Goal: Information Seeking & Learning: Learn about a topic

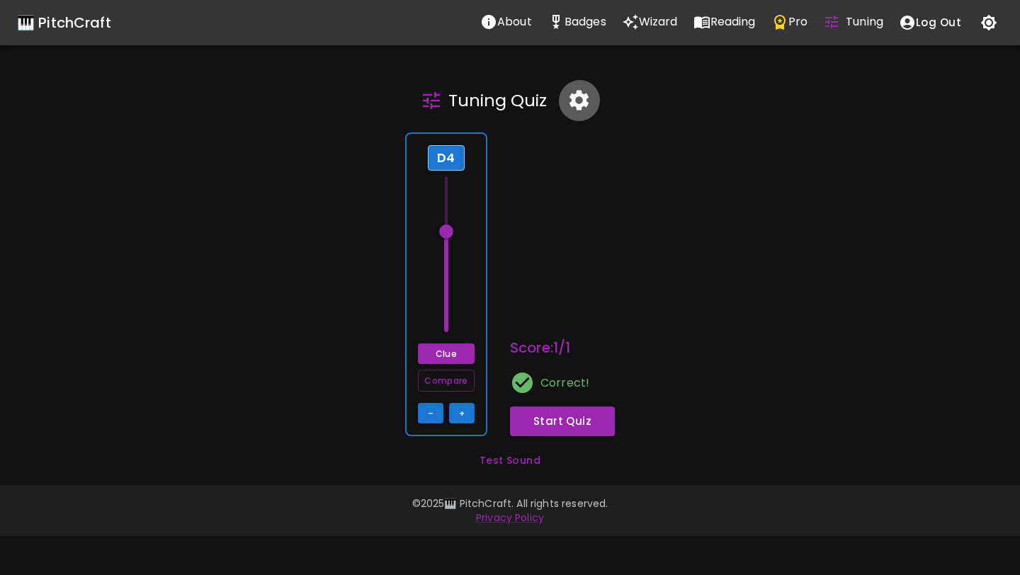
click at [584, 89] on icon "button" at bounding box center [578, 100] width 25 height 25
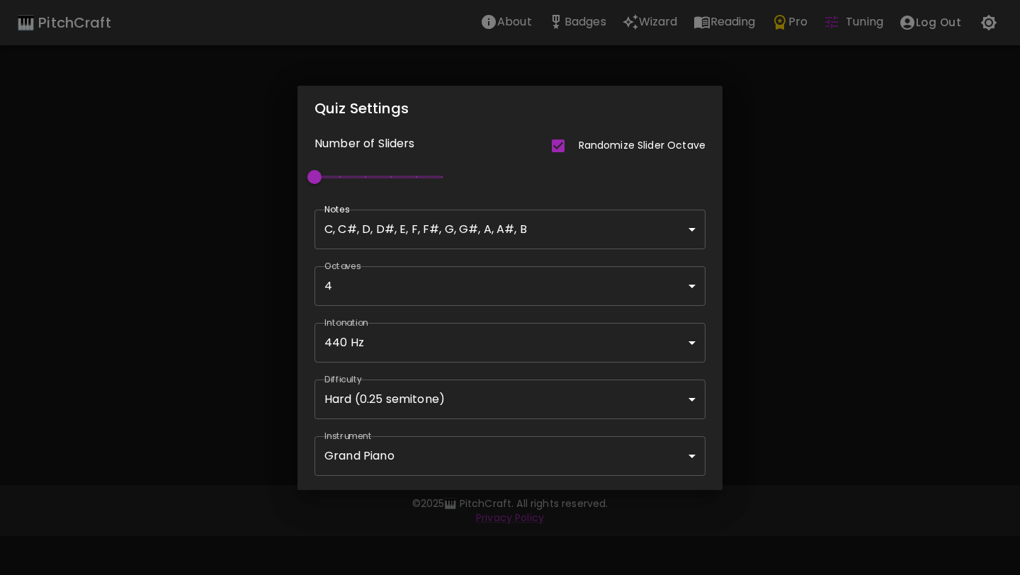
click at [502, 396] on body "🎹 PitchCraft About Badges Wizard Reading Pro Tuning Log Out Tuning Quiz D4 Clue…" at bounding box center [510, 287] width 1020 height 575
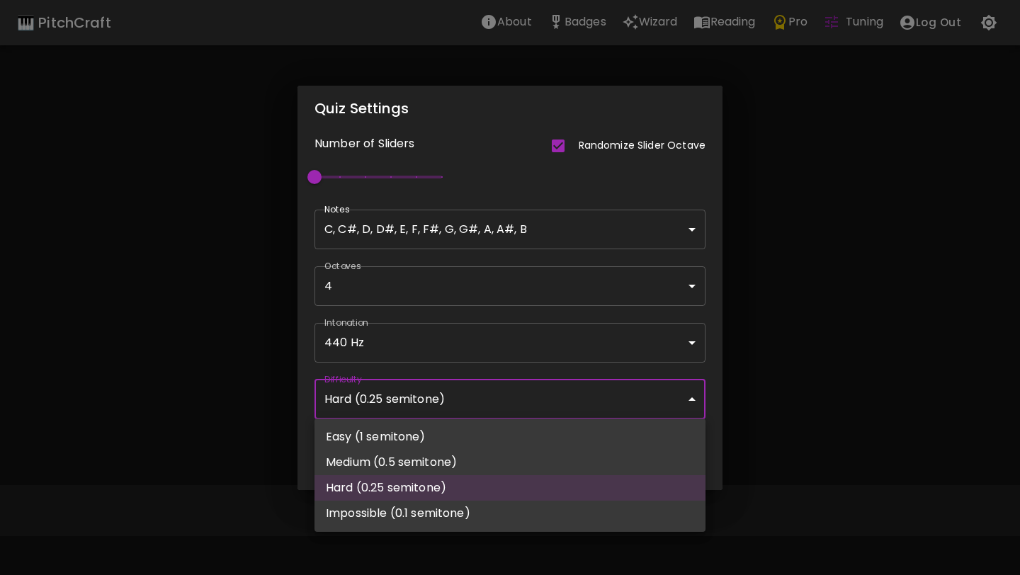
click at [483, 463] on li "Medium (0.5 semitone)" at bounding box center [509, 462] width 391 height 25
type input "67"
type input "Medium (0.5 semitone)"
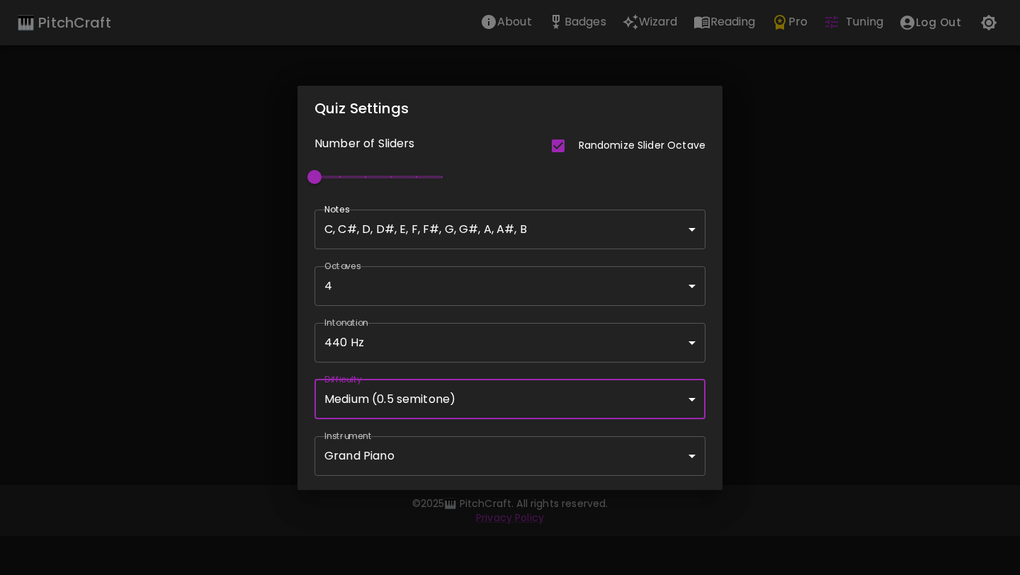
click at [571, 453] on body "🎹 PitchCraft About Badges Wizard Reading Pro Tuning Log Out Tuning Quiz G#4 Clu…" at bounding box center [510, 287] width 1020 height 575
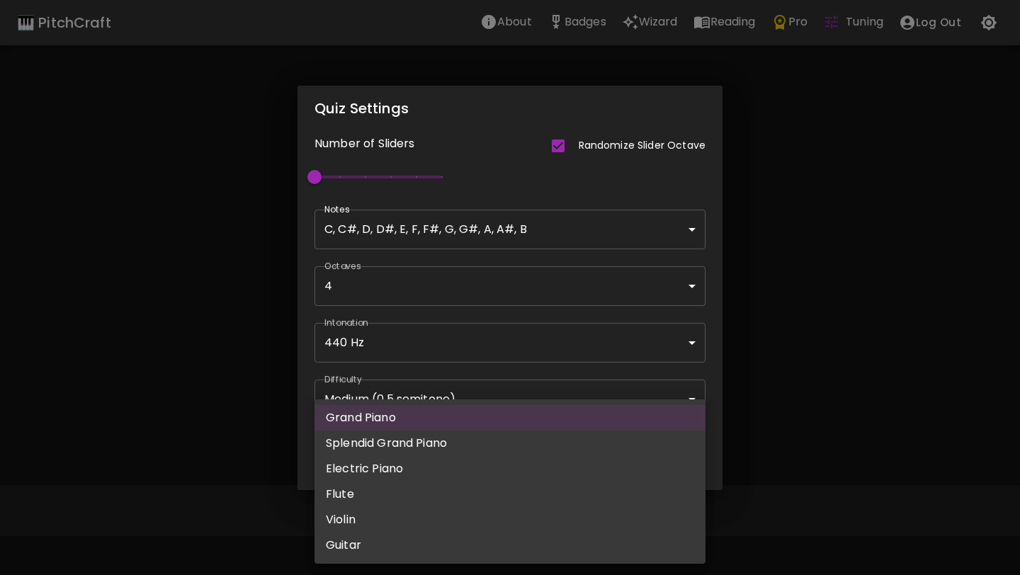
click at [571, 453] on li "Splendid Grand Piano" at bounding box center [509, 442] width 391 height 25
type input "splendid_grand_piano"
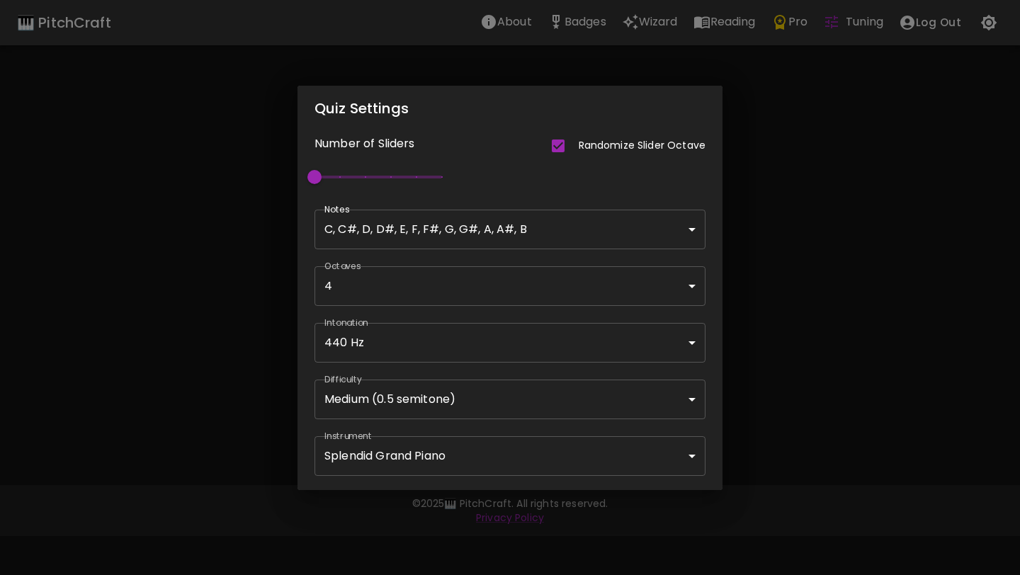
click at [821, 375] on div "Quiz Settings Number of Sliders Randomize Slider Octave 1 Notes C, C#, D, D#, E…" at bounding box center [510, 287] width 1020 height 575
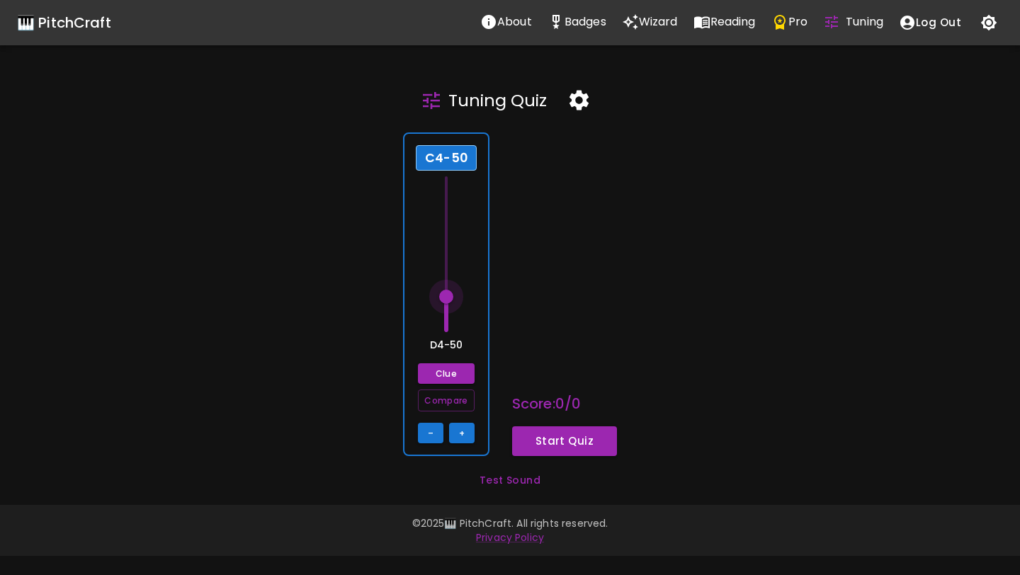
drag, startPoint x: 446, startPoint y: 324, endPoint x: 449, endPoint y: 299, distance: 24.9
click at [449, 299] on span at bounding box center [446, 297] width 14 height 14
click at [549, 430] on button "Start Quiz" at bounding box center [564, 441] width 105 height 30
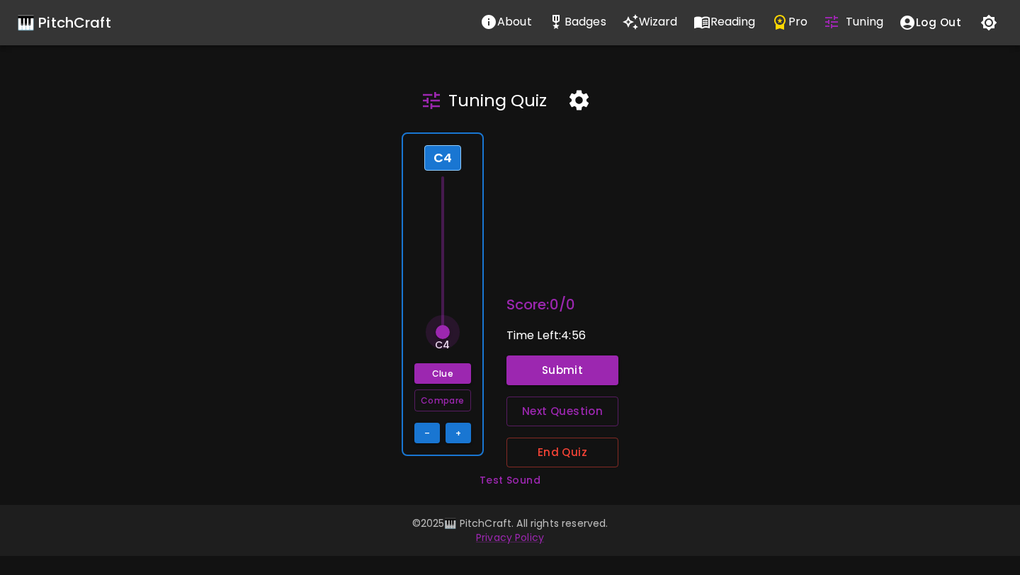
click at [445, 331] on span at bounding box center [442, 332] width 14 height 14
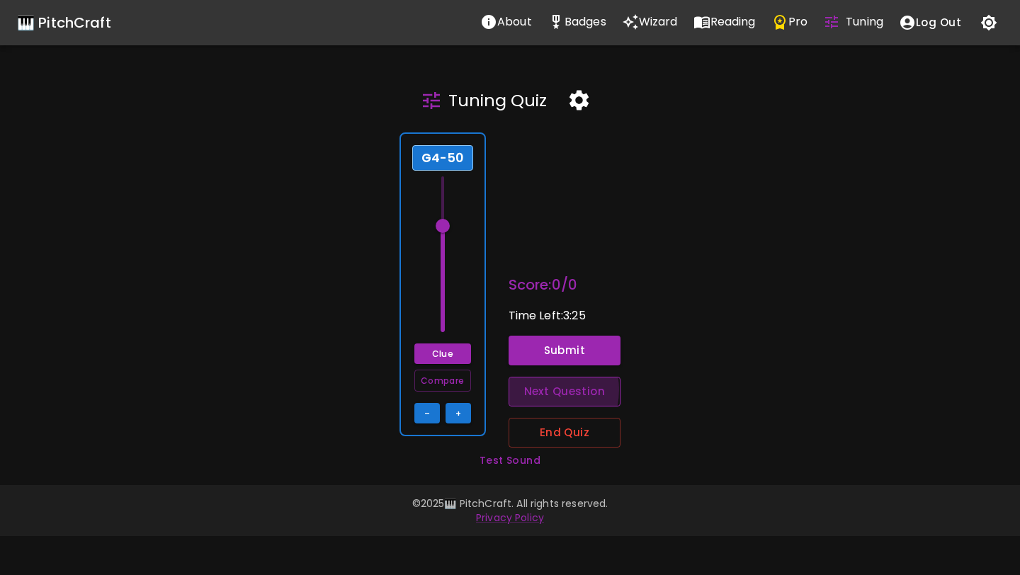
click at [532, 389] on button "Next Question" at bounding box center [564, 392] width 113 height 30
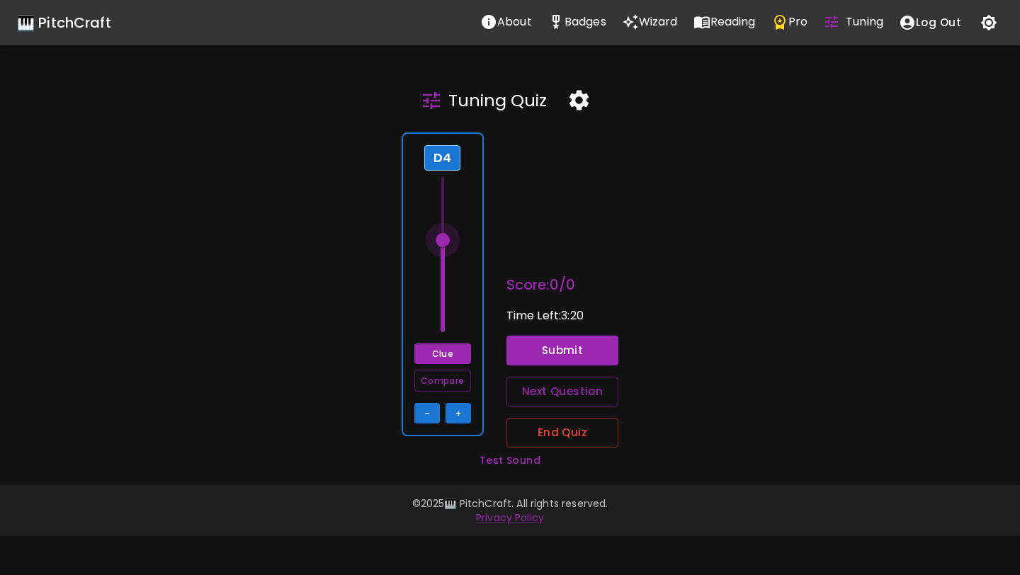
drag, startPoint x: 443, startPoint y: 303, endPoint x: 440, endPoint y: 240, distance: 63.1
click at [440, 240] on span at bounding box center [442, 240] width 14 height 14
drag, startPoint x: 440, startPoint y: 240, endPoint x: 445, endPoint y: 286, distance: 46.3
click at [445, 286] on span at bounding box center [442, 282] width 14 height 14
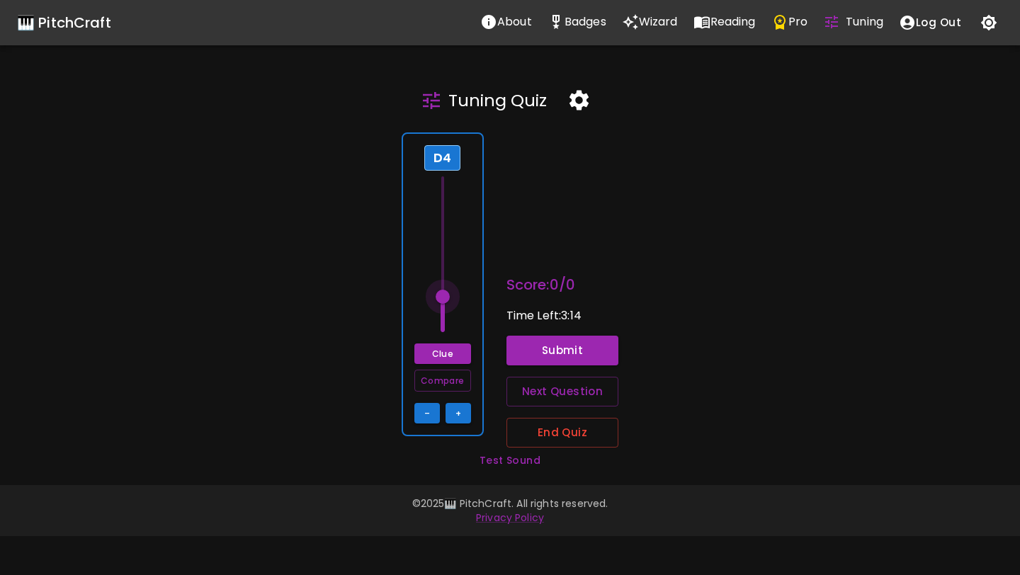
drag, startPoint x: 445, startPoint y: 286, endPoint x: 444, endPoint y: 302, distance: 15.6
click at [444, 302] on span at bounding box center [442, 297] width 14 height 14
click at [552, 345] on button "Submit" at bounding box center [562, 351] width 113 height 30
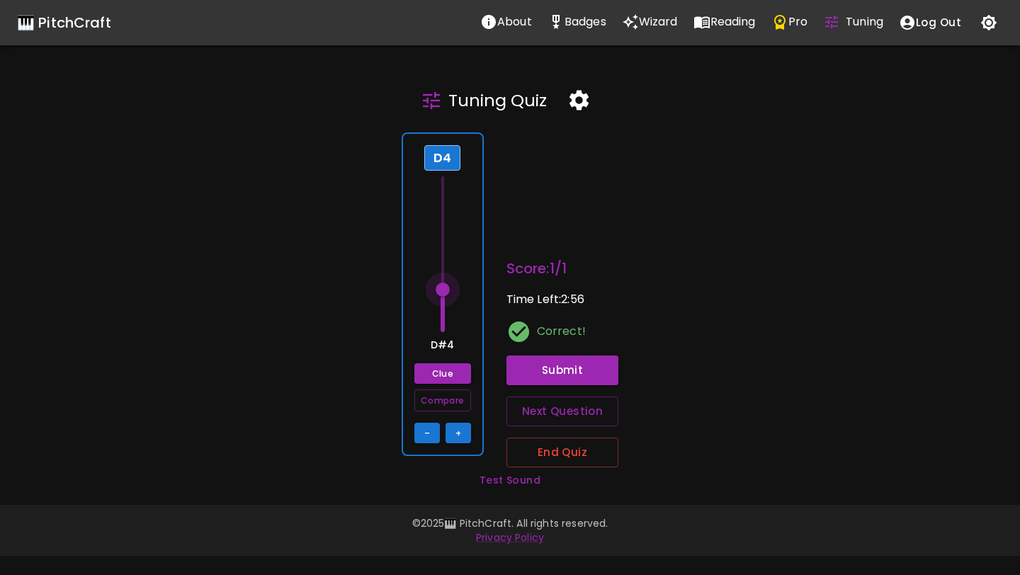
drag, startPoint x: 446, startPoint y: 303, endPoint x: 448, endPoint y: 288, distance: 15.0
click at [448, 288] on span at bounding box center [442, 289] width 14 height 14
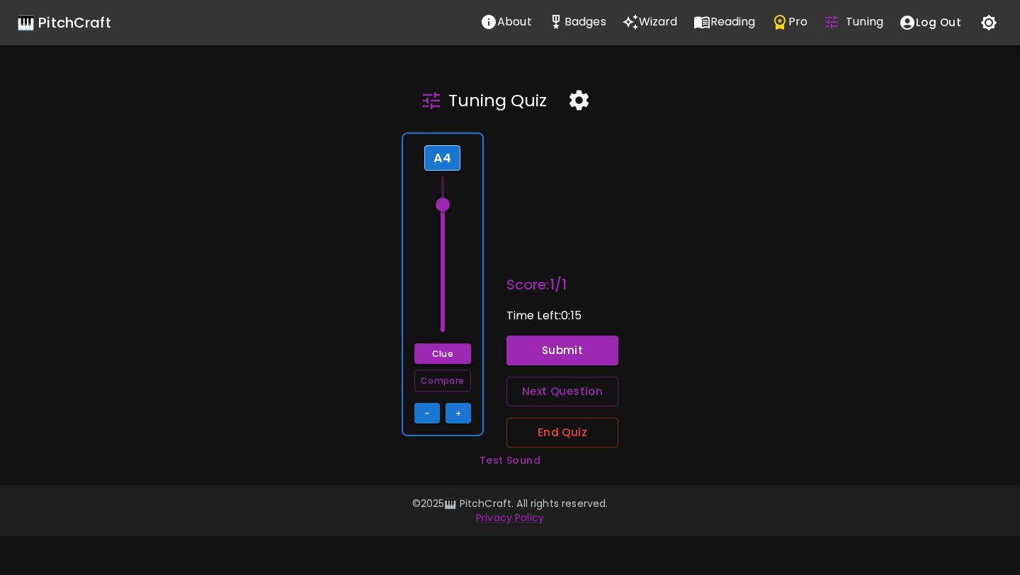
click at [443, 198] on span at bounding box center [442, 205] width 14 height 14
click at [442, 199] on span at bounding box center [442, 197] width 14 height 14
click at [539, 348] on button "Submit" at bounding box center [562, 351] width 113 height 30
click at [454, 362] on button "Clue" at bounding box center [442, 353] width 57 height 21
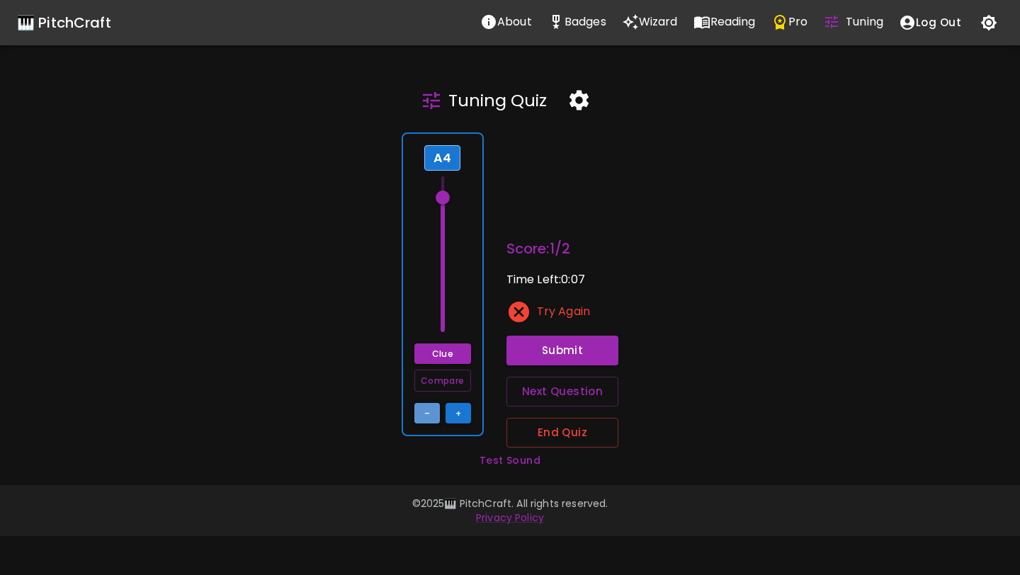
click at [431, 413] on button "–" at bounding box center [426, 413] width 25 height 21
click at [457, 409] on button "+" at bounding box center [457, 413] width 25 height 21
click at [430, 413] on button "–" at bounding box center [426, 413] width 25 height 21
click at [459, 414] on button "+" at bounding box center [457, 413] width 25 height 21
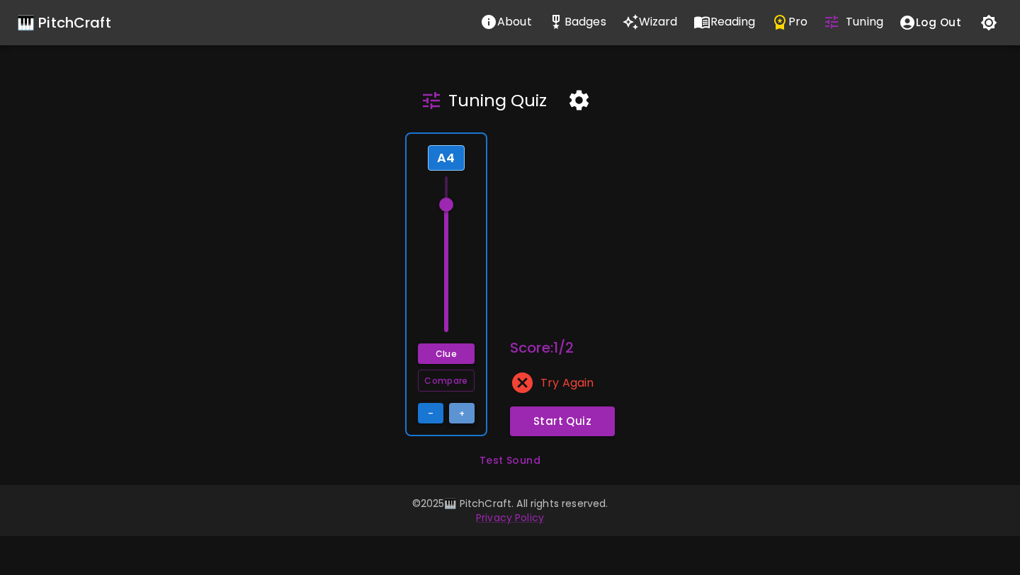
click at [459, 414] on button "+" at bounding box center [461, 413] width 25 height 21
click at [460, 414] on button "+" at bounding box center [461, 413] width 25 height 21
click at [450, 353] on button "Clue" at bounding box center [446, 353] width 57 height 21
click at [528, 415] on button "Start Quiz" at bounding box center [562, 421] width 105 height 30
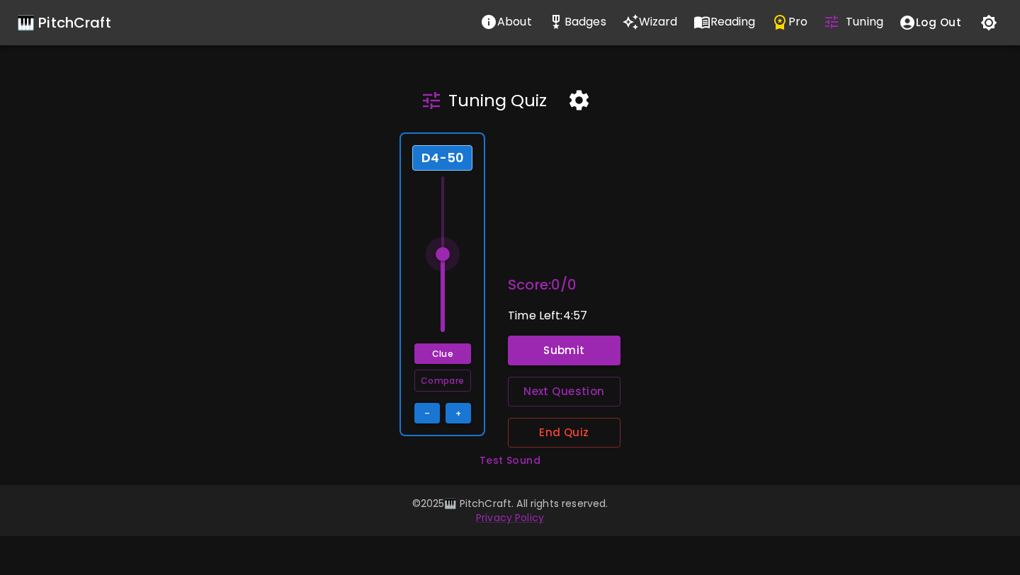
drag, startPoint x: 445, startPoint y: 290, endPoint x: 446, endPoint y: 256, distance: 34.0
click at [447, 256] on span at bounding box center [442, 254] width 14 height 14
click at [455, 409] on button "+" at bounding box center [457, 413] width 25 height 21
click at [456, 409] on button "+" at bounding box center [457, 413] width 25 height 21
click at [457, 409] on button "+" at bounding box center [457, 413] width 25 height 21
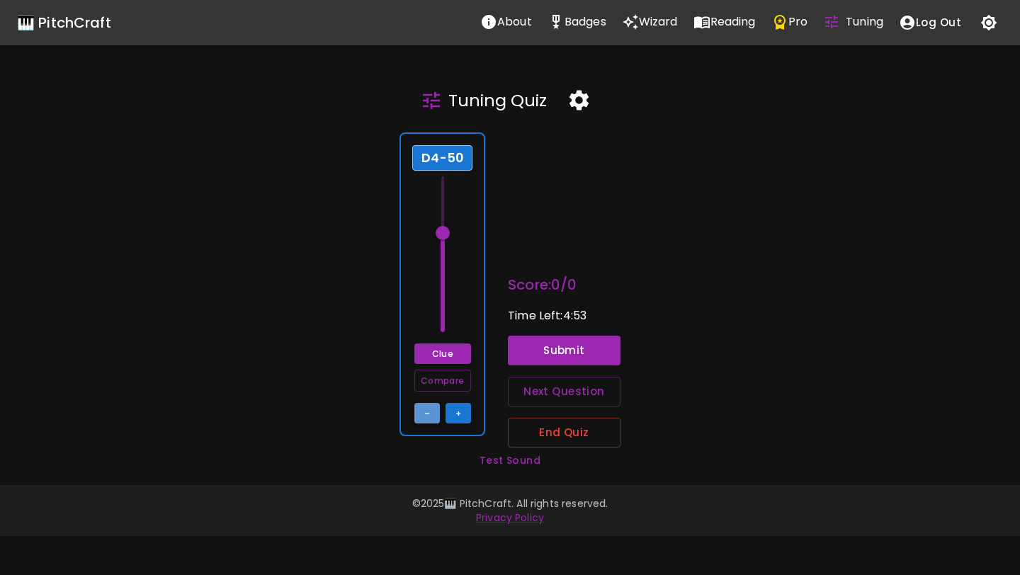
click at [430, 411] on button "–" at bounding box center [426, 413] width 25 height 21
click at [433, 408] on button "–" at bounding box center [426, 413] width 25 height 21
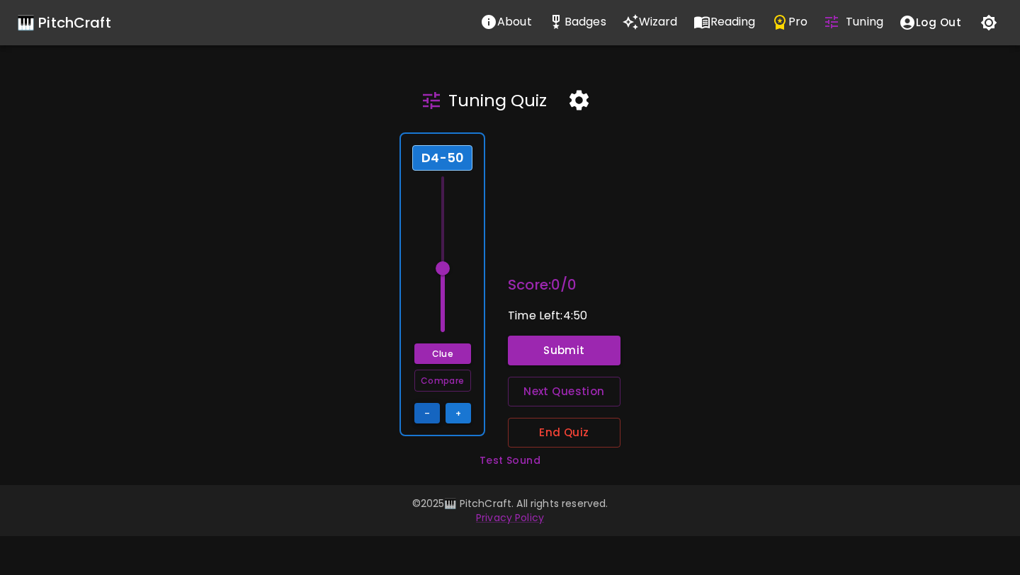
click at [433, 408] on button "–" at bounding box center [426, 413] width 25 height 21
click at [433, 409] on button "–" at bounding box center [426, 413] width 25 height 21
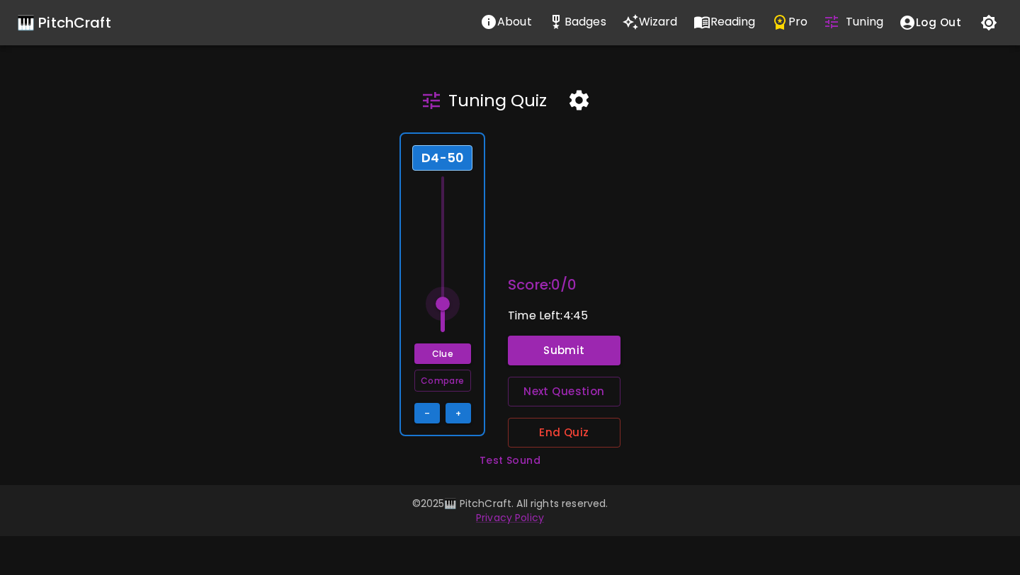
click at [446, 302] on span at bounding box center [442, 304] width 14 height 14
click at [520, 350] on button "Submit" at bounding box center [564, 351] width 113 height 30
click at [447, 346] on button "Clue" at bounding box center [442, 353] width 57 height 21
click at [447, 347] on button "Clue" at bounding box center [442, 353] width 57 height 21
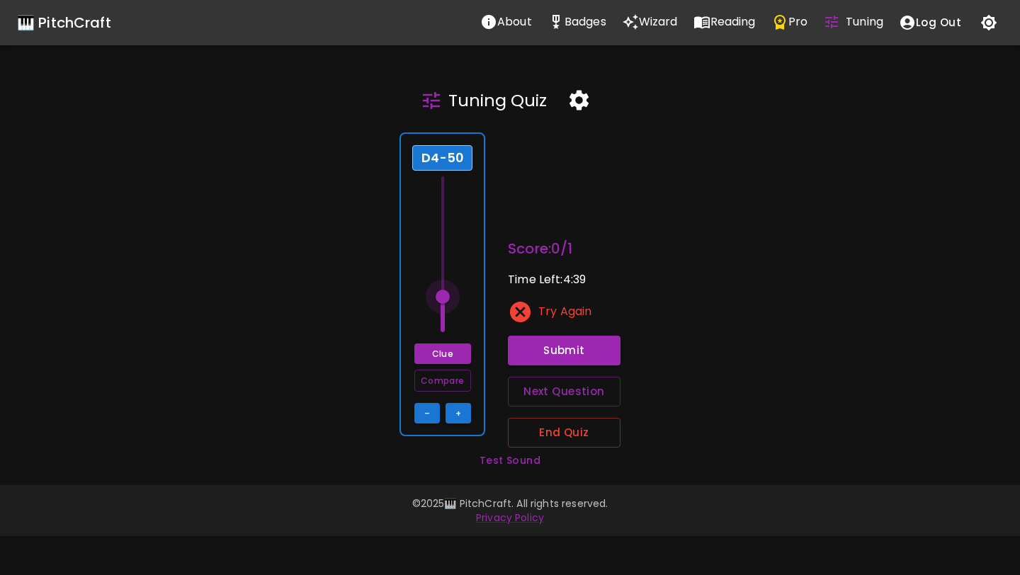
click at [447, 299] on span at bounding box center [442, 297] width 14 height 14
click at [447, 303] on span at bounding box center [442, 304] width 14 height 14
click at [447, 302] on span at bounding box center [442, 304] width 14 height 14
click at [528, 360] on button "Submit" at bounding box center [564, 351] width 113 height 30
click at [453, 382] on button "Compare" at bounding box center [442, 381] width 57 height 22
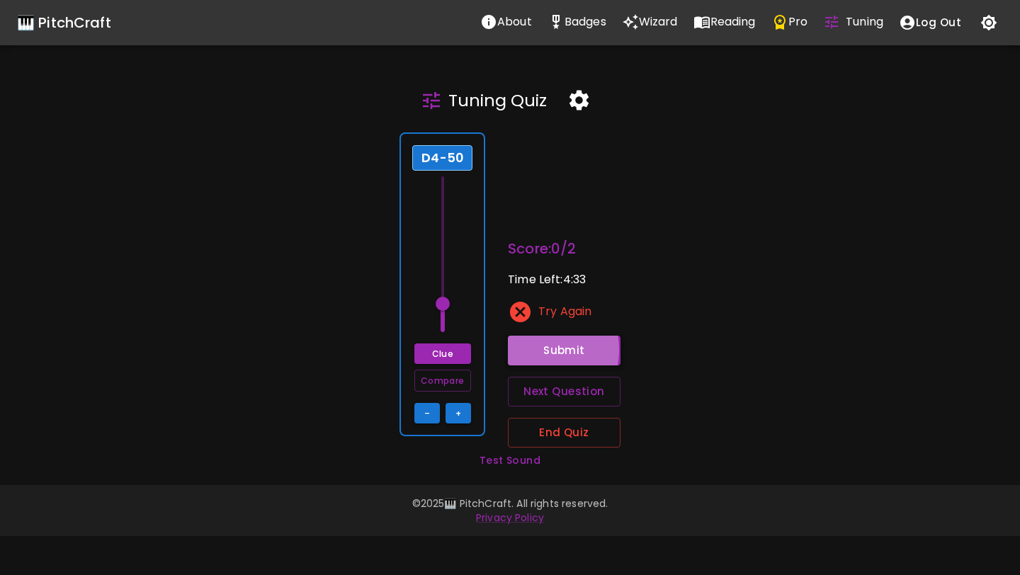
click at [534, 350] on button "Submit" at bounding box center [564, 351] width 113 height 30
click at [445, 306] on span at bounding box center [442, 304] width 14 height 14
click at [429, 406] on button "–" at bounding box center [426, 413] width 25 height 21
click at [454, 380] on button "Compare" at bounding box center [442, 381] width 57 height 22
click at [542, 339] on button "Submit" at bounding box center [564, 351] width 113 height 30
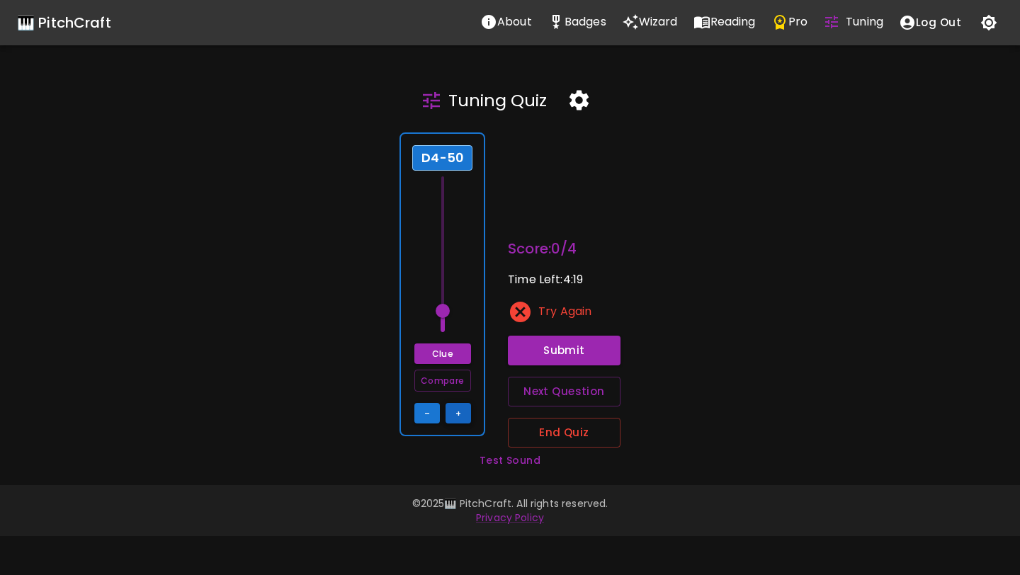
click at [454, 413] on button "+" at bounding box center [457, 413] width 25 height 21
click at [550, 343] on button "Submit" at bounding box center [564, 351] width 113 height 30
click at [469, 413] on button "+" at bounding box center [457, 413] width 25 height 21
click at [539, 349] on button "Submit" at bounding box center [564, 351] width 113 height 30
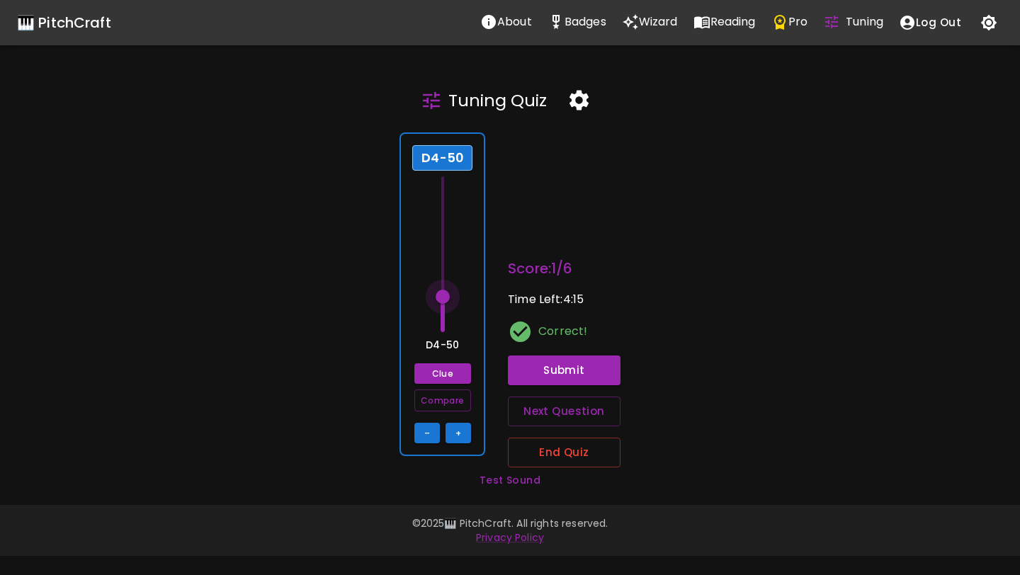
click at [443, 295] on span at bounding box center [442, 297] width 14 height 14
click at [435, 368] on button "Clue" at bounding box center [442, 373] width 57 height 21
click at [447, 295] on span at bounding box center [442, 297] width 14 height 14
click at [561, 418] on button "Next Question" at bounding box center [564, 411] width 113 height 30
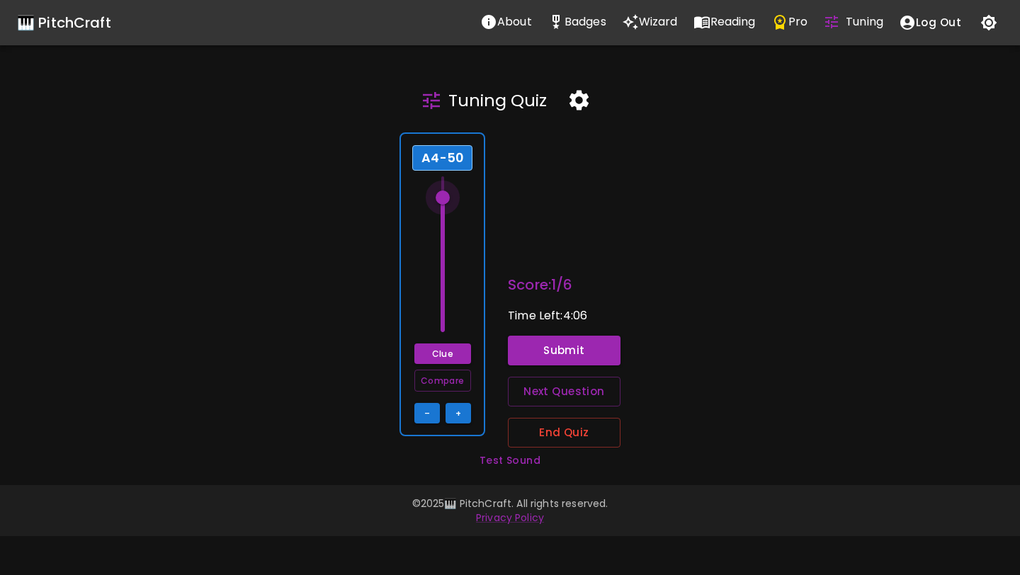
click at [443, 196] on span at bounding box center [442, 197] width 14 height 14
drag, startPoint x: 443, startPoint y: 196, endPoint x: 443, endPoint y: 208, distance: 12.1
click at [443, 209] on span at bounding box center [442, 212] width 14 height 14
click at [443, 386] on button "Compare" at bounding box center [442, 381] width 57 height 22
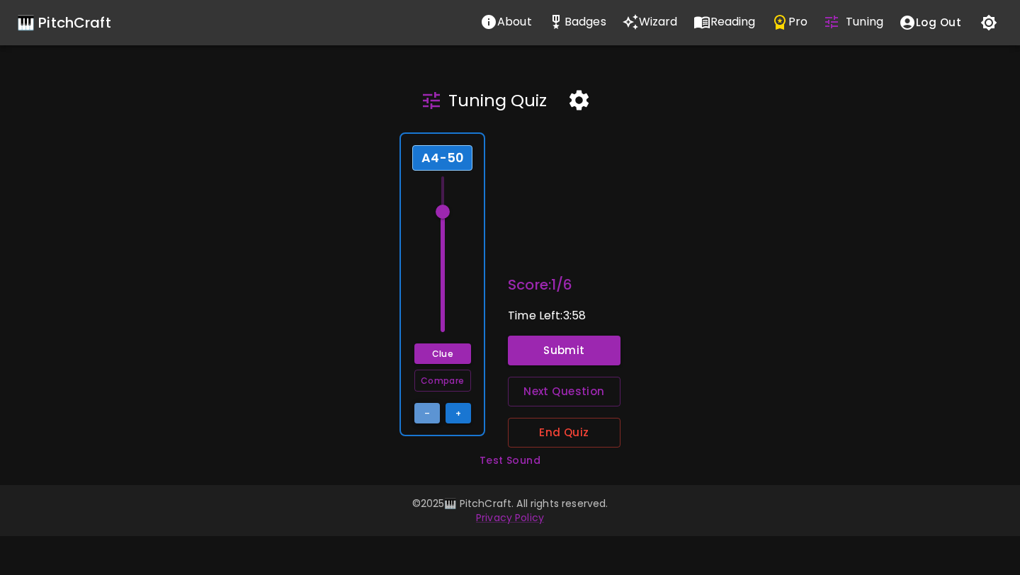
click at [428, 412] on button "–" at bounding box center [426, 413] width 25 height 21
click at [453, 355] on button "Clue" at bounding box center [442, 353] width 57 height 21
click at [457, 408] on button "+" at bounding box center [457, 413] width 25 height 21
click at [459, 413] on button "+" at bounding box center [457, 413] width 25 height 21
click at [427, 413] on button "–" at bounding box center [426, 413] width 25 height 21
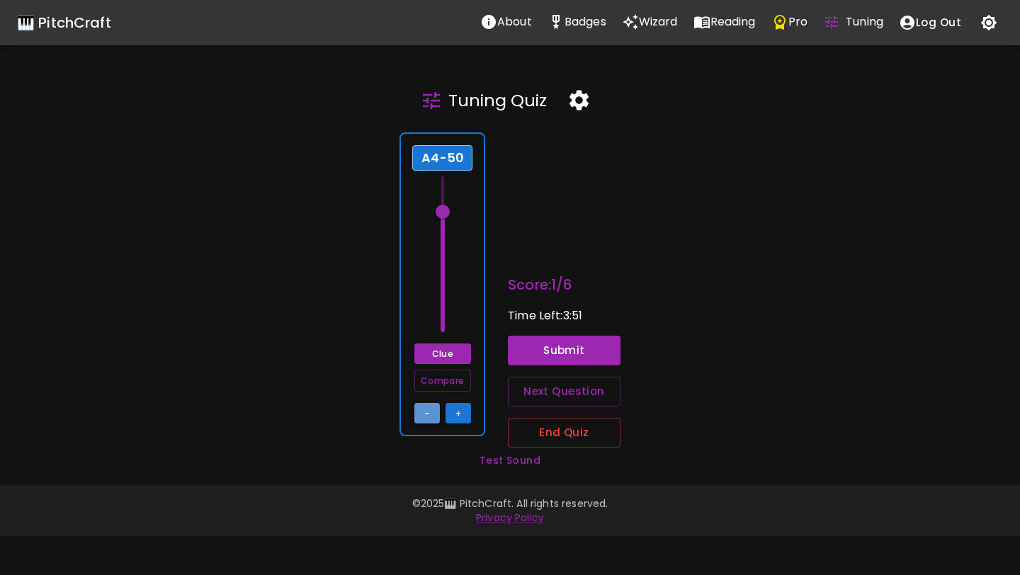
click at [427, 413] on button "–" at bounding box center [426, 413] width 25 height 21
click at [465, 419] on button "+" at bounding box center [457, 413] width 25 height 21
type input "69"
click at [463, 355] on button "Clue" at bounding box center [442, 353] width 57 height 21
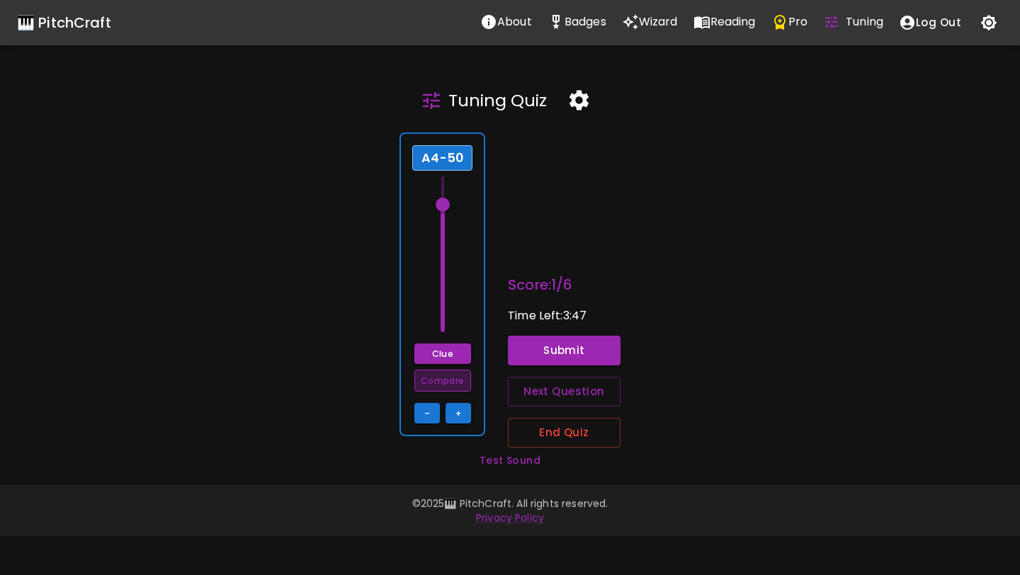
click at [442, 377] on button "Compare" at bounding box center [442, 381] width 57 height 22
click at [555, 353] on button "Submit" at bounding box center [564, 351] width 113 height 30
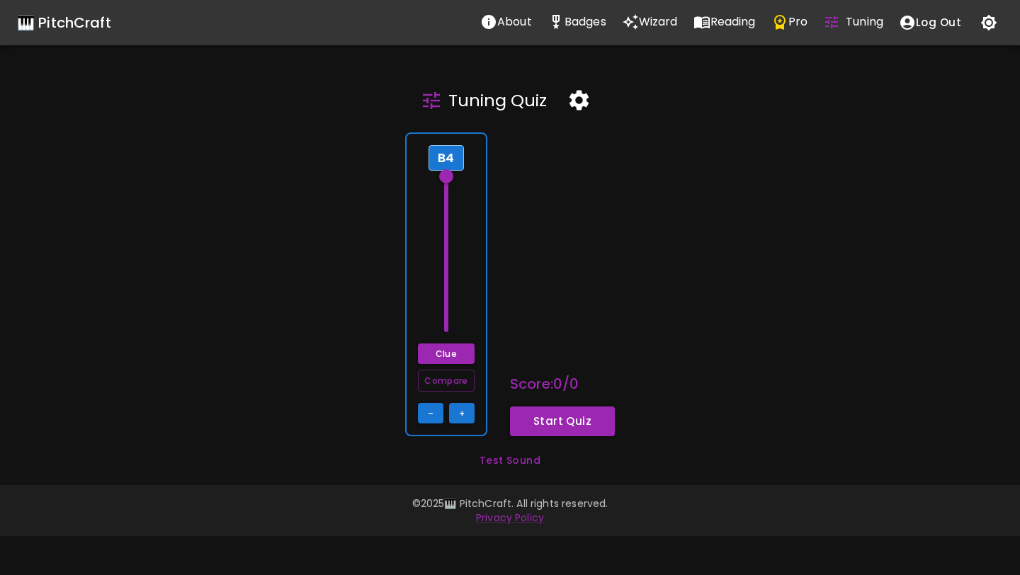
click at [446, 176] on span at bounding box center [446, 176] width 14 height 14
drag, startPoint x: 446, startPoint y: 176, endPoint x: 443, endPoint y: 215, distance: 39.0
click at [443, 215] on span at bounding box center [446, 219] width 14 height 14
click at [443, 215] on span at bounding box center [446, 212] width 14 height 14
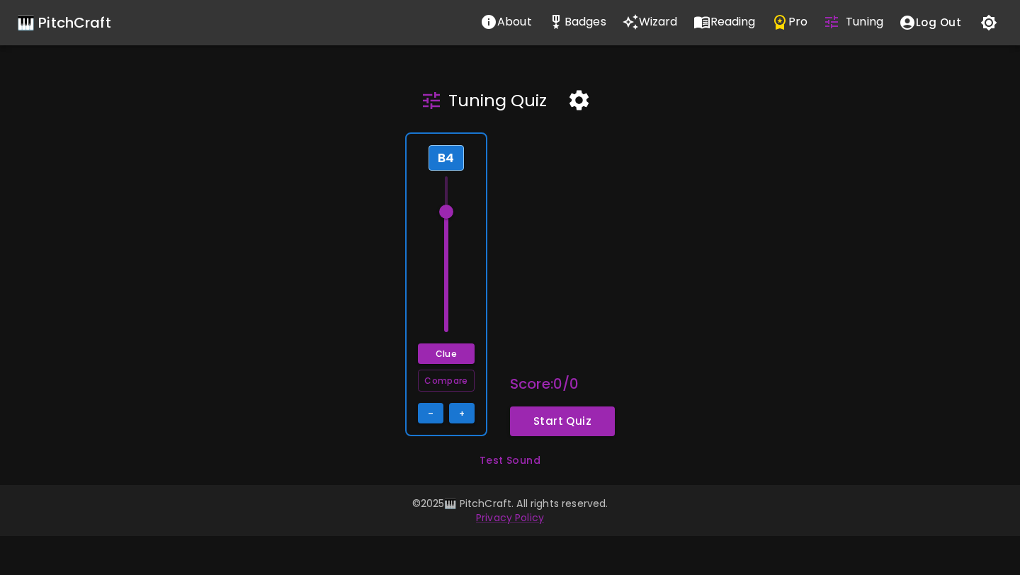
click at [443, 215] on span at bounding box center [446, 212] width 14 height 14
click at [454, 314] on span at bounding box center [445, 254] width 21 height 156
drag, startPoint x: 450, startPoint y: 311, endPoint x: 451, endPoint y: 249, distance: 62.3
click at [451, 249] on span at bounding box center [446, 247] width 14 height 14
click at [542, 423] on button "Start Quiz" at bounding box center [562, 421] width 105 height 30
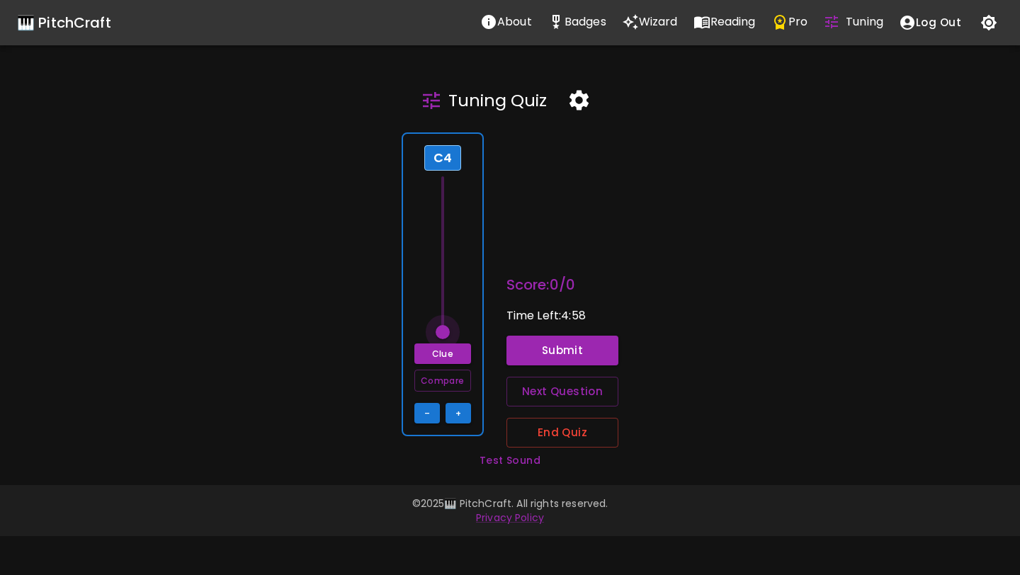
click at [443, 335] on span at bounding box center [442, 332] width 14 height 14
drag, startPoint x: 443, startPoint y: 335, endPoint x: 440, endPoint y: 190, distance: 145.2
click at [440, 189] on span at bounding box center [442, 190] width 14 height 14
drag, startPoint x: 440, startPoint y: 190, endPoint x: 444, endPoint y: 197, distance: 7.9
click at [444, 197] on span at bounding box center [442, 197] width 14 height 14
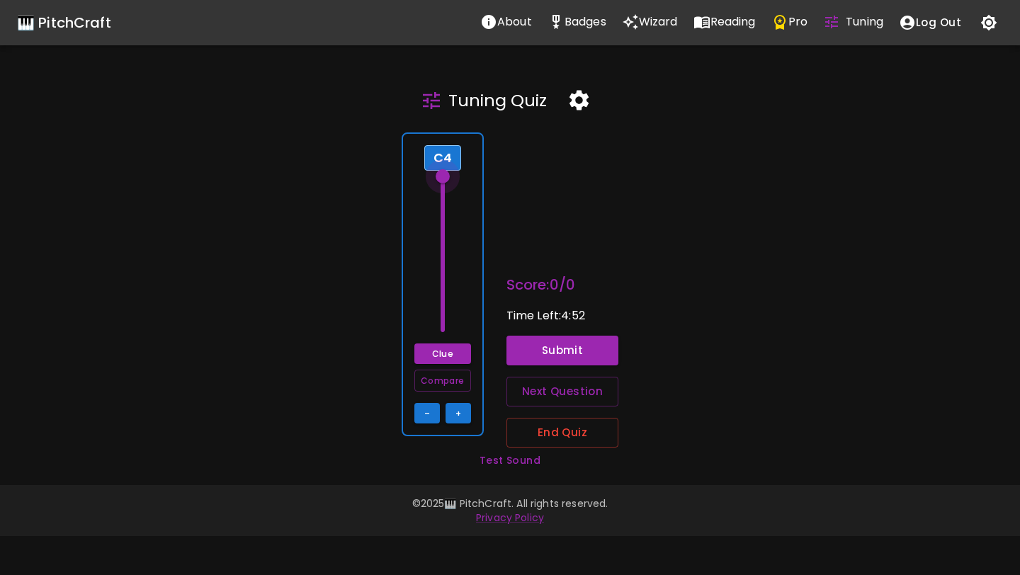
drag, startPoint x: 444, startPoint y: 196, endPoint x: 446, endPoint y: 166, distance: 29.8
click at [446, 169] on span at bounding box center [442, 176] width 14 height 14
click at [445, 176] on span at bounding box center [442, 176] width 14 height 14
click at [434, 416] on button "–" at bounding box center [426, 413] width 25 height 21
click at [457, 413] on button "+" at bounding box center [457, 413] width 25 height 21
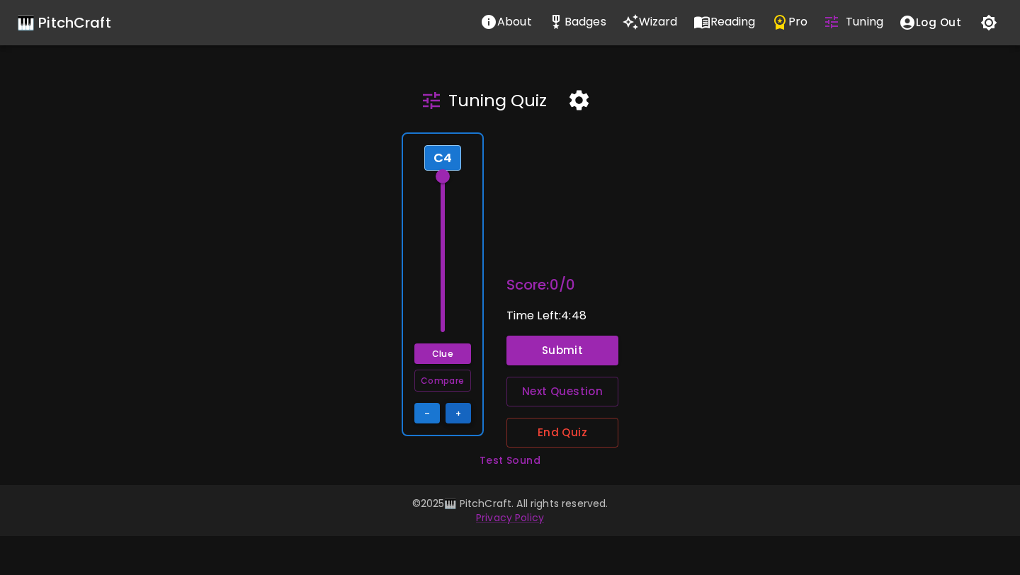
click at [457, 414] on button "+" at bounding box center [457, 413] width 25 height 21
click at [426, 414] on button "–" at bounding box center [426, 413] width 25 height 21
click at [460, 419] on button "+" at bounding box center [457, 413] width 25 height 21
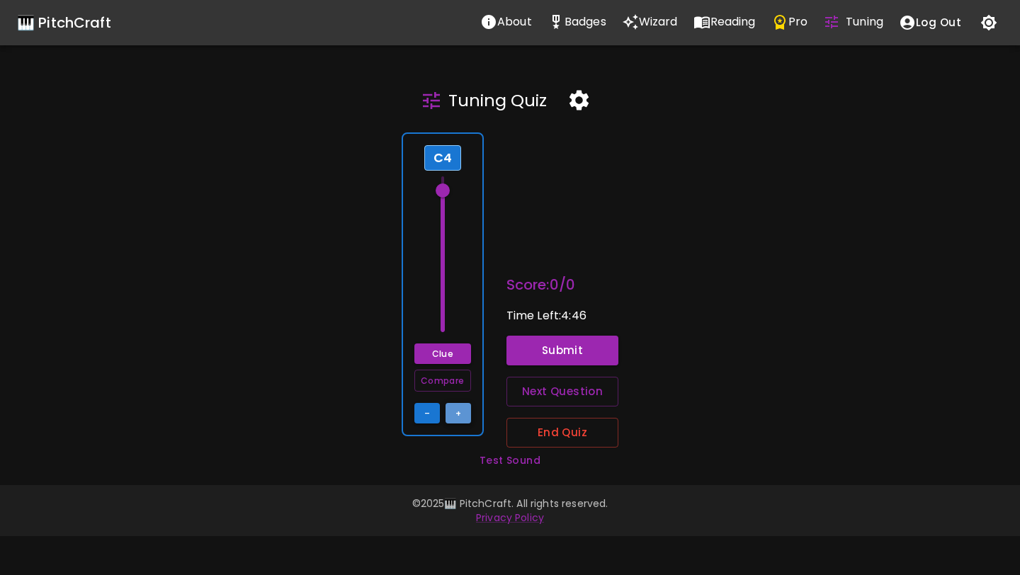
click at [460, 419] on button "+" at bounding box center [457, 413] width 25 height 21
click at [455, 416] on button "+" at bounding box center [457, 413] width 25 height 21
click at [430, 416] on button "–" at bounding box center [426, 413] width 25 height 21
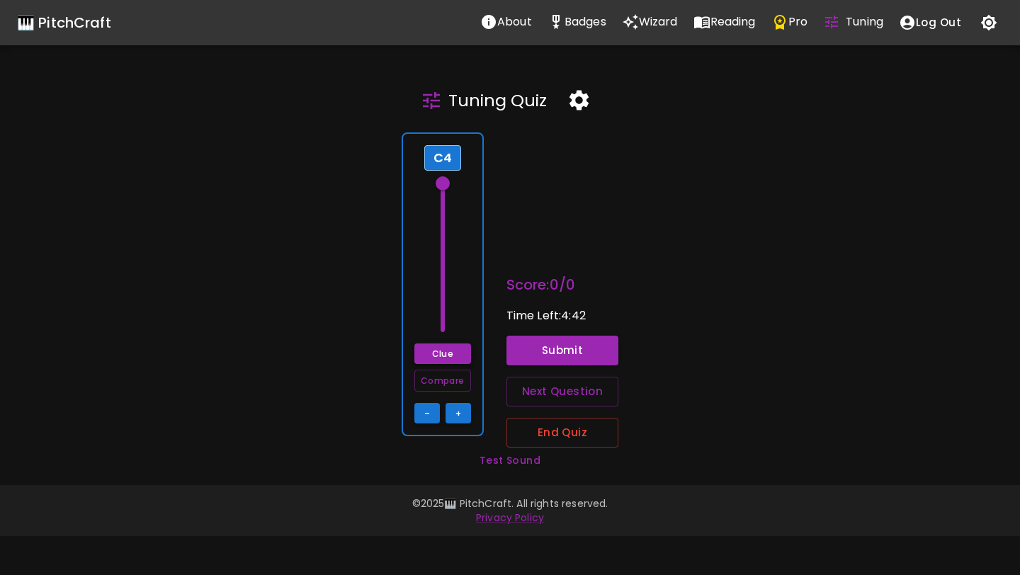
click at [444, 358] on button "Clue" at bounding box center [442, 353] width 57 height 21
click at [451, 383] on button "Compare" at bounding box center [442, 381] width 57 height 22
drag, startPoint x: 443, startPoint y: 181, endPoint x: 438, endPoint y: 343, distance: 161.5
click at [439, 343] on div "C4 Clue Compare – +" at bounding box center [442, 284] width 82 height 304
click at [447, 329] on span at bounding box center [442, 332] width 14 height 14
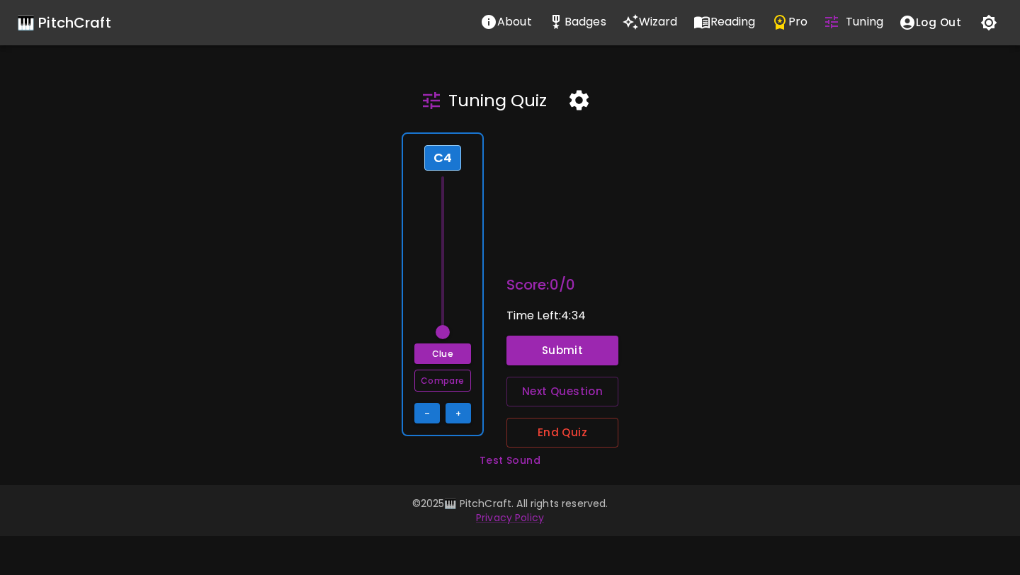
click at [447, 375] on button "Compare" at bounding box center [442, 381] width 57 height 22
click at [538, 355] on button "Submit" at bounding box center [562, 351] width 113 height 30
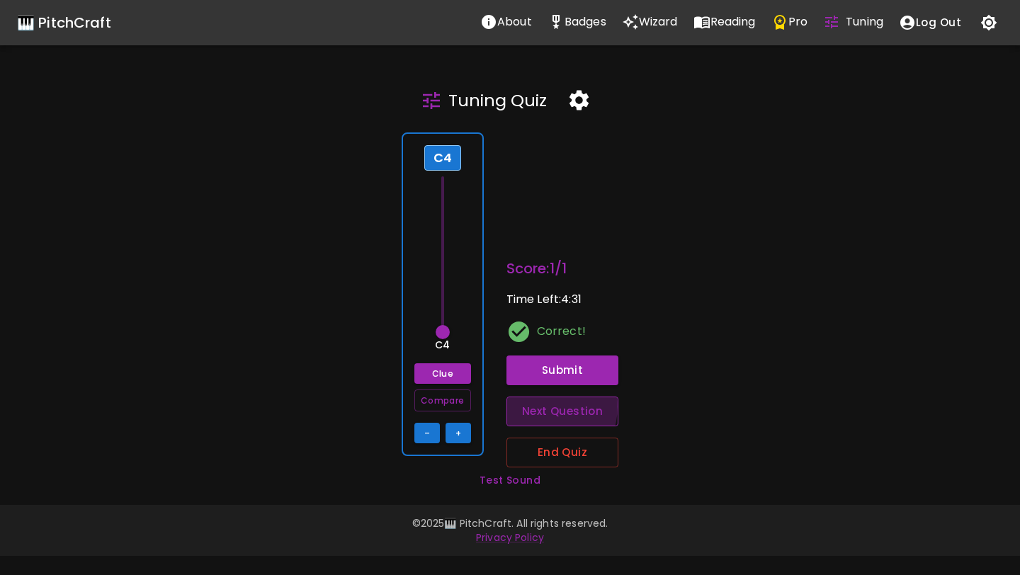
click at [539, 406] on button "Next Question" at bounding box center [562, 411] width 113 height 30
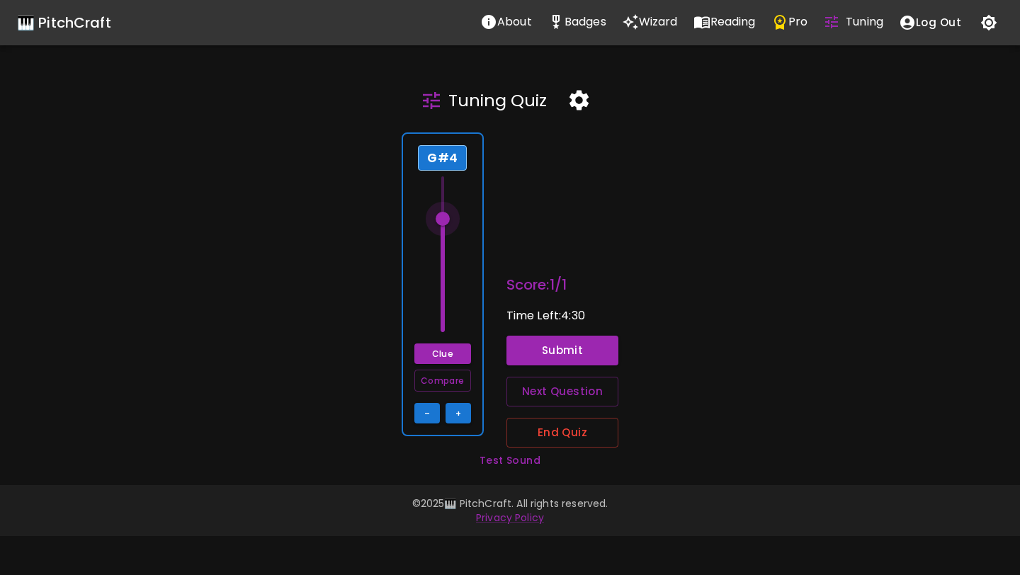
click at [444, 220] on span at bounding box center [442, 219] width 14 height 14
click at [452, 380] on button "Compare" at bounding box center [442, 381] width 57 height 22
click at [539, 349] on button "Submit" at bounding box center [562, 351] width 113 height 30
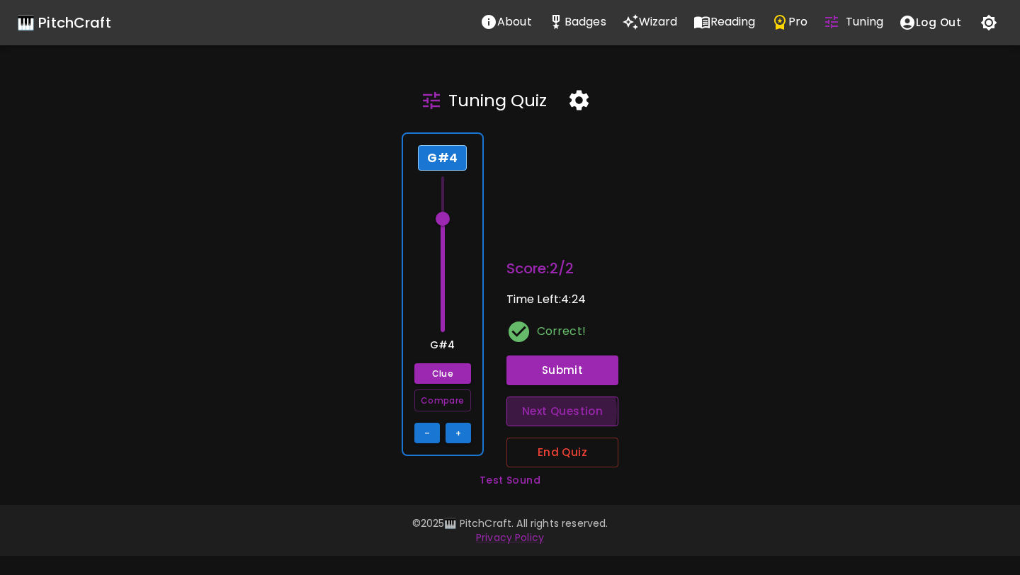
click at [542, 412] on button "Next Question" at bounding box center [562, 411] width 113 height 30
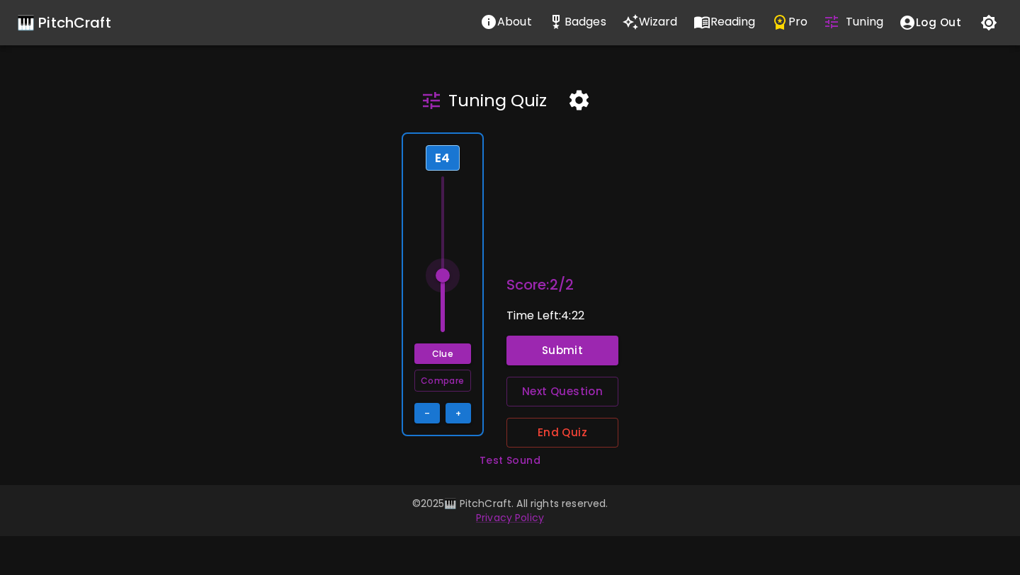
click at [447, 273] on span at bounding box center [442, 275] width 14 height 14
click at [446, 382] on button "Compare" at bounding box center [442, 381] width 57 height 22
click at [452, 412] on button "+" at bounding box center [457, 413] width 25 height 21
click at [427, 417] on button "–" at bounding box center [426, 413] width 25 height 21
click at [445, 275] on span at bounding box center [442, 275] width 14 height 14
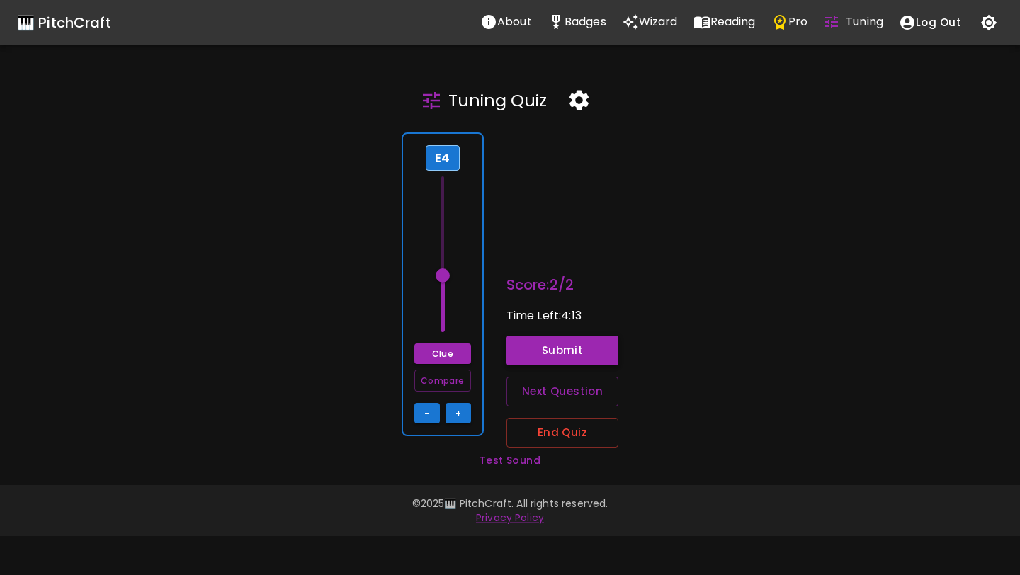
click at [535, 351] on button "Submit" at bounding box center [562, 351] width 113 height 30
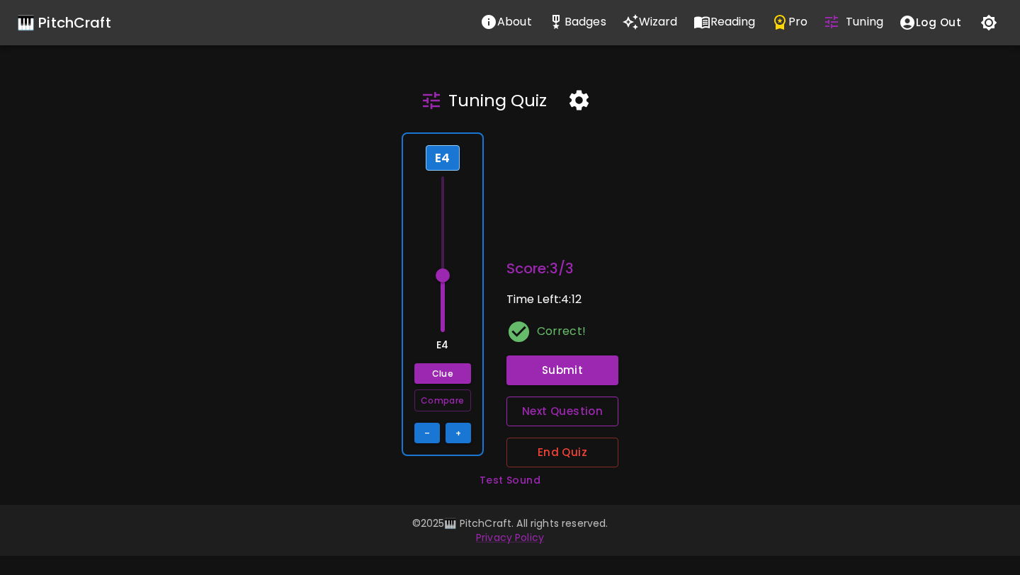
click at [546, 420] on button "Next Question" at bounding box center [562, 411] width 113 height 30
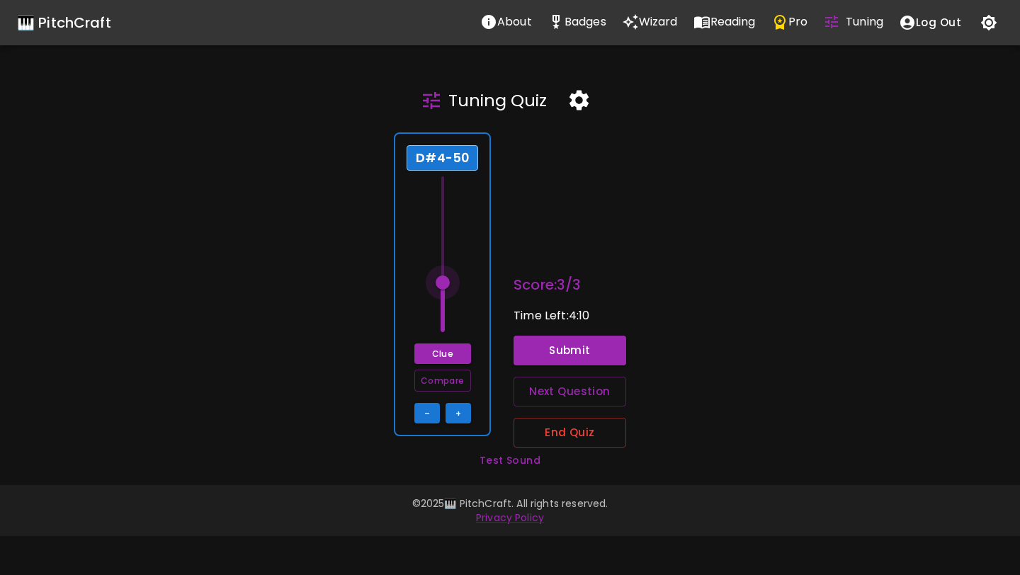
click at [443, 281] on span at bounding box center [442, 282] width 14 height 14
click at [443, 356] on button "Clue" at bounding box center [442, 353] width 57 height 21
click at [443, 378] on button "Compare" at bounding box center [442, 381] width 57 height 22
click at [430, 411] on button "–" at bounding box center [426, 413] width 25 height 21
click at [444, 285] on span at bounding box center [442, 282] width 14 height 14
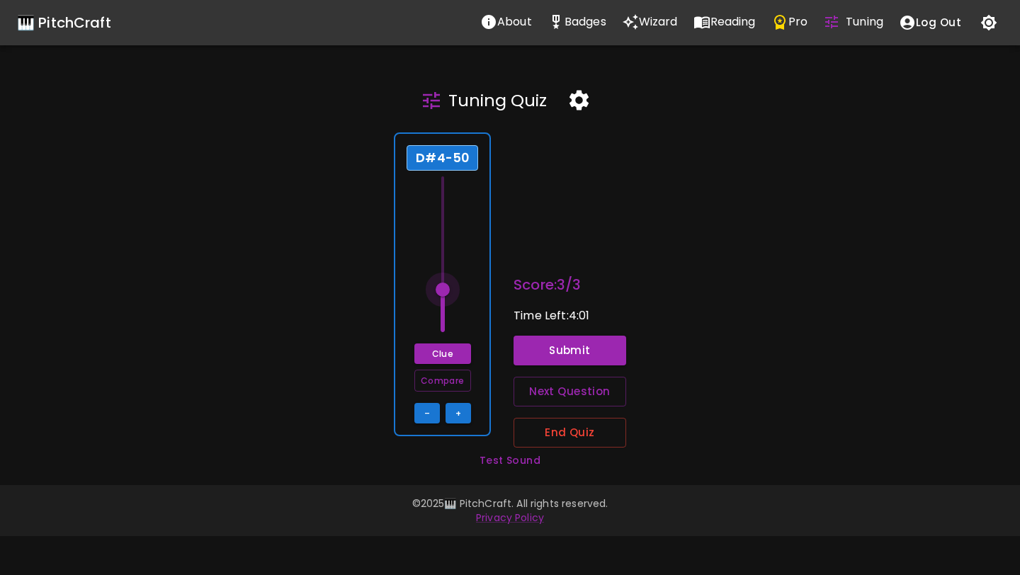
click at [444, 290] on span at bounding box center [442, 289] width 14 height 14
click at [459, 378] on button "Compare" at bounding box center [442, 381] width 57 height 22
click at [549, 347] on button "Submit" at bounding box center [569, 351] width 113 height 30
click at [459, 377] on button "Compare" at bounding box center [442, 381] width 57 height 22
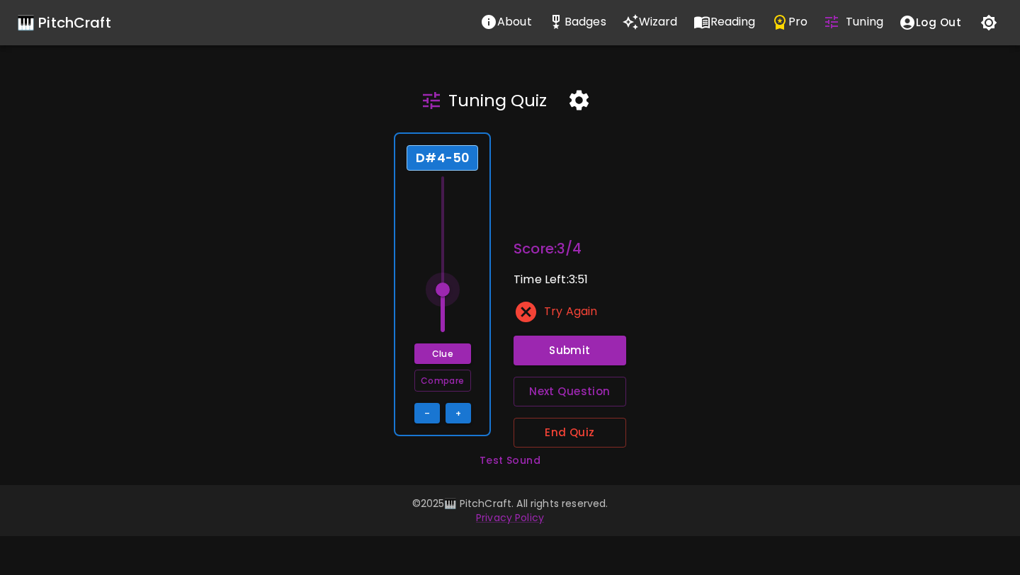
click at [446, 290] on span at bounding box center [442, 289] width 14 height 14
click at [537, 358] on button "Submit" at bounding box center [569, 351] width 113 height 30
click at [434, 411] on button "–" at bounding box center [426, 413] width 25 height 21
click at [541, 352] on button "Submit" at bounding box center [569, 351] width 113 height 30
click at [433, 409] on button "–" at bounding box center [426, 413] width 25 height 21
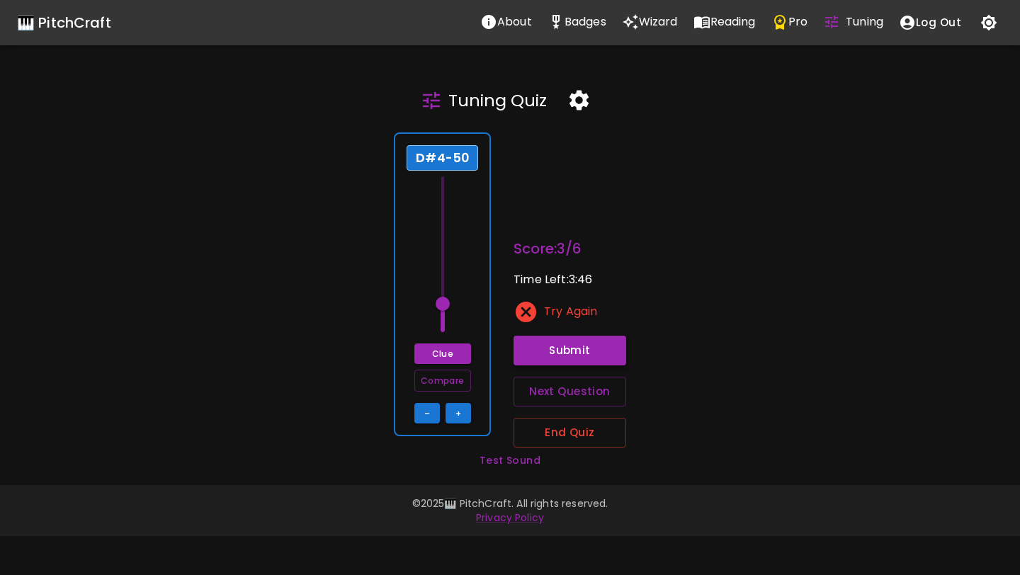
click at [550, 357] on button "Submit" at bounding box center [569, 351] width 113 height 30
click at [461, 425] on div "D#4-50 Clue Compare – +" at bounding box center [442, 284] width 97 height 304
click at [462, 413] on button "+" at bounding box center [457, 413] width 25 height 21
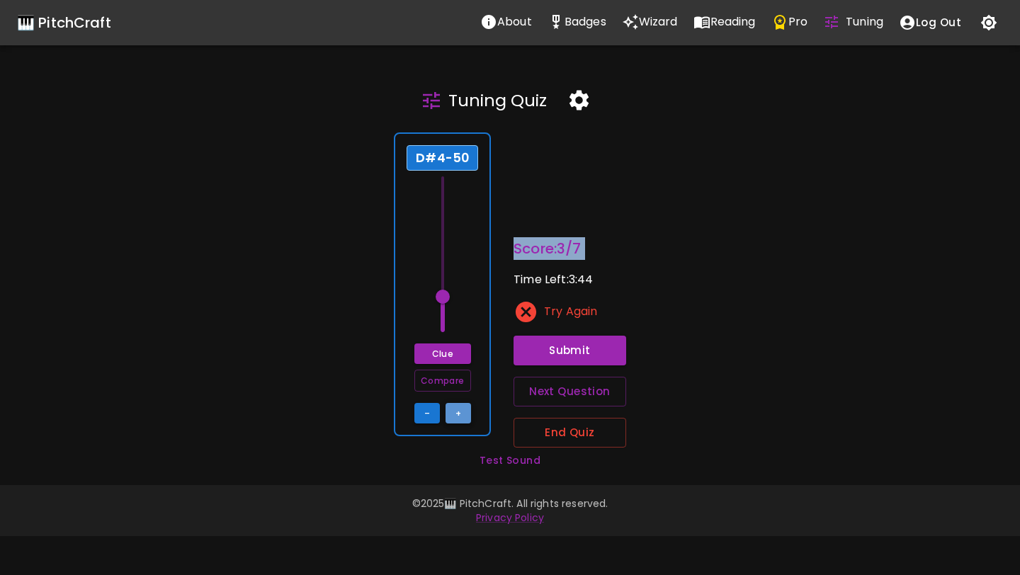
click at [462, 413] on button "+" at bounding box center [457, 413] width 25 height 21
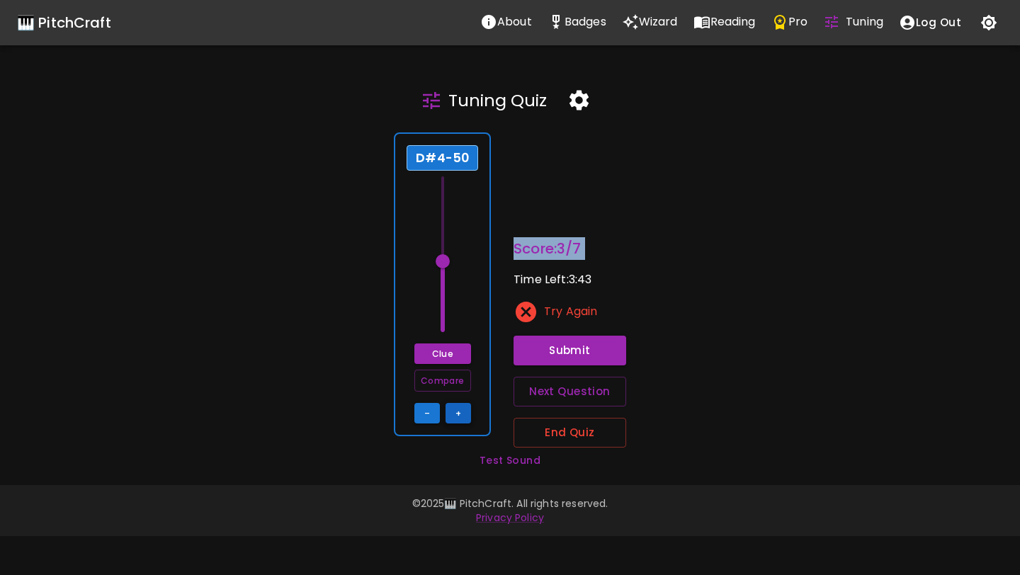
click at [462, 413] on button "+" at bounding box center [457, 413] width 25 height 21
click at [562, 364] on button "Submit" at bounding box center [569, 351] width 113 height 30
click at [428, 410] on button "–" at bounding box center [426, 413] width 25 height 21
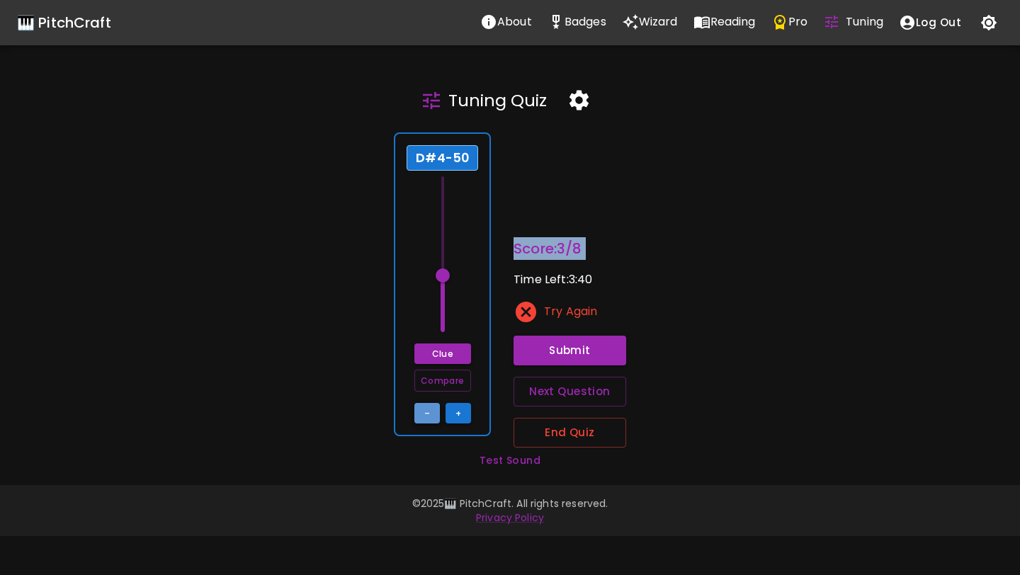
click at [428, 410] on button "–" at bounding box center [426, 413] width 25 height 21
click at [449, 298] on span at bounding box center [442, 297] width 14 height 14
click at [426, 413] on button "–" at bounding box center [426, 413] width 25 height 21
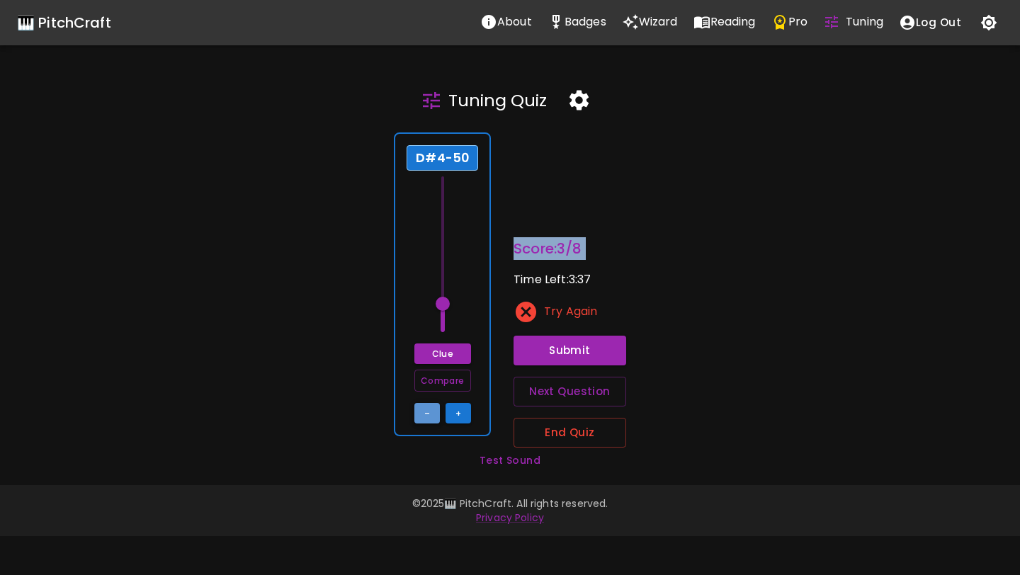
click at [426, 413] on button "–" at bounding box center [426, 413] width 25 height 21
click at [455, 414] on button "+" at bounding box center [457, 413] width 25 height 21
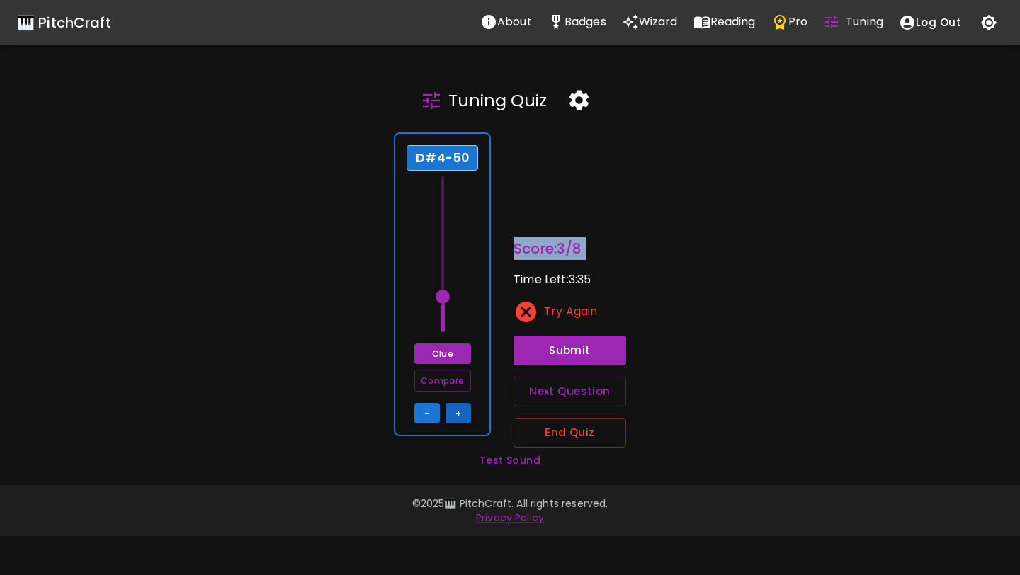
click at [455, 414] on button "+" at bounding box center [457, 413] width 25 height 21
type input "64"
click at [584, 425] on button "End Quiz" at bounding box center [569, 433] width 113 height 30
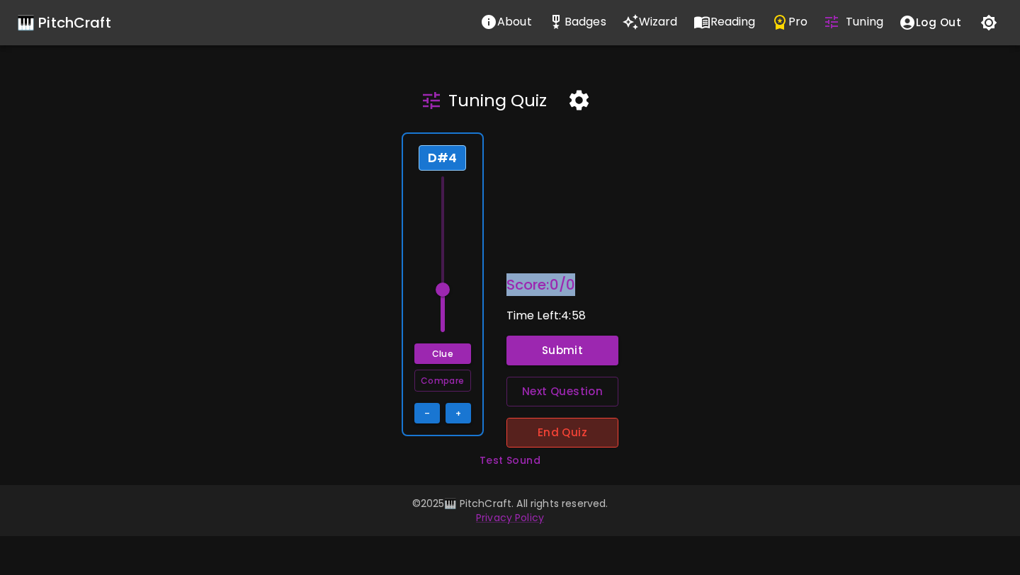
click at [577, 435] on button "End Quiz" at bounding box center [562, 433] width 113 height 30
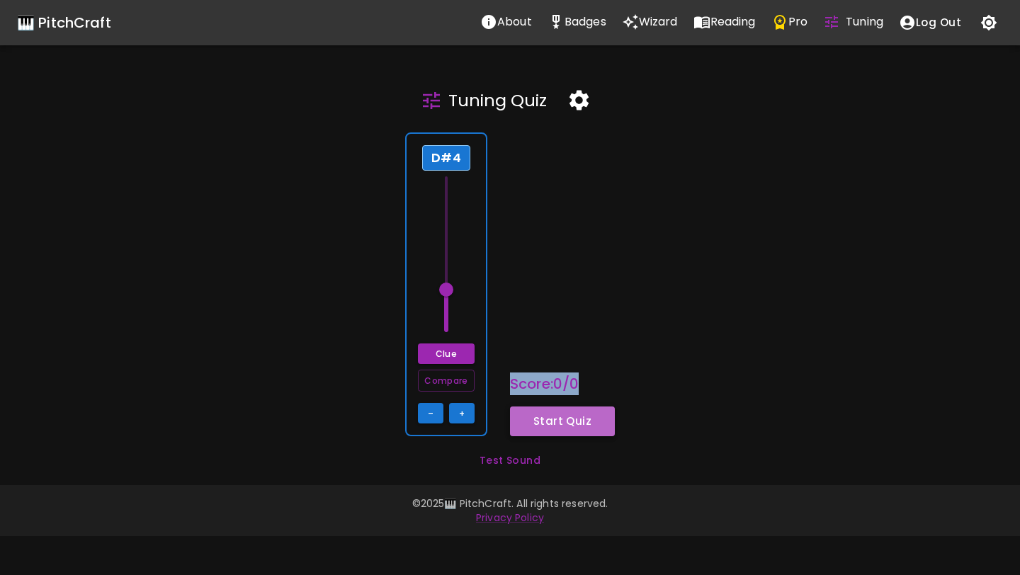
click at [568, 423] on button "Start Quiz" at bounding box center [562, 421] width 105 height 30
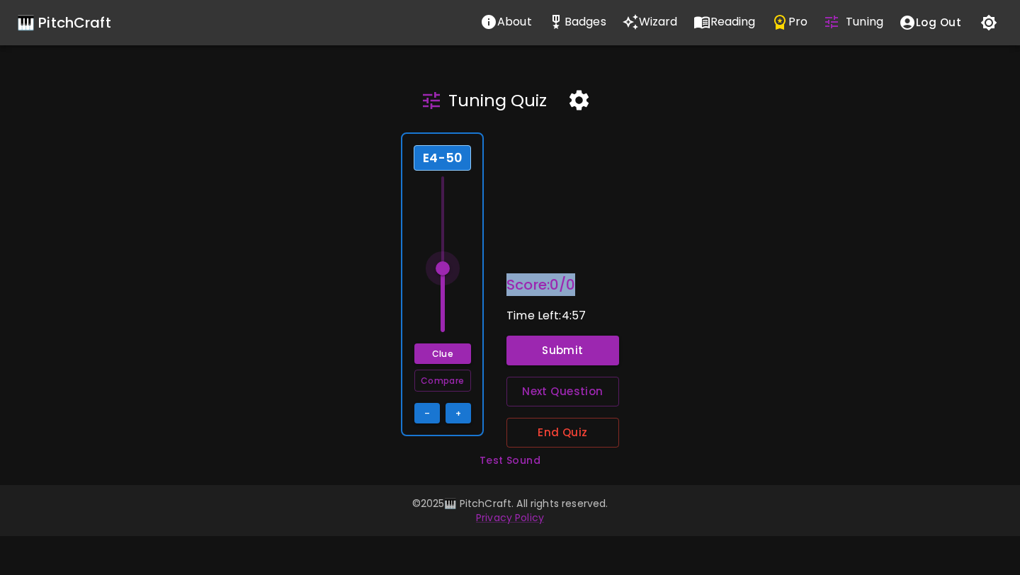
click at [445, 268] on span at bounding box center [442, 268] width 14 height 14
click at [462, 414] on button "+" at bounding box center [457, 413] width 25 height 21
click at [427, 416] on button "–" at bounding box center [426, 413] width 25 height 21
click at [448, 268] on span at bounding box center [442, 268] width 14 height 14
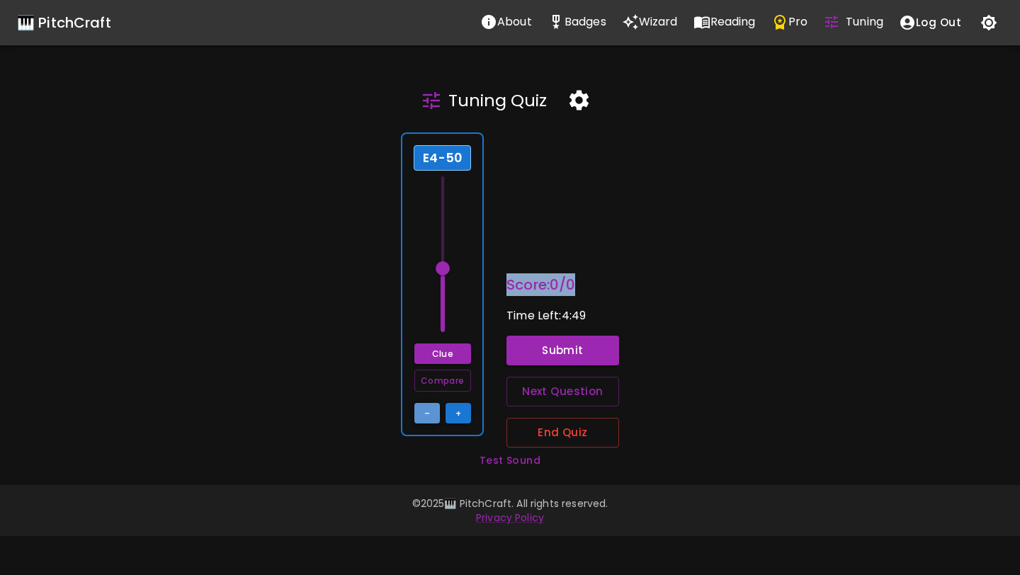
click at [430, 407] on button "–" at bounding box center [426, 413] width 25 height 21
click at [446, 406] on button "+" at bounding box center [457, 413] width 25 height 21
drag, startPoint x: 445, startPoint y: 272, endPoint x: 445, endPoint y: 286, distance: 14.2
click at [445, 287] on span at bounding box center [442, 289] width 14 height 14
click at [445, 285] on span at bounding box center [442, 282] width 14 height 14
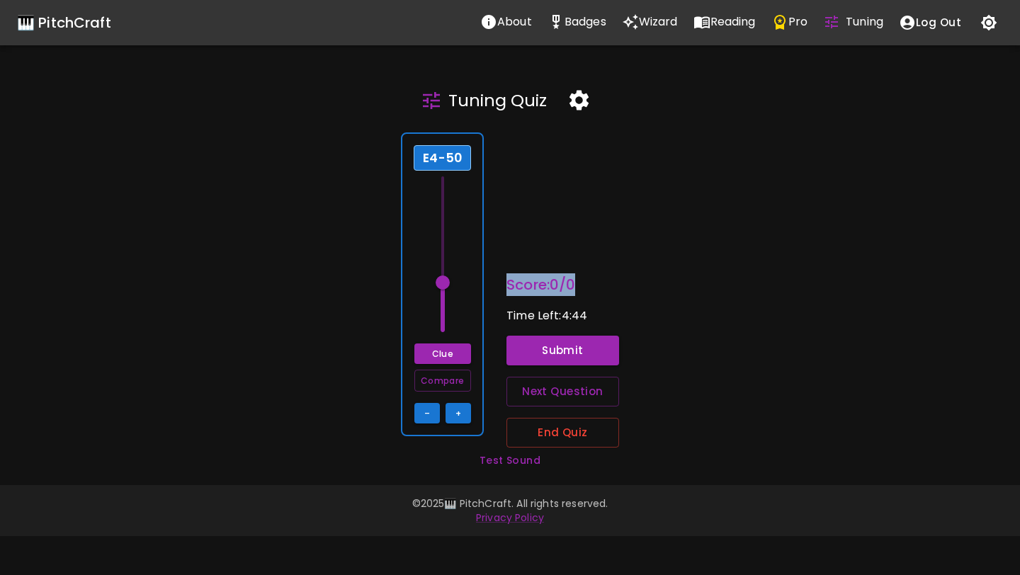
click at [445, 285] on span at bounding box center [442, 282] width 14 height 14
drag, startPoint x: 445, startPoint y: 285, endPoint x: 446, endPoint y: 278, distance: 7.2
click at [446, 278] on span at bounding box center [442, 275] width 14 height 14
click at [448, 358] on button "Clue" at bounding box center [442, 353] width 57 height 21
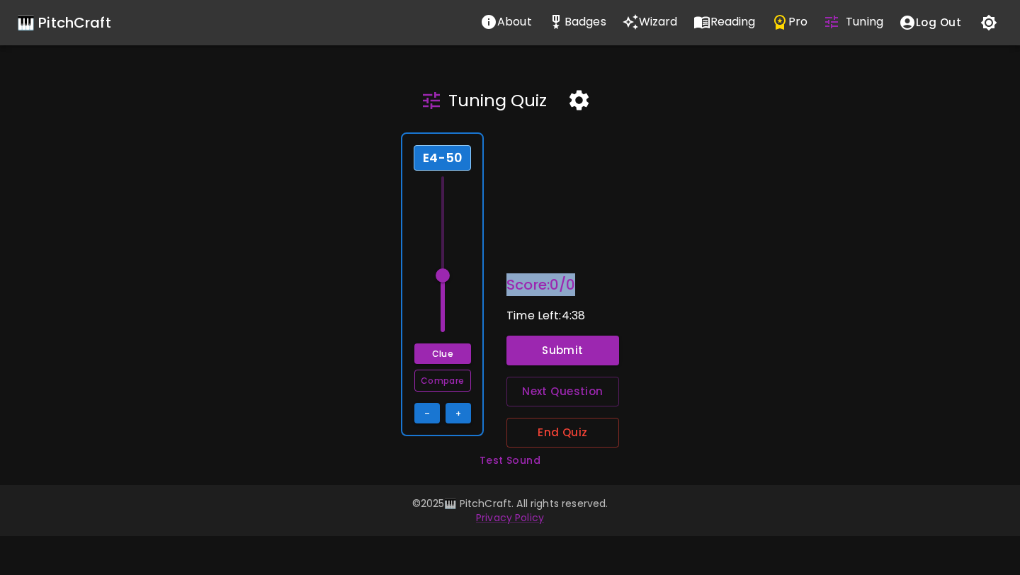
click at [447, 377] on button "Compare" at bounding box center [442, 381] width 57 height 22
click at [556, 347] on button "Submit" at bounding box center [562, 351] width 113 height 30
click at [644, 292] on div "E4-50 Clue Compare – + Score: 0 / 1 Time Left: 4:35 Try Again Submit Next Quest…" at bounding box center [504, 284] width 1031 height 326
click at [433, 411] on button "–" at bounding box center [426, 413] width 25 height 21
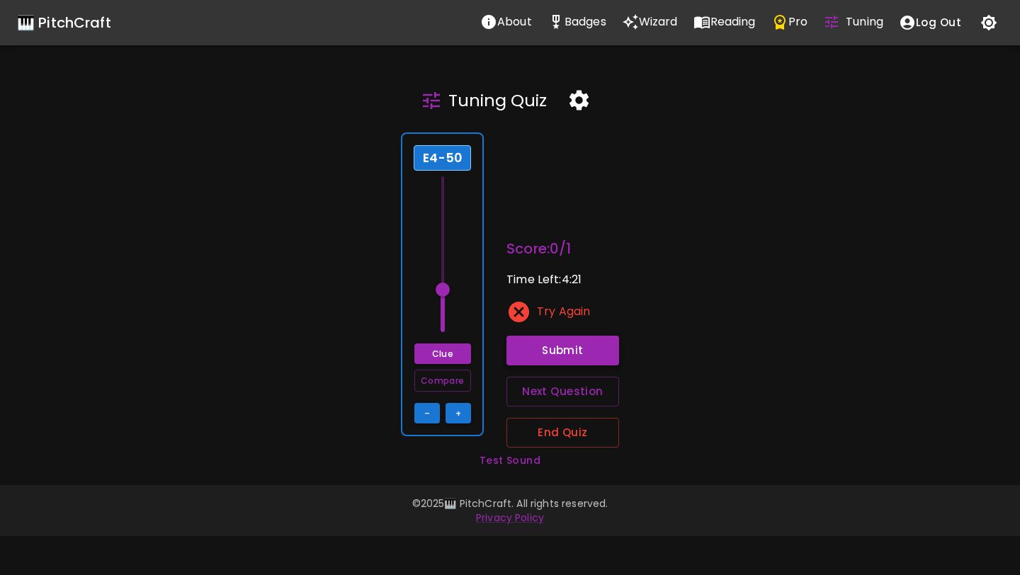
click at [537, 348] on button "Submit" at bounding box center [562, 351] width 113 height 30
click at [458, 404] on button "+" at bounding box center [457, 413] width 25 height 21
click at [521, 342] on button "Submit" at bounding box center [562, 351] width 113 height 30
click at [462, 415] on button "+" at bounding box center [457, 413] width 25 height 21
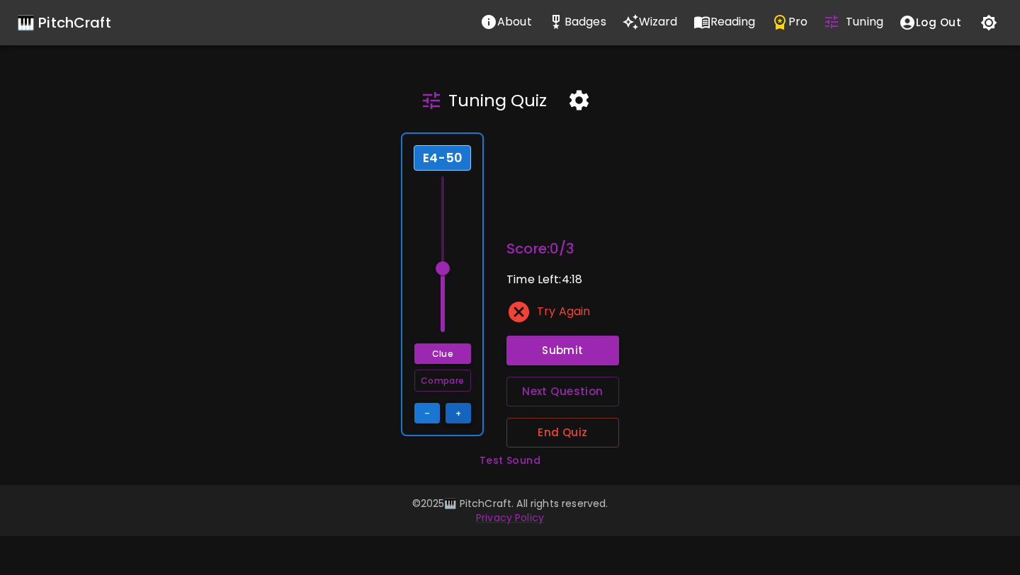
click at [462, 415] on button "+" at bounding box center [457, 413] width 25 height 21
click at [520, 357] on button "Submit" at bounding box center [562, 351] width 113 height 30
click at [430, 417] on button "–" at bounding box center [426, 413] width 25 height 21
type input "64.5"
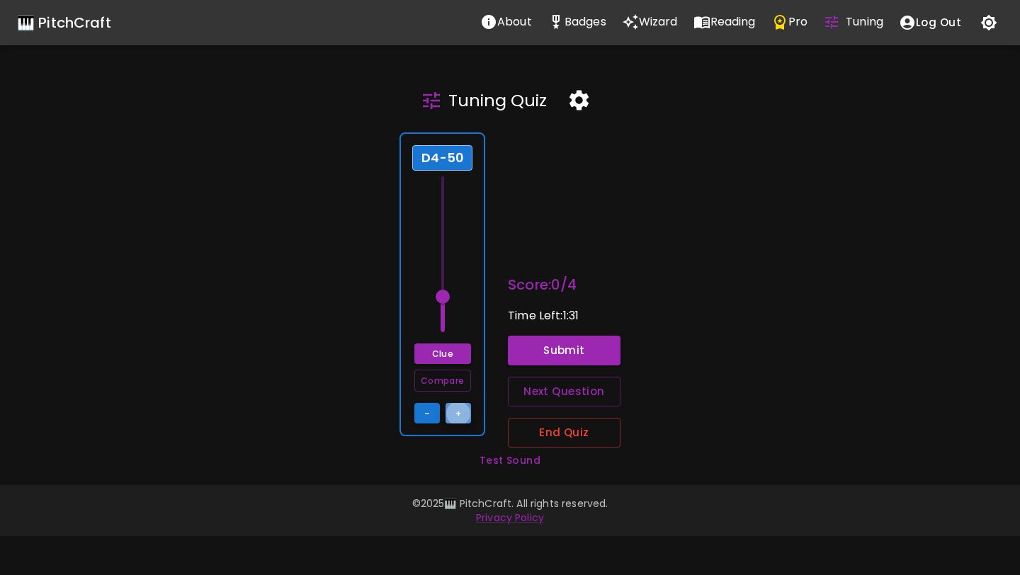
click at [466, 416] on button "+" at bounding box center [457, 413] width 25 height 21
click at [429, 415] on button "–" at bounding box center [426, 413] width 25 height 21
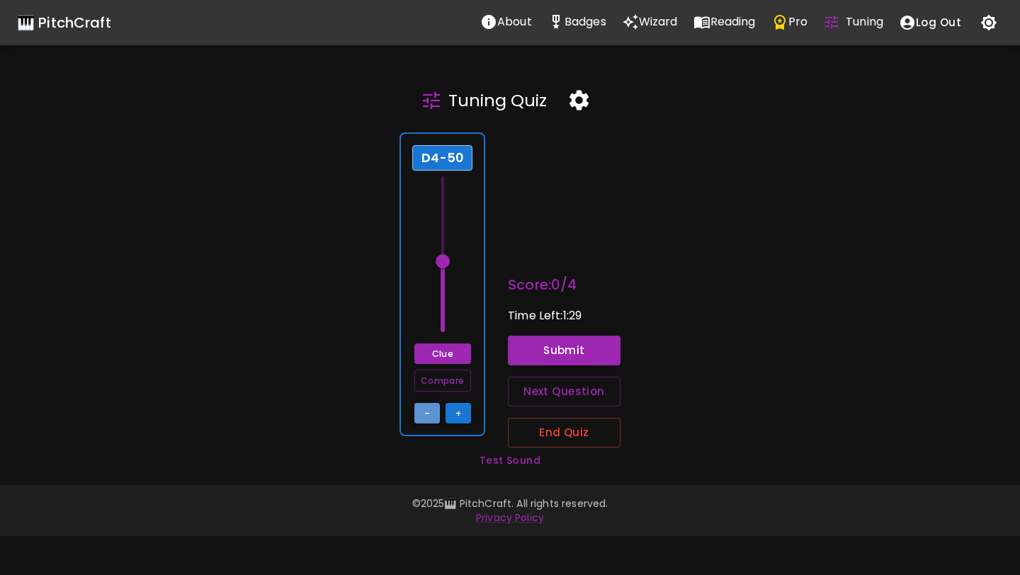
click at [429, 415] on button "–" at bounding box center [426, 413] width 25 height 21
click at [443, 307] on span at bounding box center [442, 304] width 14 height 14
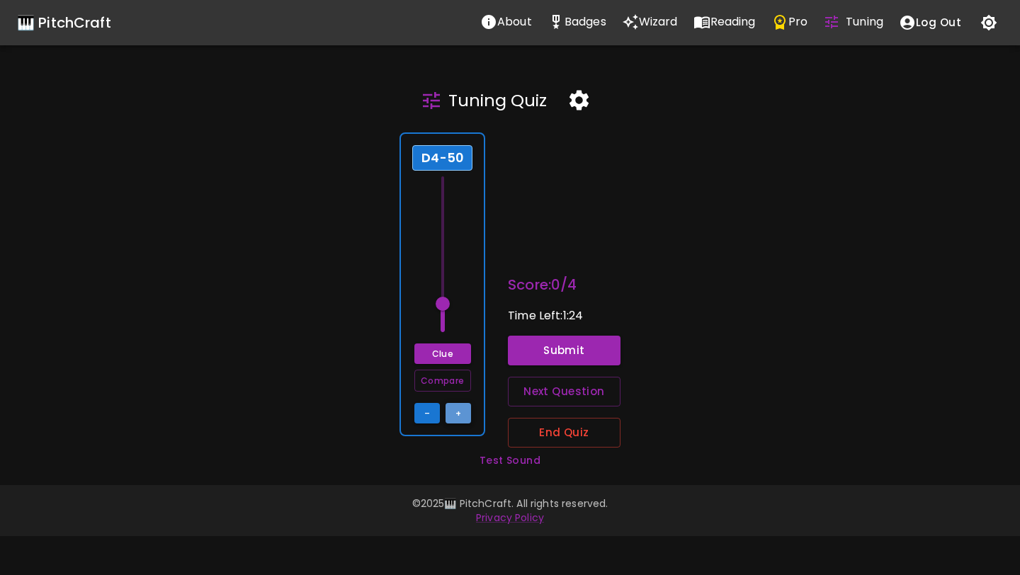
click at [459, 407] on button "+" at bounding box center [457, 413] width 25 height 21
click at [435, 409] on button "–" at bounding box center [426, 413] width 25 height 21
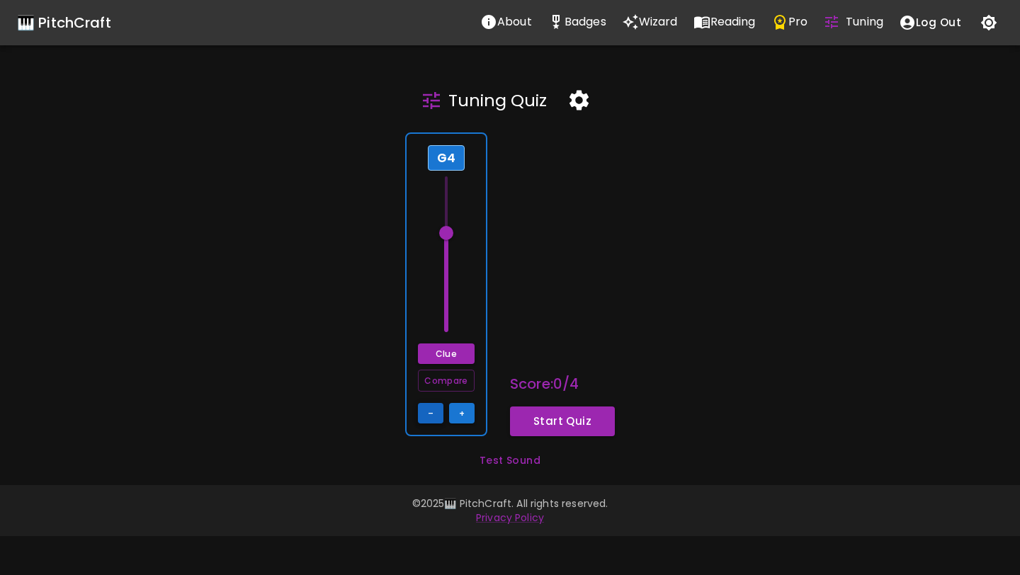
click at [438, 415] on button "–" at bounding box center [430, 413] width 25 height 21
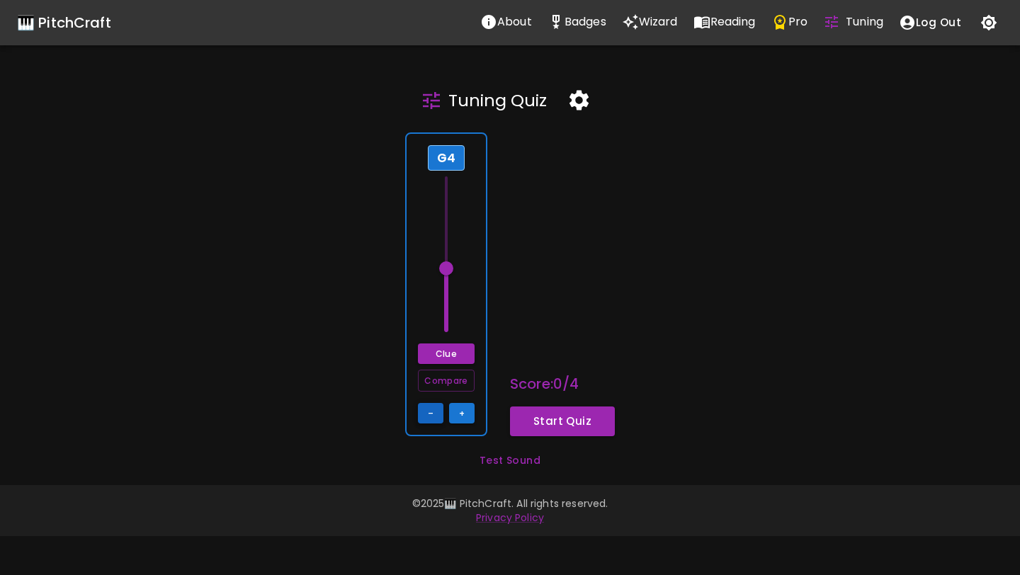
click at [438, 415] on button "–" at bounding box center [430, 413] width 25 height 21
click at [581, 416] on button "Start Quiz" at bounding box center [562, 421] width 105 height 30
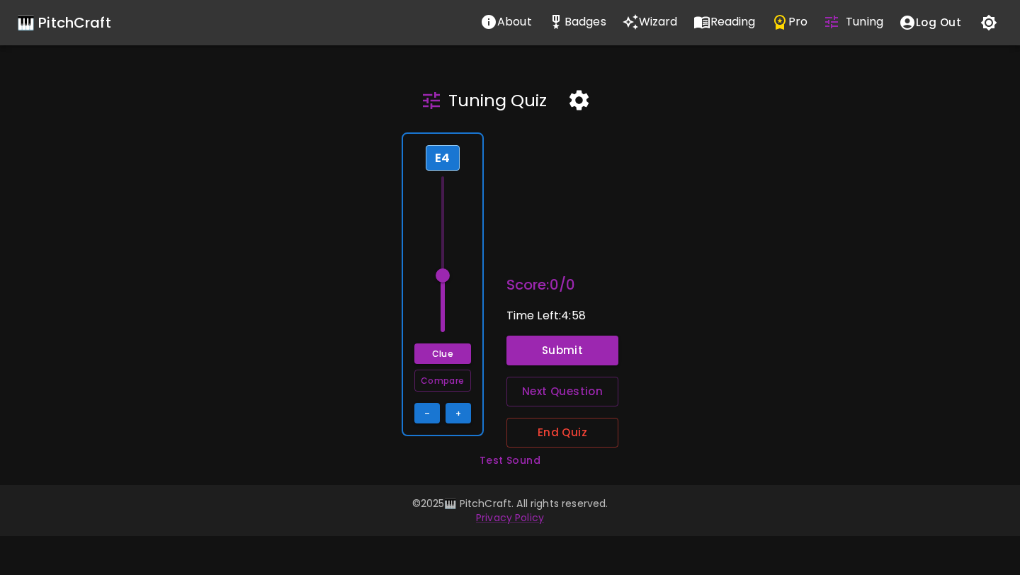
click at [446, 277] on span at bounding box center [442, 275] width 14 height 14
click at [461, 411] on button "+" at bounding box center [457, 413] width 25 height 21
click at [416, 411] on button "–" at bounding box center [426, 413] width 25 height 21
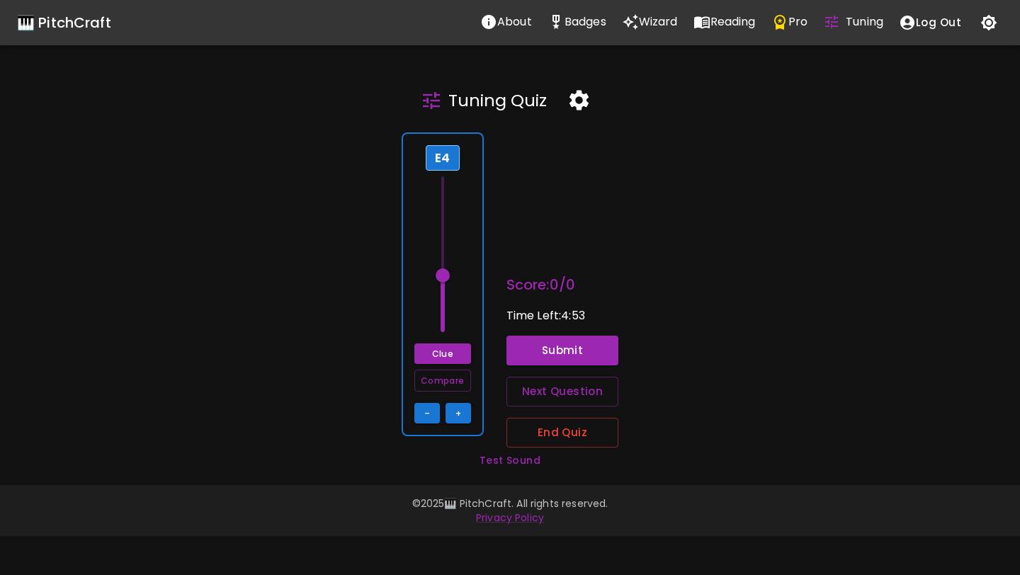
click at [448, 275] on span at bounding box center [442, 275] width 14 height 14
click at [459, 411] on button "+" at bounding box center [457, 413] width 25 height 21
click at [446, 270] on span at bounding box center [442, 268] width 14 height 14
click at [433, 412] on button "–" at bounding box center [426, 413] width 25 height 21
click at [446, 277] on span at bounding box center [442, 275] width 14 height 14
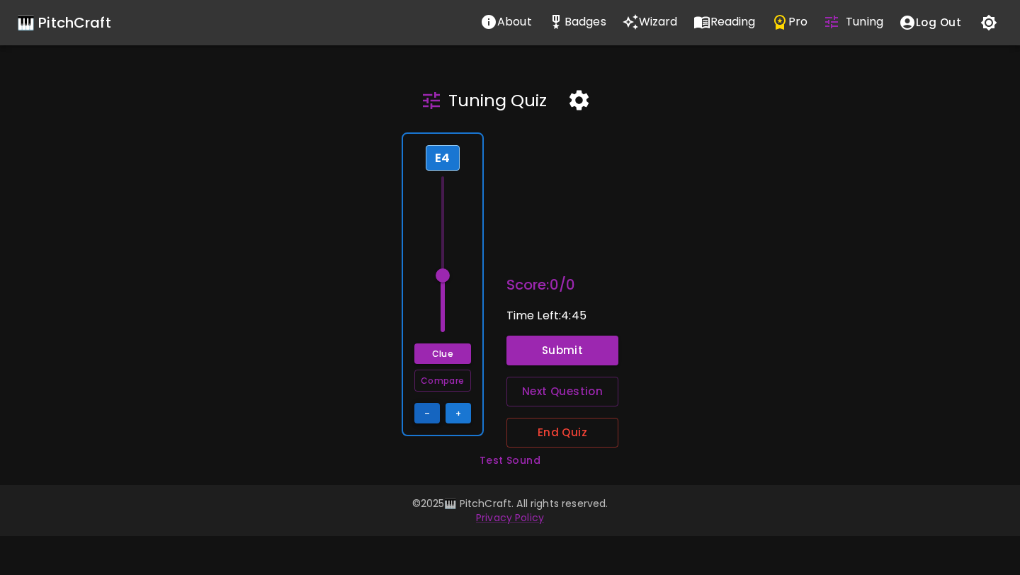
click at [429, 418] on button "–" at bounding box center [426, 413] width 25 height 21
click at [445, 286] on span at bounding box center [442, 282] width 14 height 14
click at [464, 411] on button "+" at bounding box center [457, 413] width 25 height 21
click at [450, 303] on span at bounding box center [442, 304] width 14 height 14
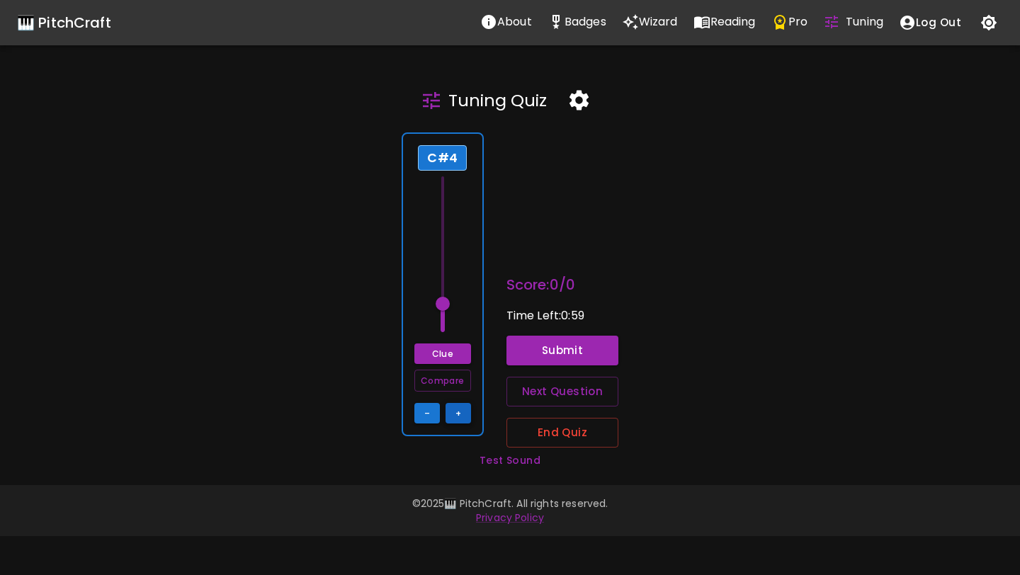
click at [459, 412] on button "+" at bounding box center [457, 413] width 25 height 21
type input "62.5"
click at [445, 297] on span at bounding box center [442, 297] width 14 height 14
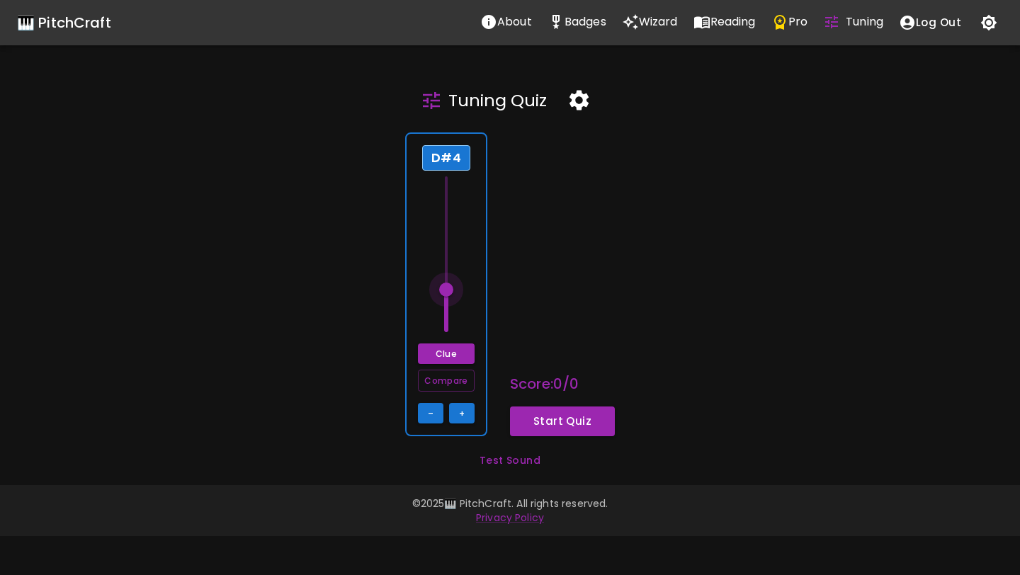
drag, startPoint x: 0, startPoint y: 0, endPoint x: 449, endPoint y: 290, distance: 534.6
click at [449, 290] on span at bounding box center [446, 289] width 14 height 14
click at [471, 285] on div "D#4 Clue Compare – +" at bounding box center [446, 284] width 82 height 304
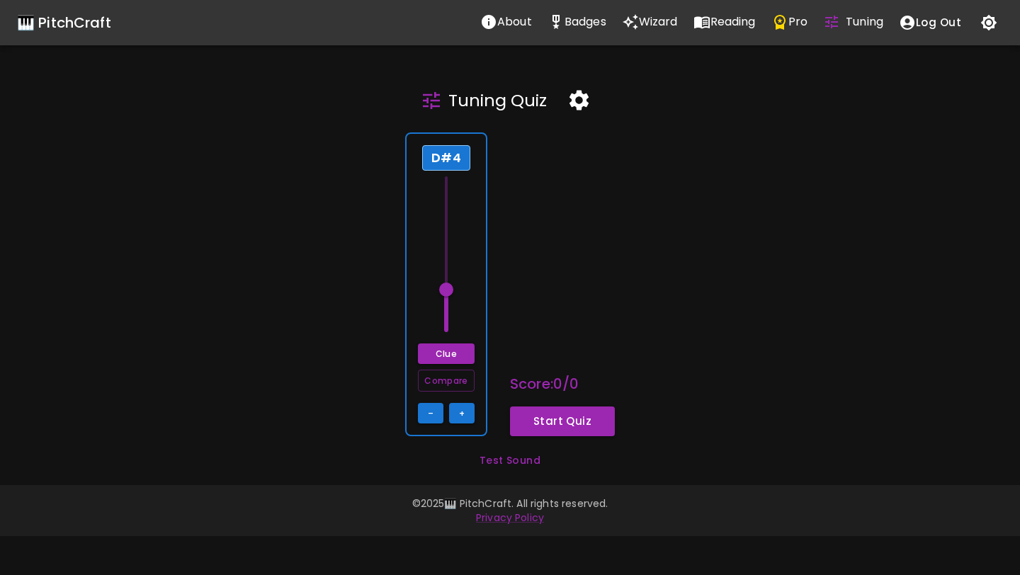
click at [471, 285] on div "D#4 Clue Compare – +" at bounding box center [446, 284] width 82 height 304
click at [463, 413] on button "+" at bounding box center [461, 413] width 25 height 21
click at [448, 274] on span at bounding box center [446, 275] width 14 height 14
click at [444, 286] on span at bounding box center [446, 282] width 14 height 14
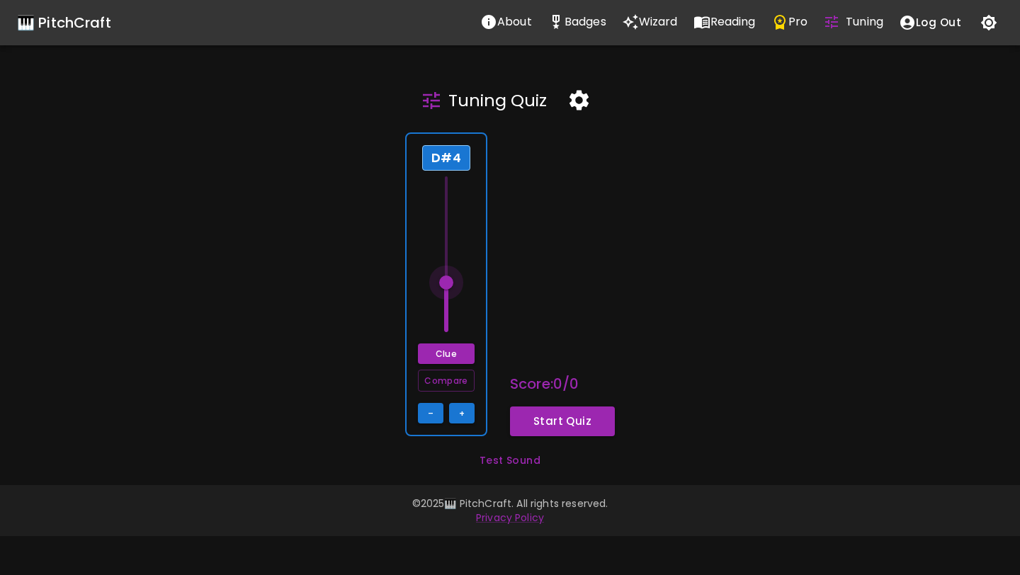
click at [444, 286] on span at bounding box center [446, 282] width 14 height 14
click at [476, 284] on div "D#4 Clue Compare – +" at bounding box center [446, 284] width 82 height 304
click at [458, 406] on button "+" at bounding box center [461, 413] width 25 height 21
click at [445, 284] on span at bounding box center [446, 282] width 14 height 14
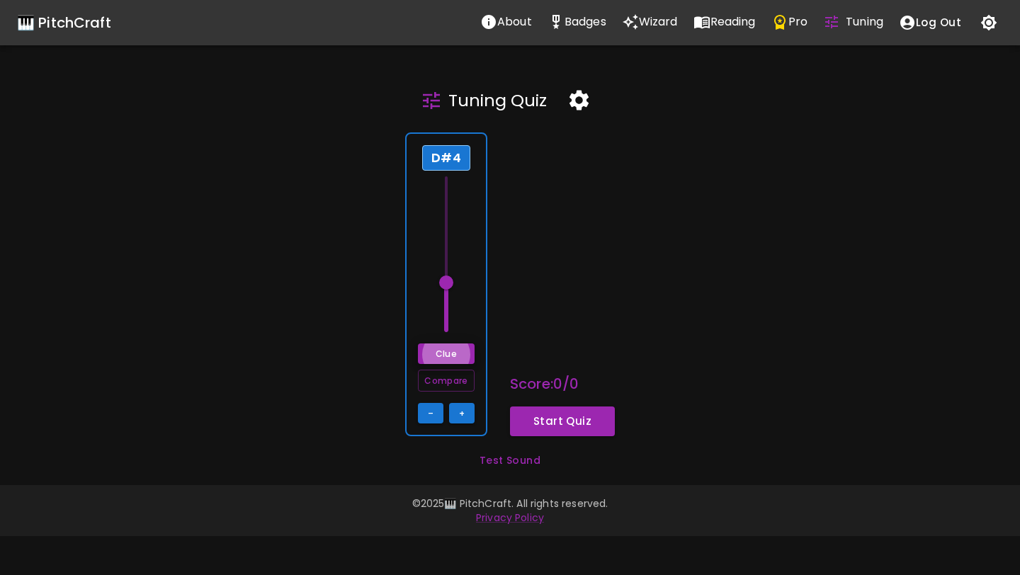
click at [445, 284] on span at bounding box center [446, 282] width 14 height 14
click at [449, 222] on span at bounding box center [446, 226] width 14 height 14
click at [427, 419] on button "–" at bounding box center [430, 413] width 25 height 21
click at [428, 419] on button "–" at bounding box center [430, 413] width 25 height 21
click at [445, 231] on span at bounding box center [446, 233] width 14 height 14
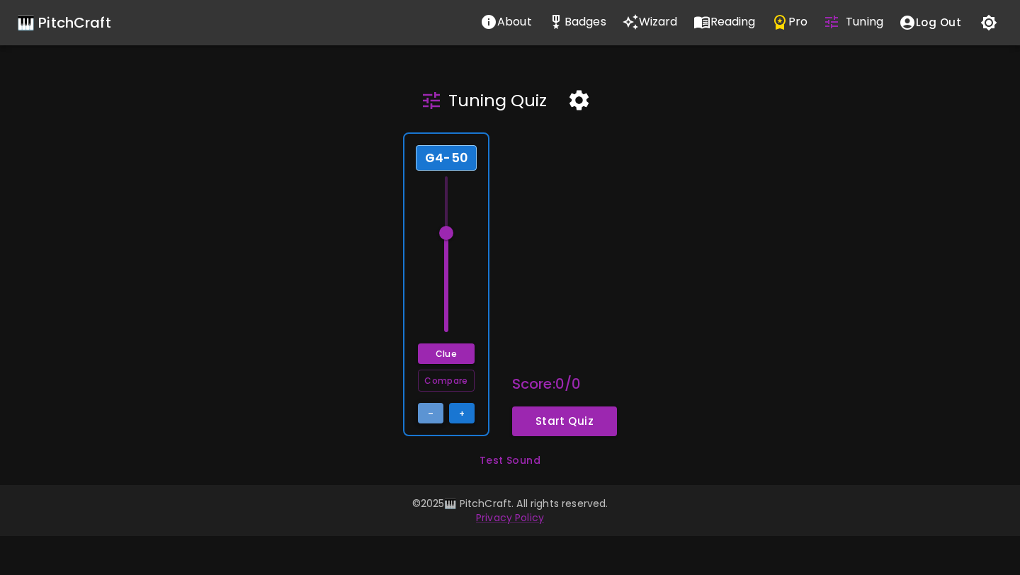
click at [431, 421] on button "–" at bounding box center [430, 413] width 25 height 21
click at [451, 237] on span at bounding box center [446, 240] width 14 height 14
click at [551, 412] on button "Start Quiz" at bounding box center [564, 421] width 105 height 30
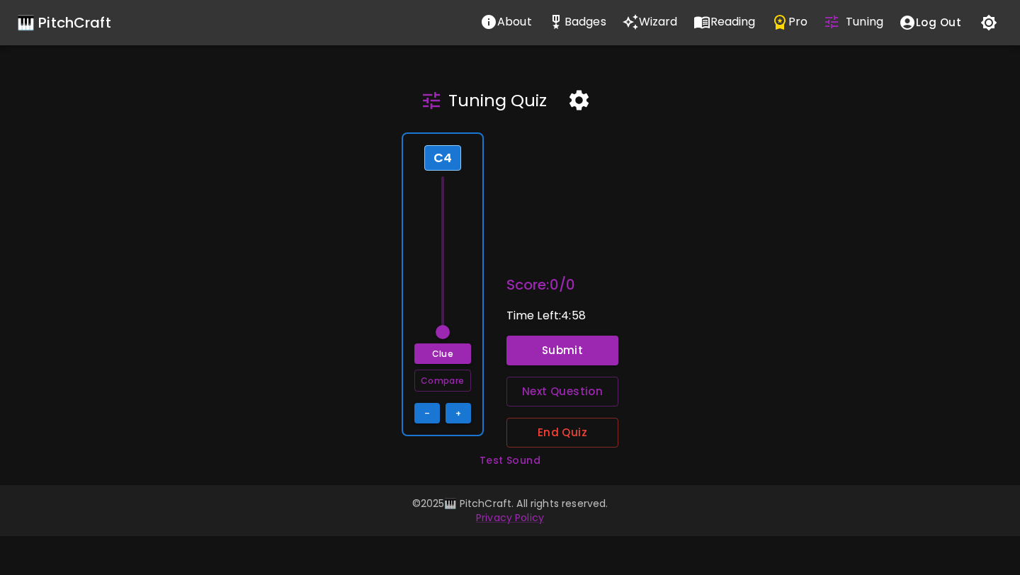
click at [445, 328] on span at bounding box center [442, 332] width 14 height 14
drag, startPoint x: 445, startPoint y: 328, endPoint x: 445, endPoint y: 336, distance: 7.8
click at [445, 336] on span at bounding box center [442, 332] width 14 height 14
click at [444, 357] on button "Clue" at bounding box center [442, 353] width 57 height 21
click at [440, 352] on button "Clue" at bounding box center [442, 353] width 57 height 21
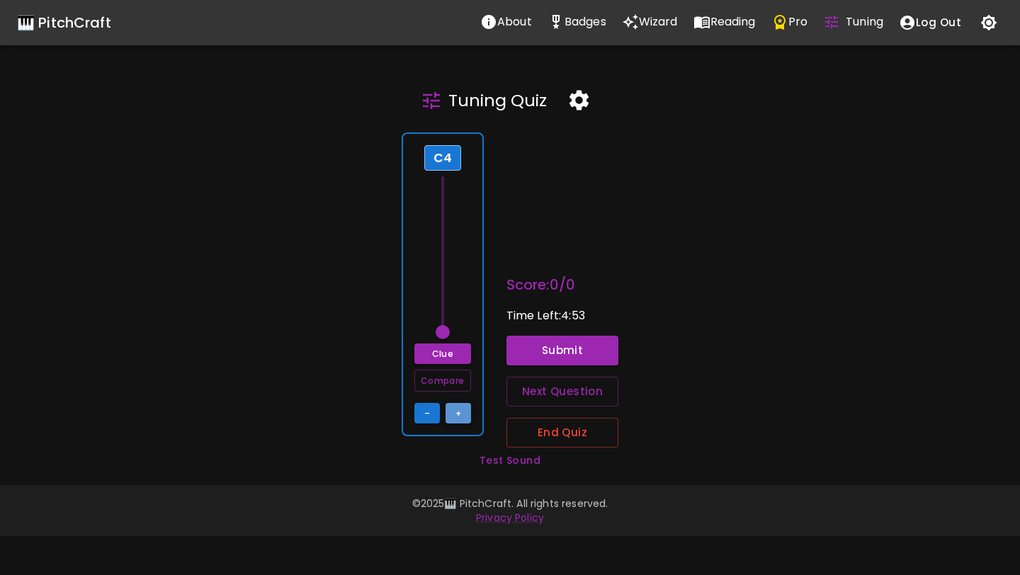
click at [456, 411] on button "+" at bounding box center [457, 413] width 25 height 21
click at [440, 371] on button "Compare" at bounding box center [442, 381] width 57 height 22
click at [430, 409] on button "–" at bounding box center [426, 413] width 25 height 21
click at [539, 348] on button "Submit" at bounding box center [562, 351] width 113 height 30
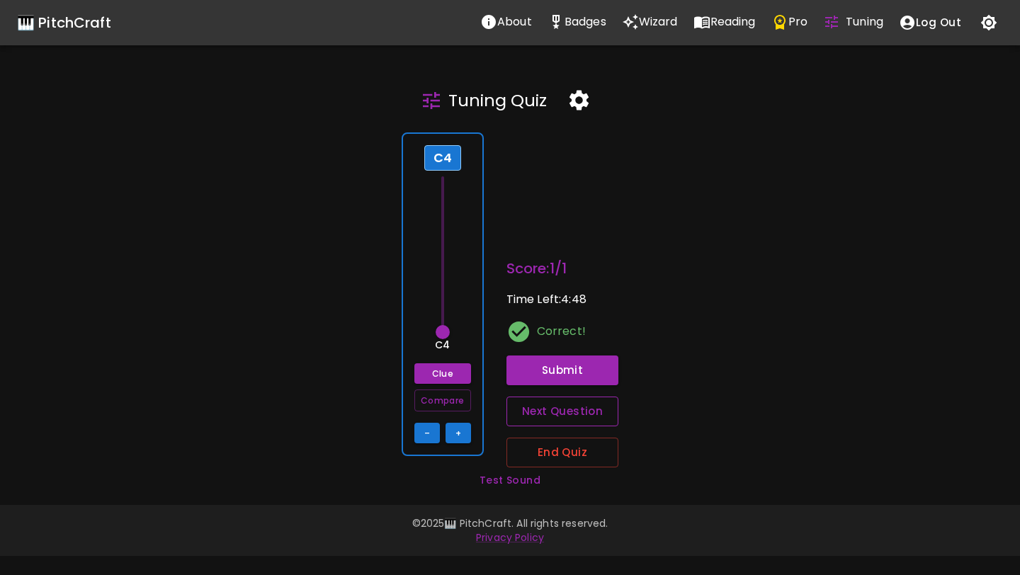
click at [549, 404] on button "Next Question" at bounding box center [562, 411] width 113 height 30
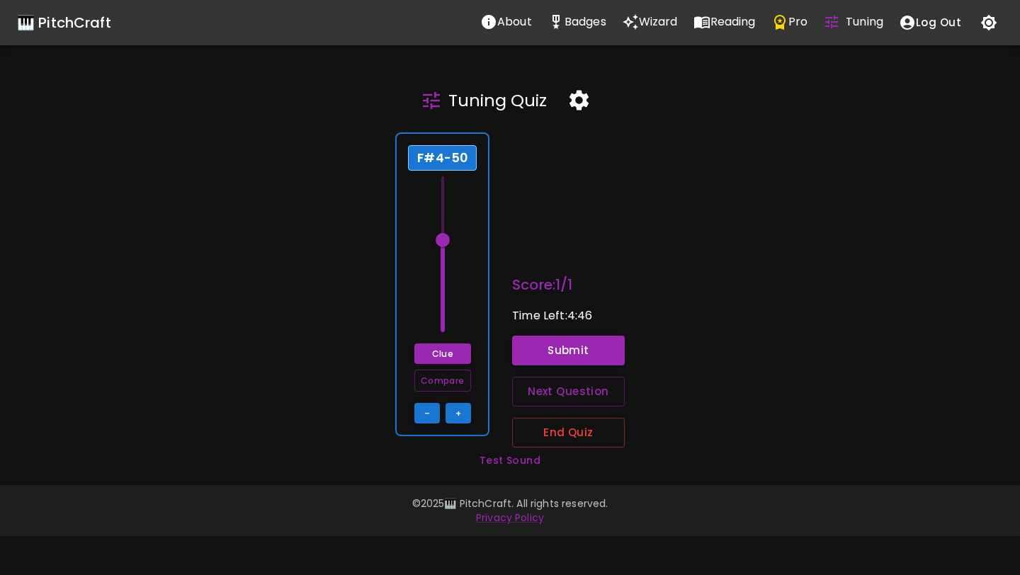
click at [479, 302] on div "F#4-50 Clue Compare – +" at bounding box center [442, 284] width 94 height 304
click at [430, 409] on button "–" at bounding box center [426, 413] width 25 height 21
click at [471, 302] on div "F#4-50 Clue Compare – +" at bounding box center [442, 284] width 94 height 304
click at [434, 413] on button "–" at bounding box center [426, 413] width 25 height 21
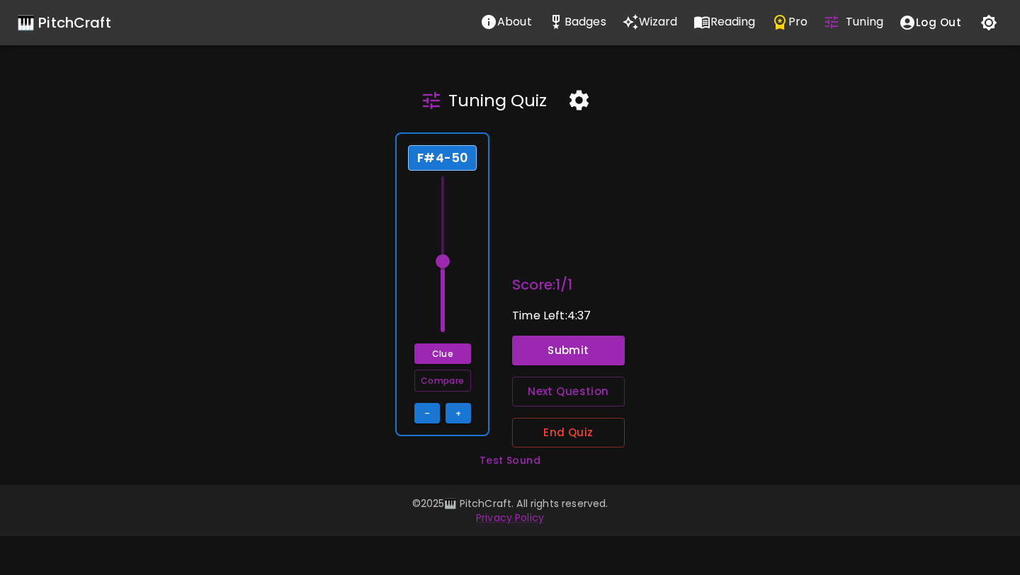
click at [483, 287] on div "F#4-50 Clue Compare – +" at bounding box center [442, 284] width 94 height 304
click at [447, 355] on button "Clue" at bounding box center [442, 353] width 57 height 21
click at [481, 290] on div "F#4-50 Clue Compare – +" at bounding box center [442, 284] width 94 height 304
click at [456, 412] on button "+" at bounding box center [457, 413] width 25 height 21
click at [470, 313] on div "F#4-50 Clue Compare – +" at bounding box center [442, 284] width 94 height 304
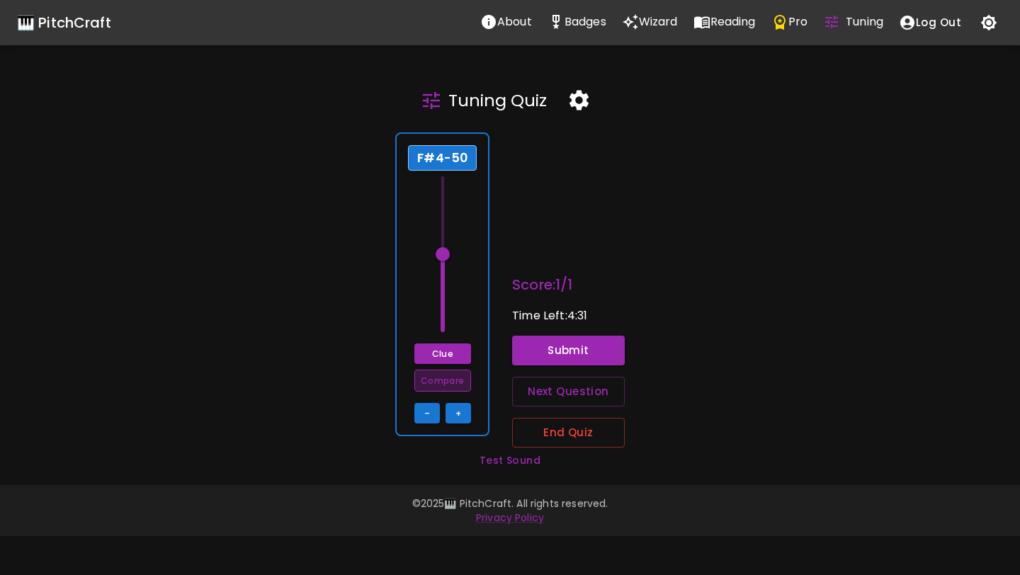
click at [452, 379] on button "Compare" at bounding box center [442, 381] width 57 height 22
click at [456, 417] on button "+" at bounding box center [457, 413] width 25 height 21
type input "66"
click at [472, 307] on div "F#4-50 Clue Compare – +" at bounding box center [442, 284] width 94 height 304
click at [533, 346] on button "Submit" at bounding box center [568, 351] width 113 height 30
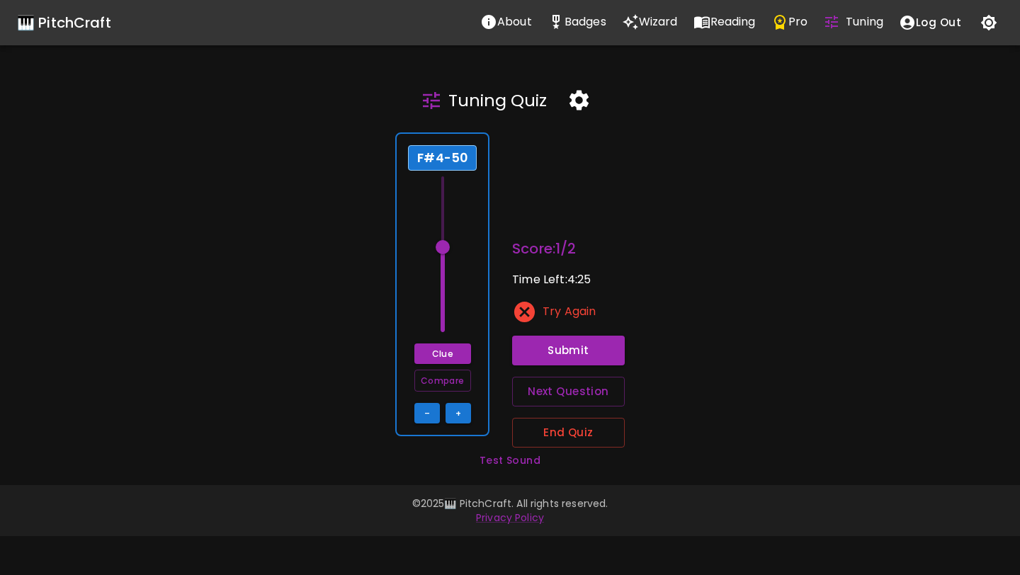
click at [472, 287] on div "F#4-50 Clue Compare – +" at bounding box center [442, 284] width 94 height 304
click at [450, 387] on button "Compare" at bounding box center [442, 381] width 57 height 22
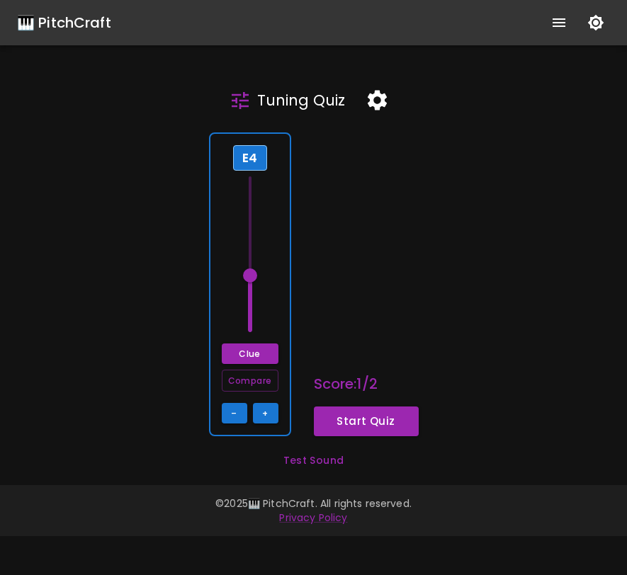
click at [280, 303] on div "E4 Clue Compare – +" at bounding box center [250, 284] width 82 height 304
click at [395, 418] on button "Start Quiz" at bounding box center [366, 421] width 105 height 30
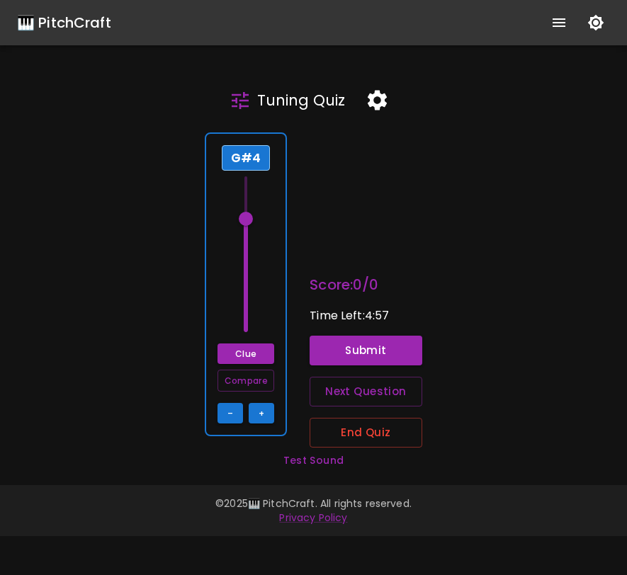
click at [282, 272] on div "G#4 Clue Compare – +" at bounding box center [246, 284] width 82 height 304
click at [258, 346] on button "Clue" at bounding box center [245, 353] width 57 height 21
click at [331, 349] on button "Submit" at bounding box center [365, 351] width 113 height 30
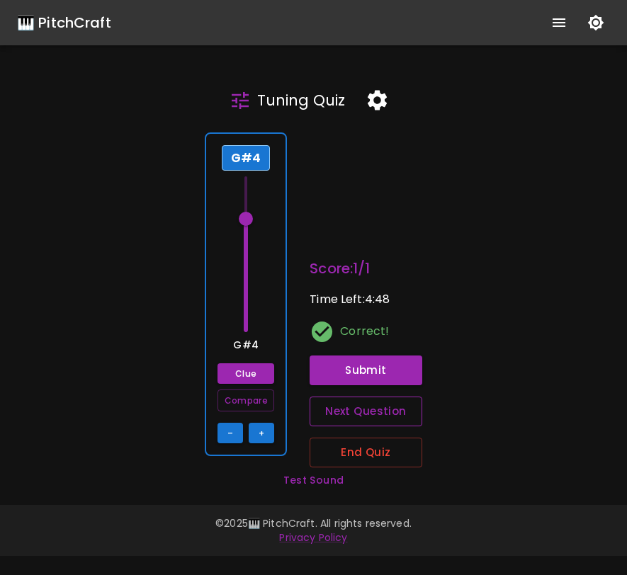
click at [321, 413] on button "Next Question" at bounding box center [365, 411] width 113 height 30
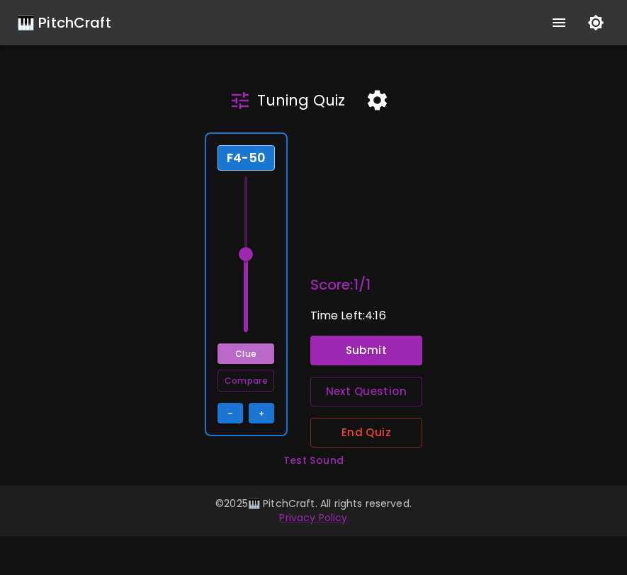
click at [253, 355] on button "Clue" at bounding box center [245, 353] width 57 height 21
click at [256, 413] on button "+" at bounding box center [261, 413] width 25 height 21
click at [230, 413] on button "–" at bounding box center [229, 413] width 25 height 21
click at [247, 251] on span at bounding box center [246, 247] width 14 height 14
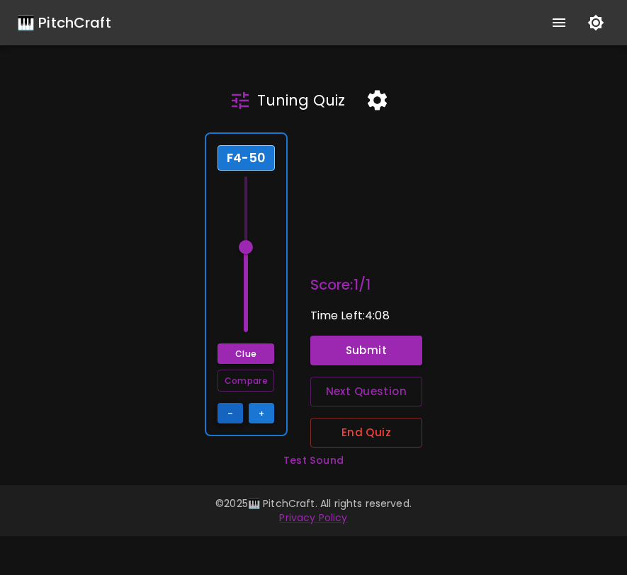
click at [224, 413] on button "–" at bounding box center [229, 413] width 25 height 21
click at [249, 253] on span at bounding box center [246, 254] width 14 height 14
click at [260, 413] on button "+" at bounding box center [261, 413] width 25 height 21
click at [236, 413] on button "–" at bounding box center [229, 413] width 25 height 21
click at [253, 381] on button "Compare" at bounding box center [245, 381] width 57 height 22
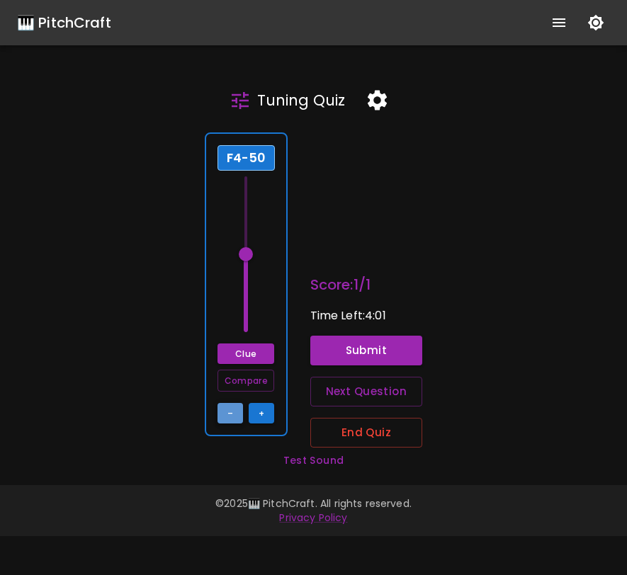
click at [232, 411] on button "–" at bounding box center [229, 413] width 25 height 21
click at [334, 348] on button "Submit" at bounding box center [366, 351] width 113 height 30
click at [250, 357] on button "Clue" at bounding box center [245, 353] width 57 height 21
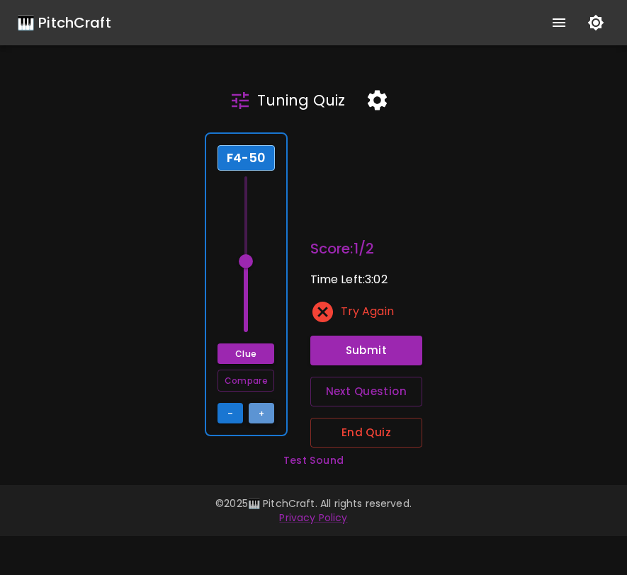
click at [258, 418] on button "+" at bounding box center [261, 413] width 25 height 21
click at [341, 346] on button "Submit" at bounding box center [366, 351] width 113 height 30
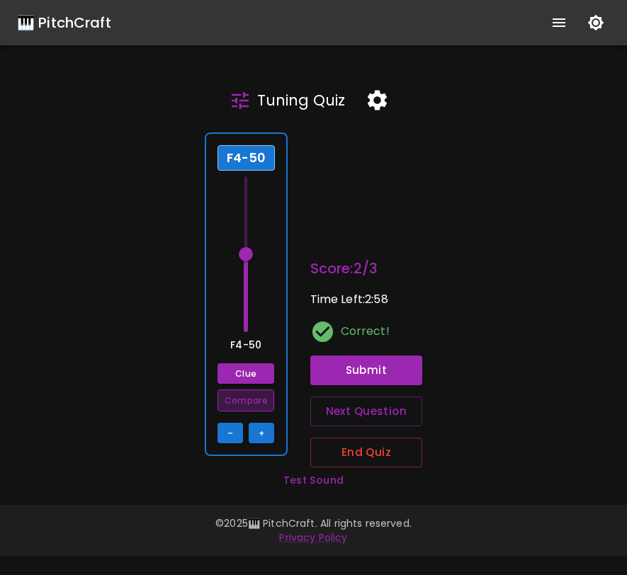
click at [251, 405] on button "Compare" at bounding box center [245, 400] width 57 height 22
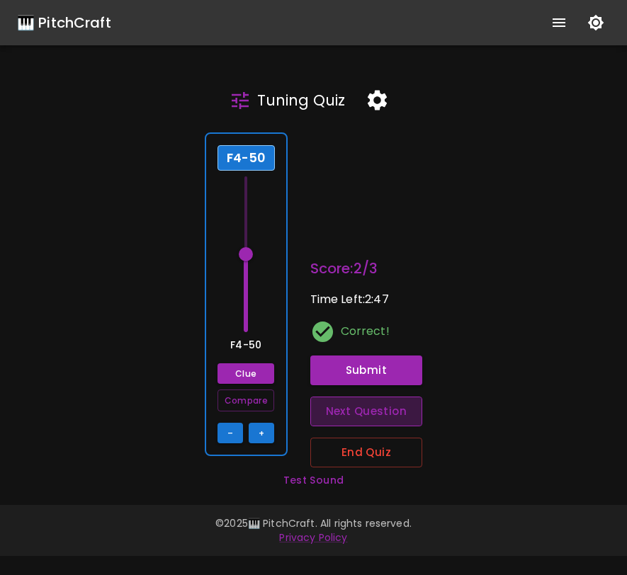
click at [396, 410] on button "Next Question" at bounding box center [366, 411] width 113 height 30
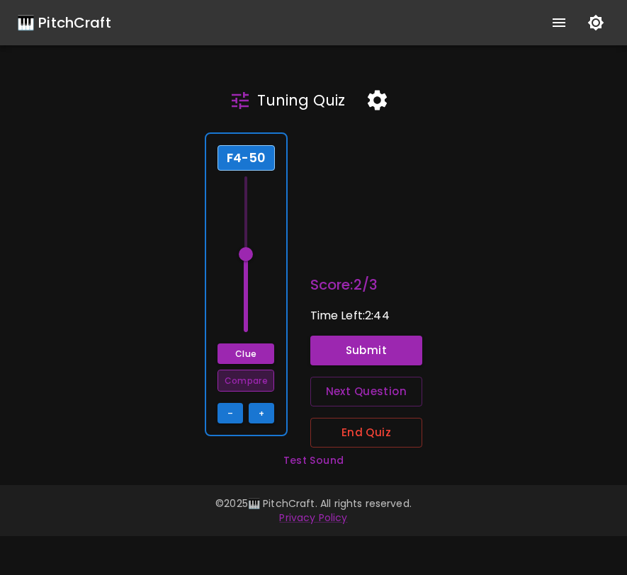
click at [251, 382] on button "Compare" at bounding box center [245, 381] width 57 height 22
click at [248, 253] on span at bounding box center [246, 254] width 14 height 14
click at [222, 424] on div "F4-50 Clue Compare – +" at bounding box center [246, 284] width 83 height 304
click at [230, 415] on button "–" at bounding box center [229, 413] width 25 height 21
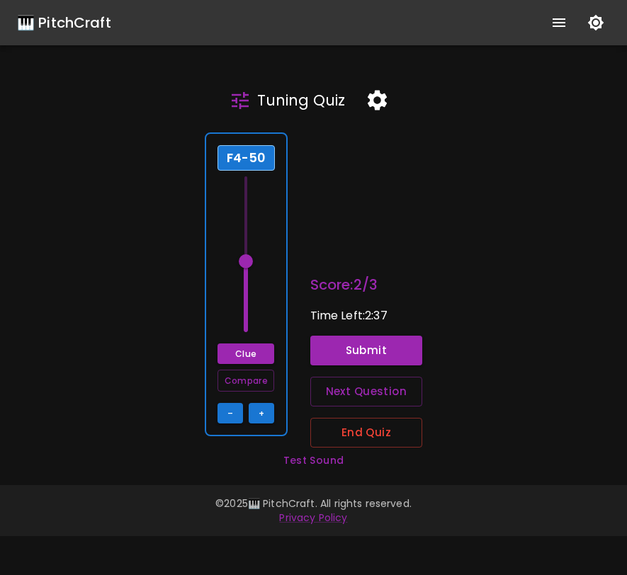
click at [249, 261] on span at bounding box center [246, 261] width 14 height 14
click at [245, 384] on button "Compare" at bounding box center [245, 381] width 57 height 22
click at [339, 357] on button "Submit" at bounding box center [366, 351] width 113 height 30
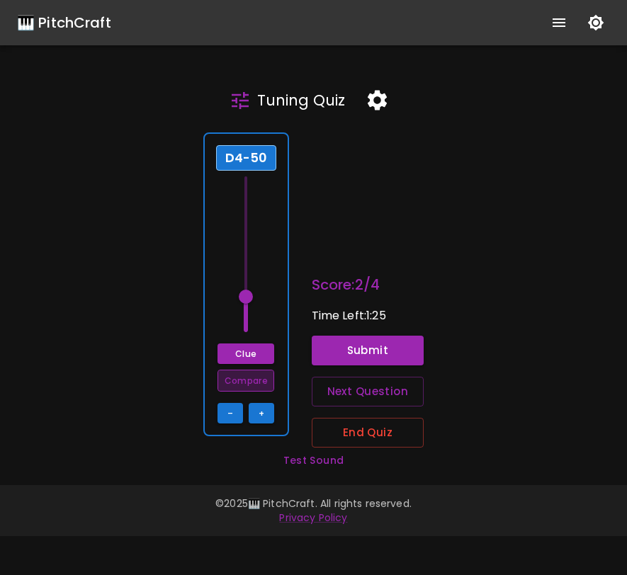
click at [264, 384] on button "Compare" at bounding box center [245, 381] width 57 height 22
click at [260, 409] on button "+" at bounding box center [261, 413] width 25 height 21
click at [257, 377] on button "Compare" at bounding box center [245, 381] width 57 height 22
click at [261, 416] on button "+" at bounding box center [261, 413] width 25 height 21
click at [236, 404] on button "–" at bounding box center [229, 413] width 25 height 21
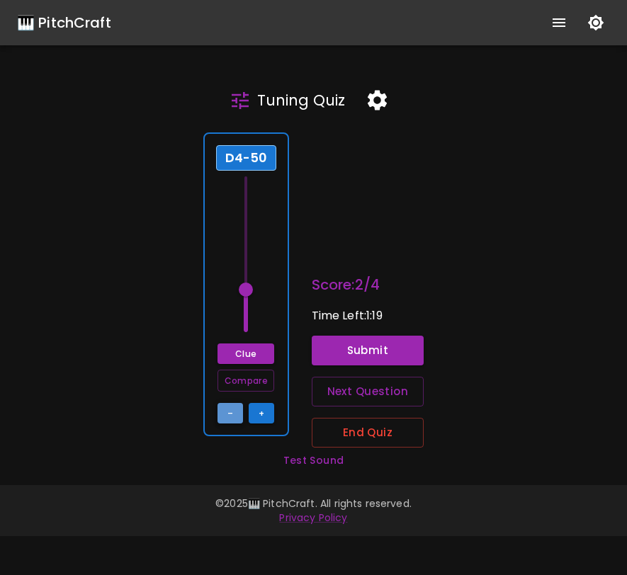
click at [236, 404] on button "–" at bounding box center [229, 413] width 25 height 21
click at [246, 376] on button "Compare" at bounding box center [245, 381] width 57 height 22
click at [234, 409] on button "–" at bounding box center [229, 413] width 25 height 21
click at [241, 385] on button "Compare" at bounding box center [245, 381] width 57 height 22
click at [340, 350] on button "Submit" at bounding box center [368, 351] width 113 height 30
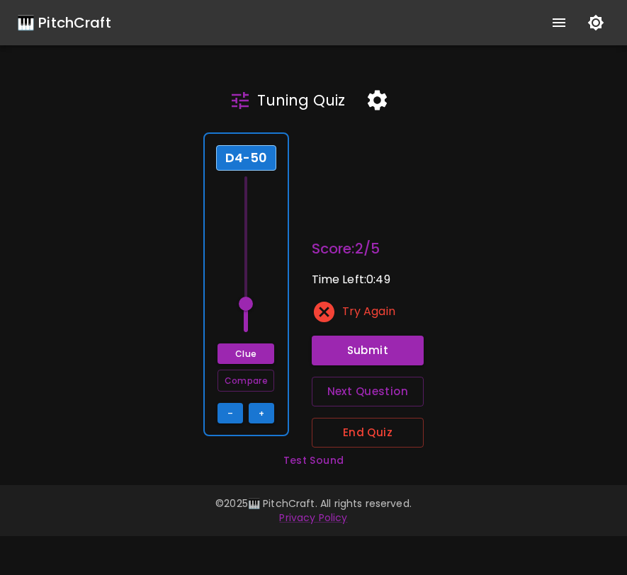
click at [247, 303] on span at bounding box center [246, 304] width 14 height 14
click at [240, 378] on button "Compare" at bounding box center [245, 381] width 57 height 22
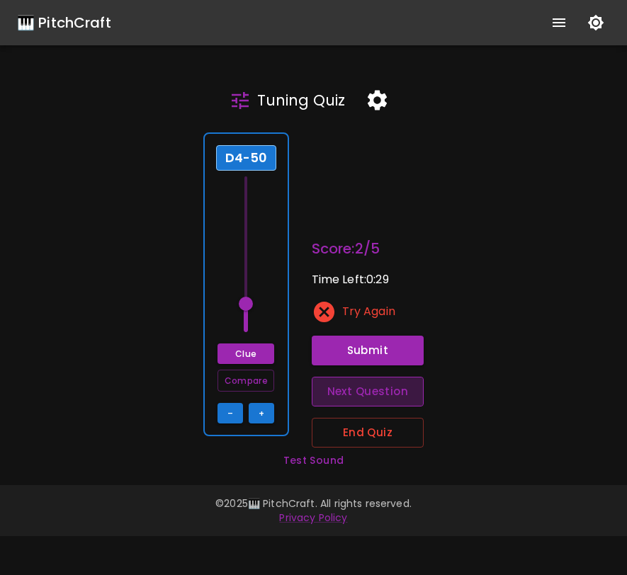
click at [369, 387] on button "Next Question" at bounding box center [368, 392] width 113 height 30
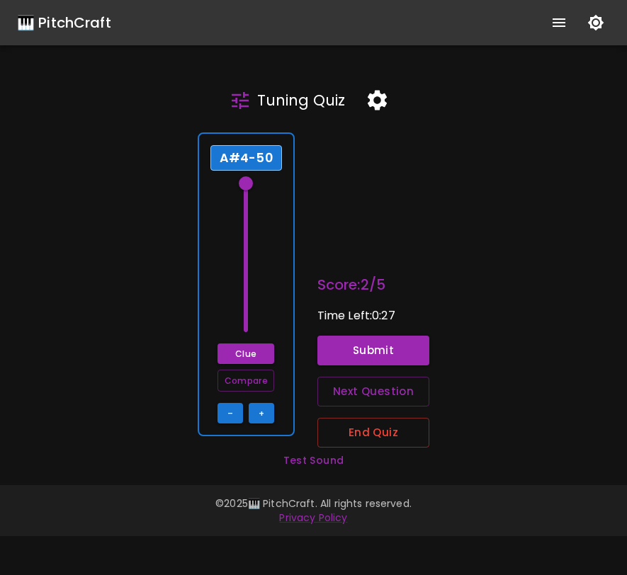
click at [249, 182] on span at bounding box center [246, 183] width 14 height 14
click at [253, 352] on button "Clue" at bounding box center [245, 353] width 57 height 21
drag, startPoint x: 247, startPoint y: 185, endPoint x: 249, endPoint y: 193, distance: 7.4
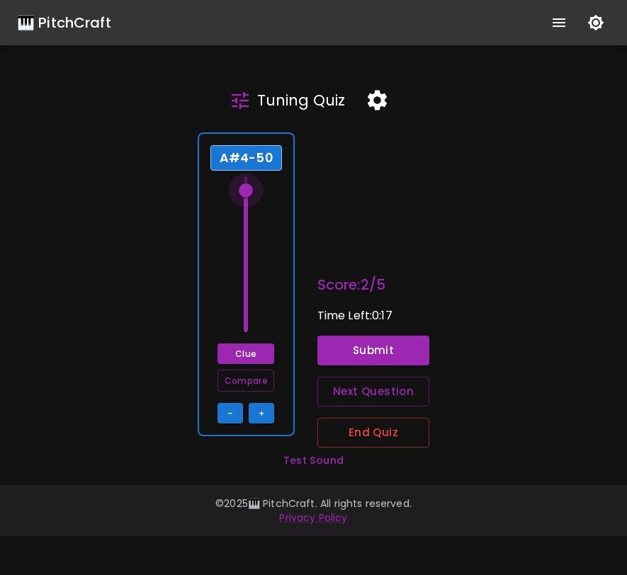
click at [249, 193] on span at bounding box center [246, 190] width 14 height 14
click at [234, 413] on button "–" at bounding box center [229, 413] width 25 height 21
click at [362, 344] on button "Submit" at bounding box center [373, 351] width 113 height 30
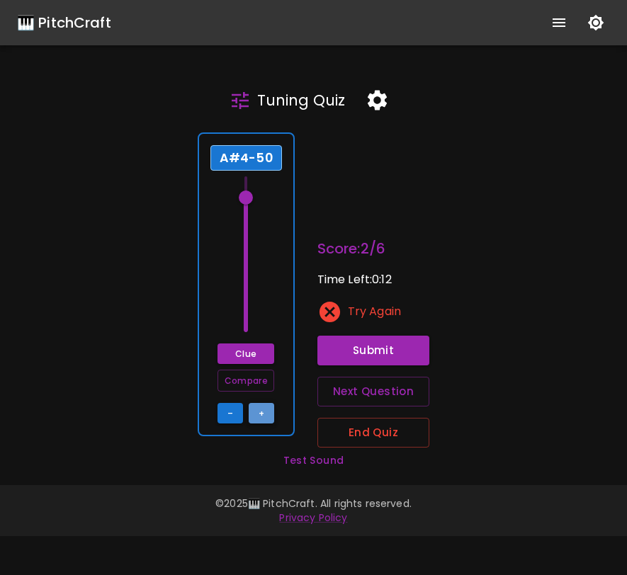
click at [267, 419] on button "+" at bounding box center [261, 413] width 25 height 21
type input "70.5"
click at [346, 348] on button "Submit" at bounding box center [373, 351] width 113 height 30
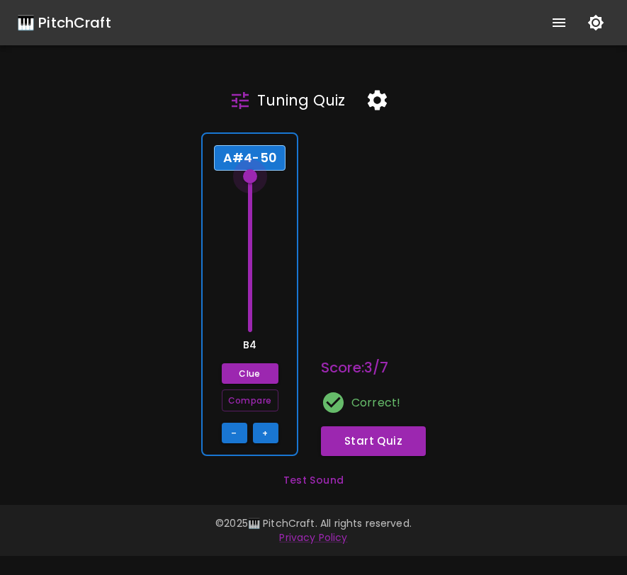
click at [252, 178] on span at bounding box center [250, 176] width 14 height 14
click at [341, 438] on button "Start Quiz" at bounding box center [373, 441] width 105 height 30
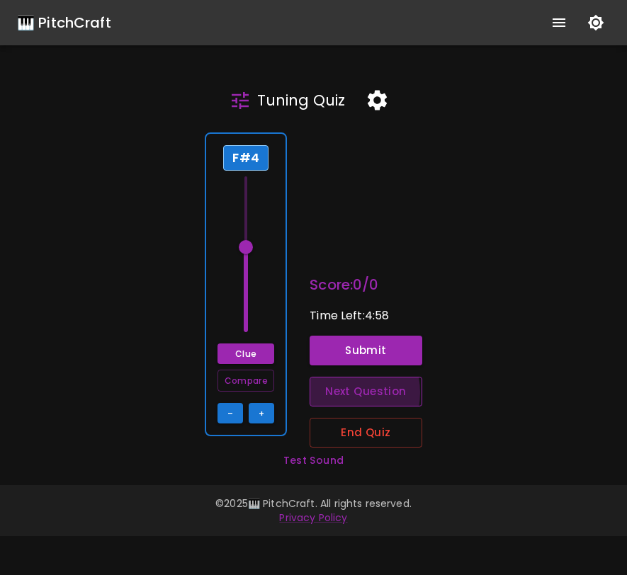
click at [336, 392] on button "Next Question" at bounding box center [365, 392] width 113 height 30
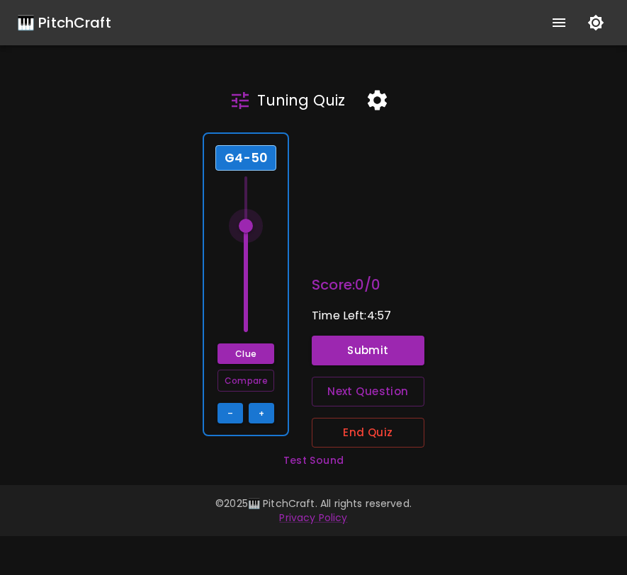
click at [251, 225] on span at bounding box center [246, 226] width 14 height 14
click at [227, 406] on button "–" at bounding box center [229, 413] width 25 height 21
click at [240, 358] on button "Clue" at bounding box center [245, 353] width 57 height 21
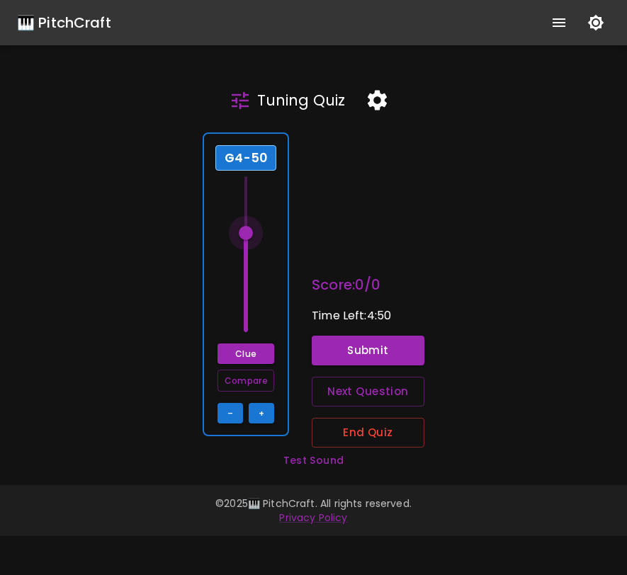
click at [248, 231] on span at bounding box center [246, 233] width 14 height 14
click at [254, 383] on button "Compare" at bounding box center [245, 381] width 57 height 22
click at [356, 358] on button "Submit" at bounding box center [368, 351] width 113 height 30
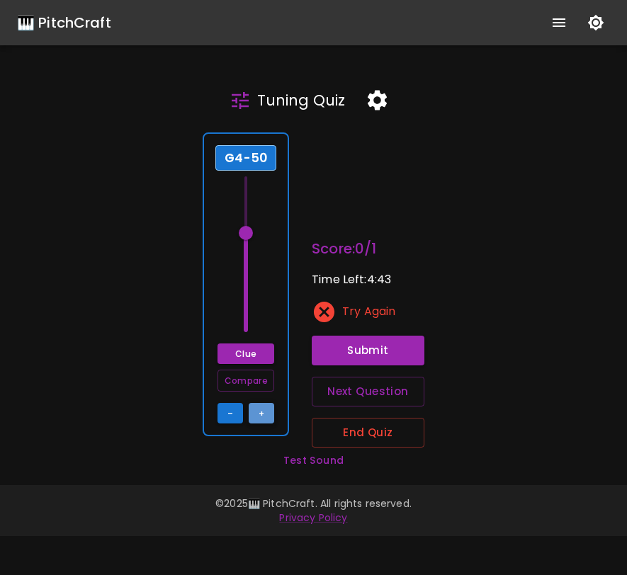
click at [271, 416] on button "+" at bounding box center [261, 413] width 25 height 21
type input "67.5"
click at [342, 350] on button "Submit" at bounding box center [368, 351] width 113 height 30
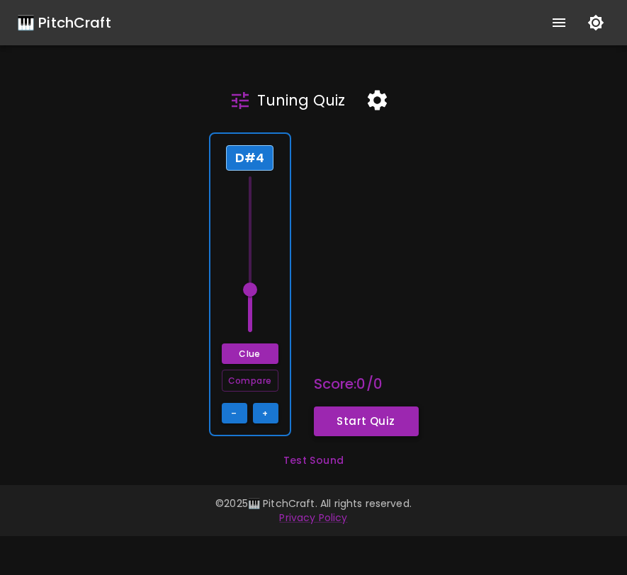
click at [353, 426] on button "Start Quiz" at bounding box center [366, 421] width 105 height 30
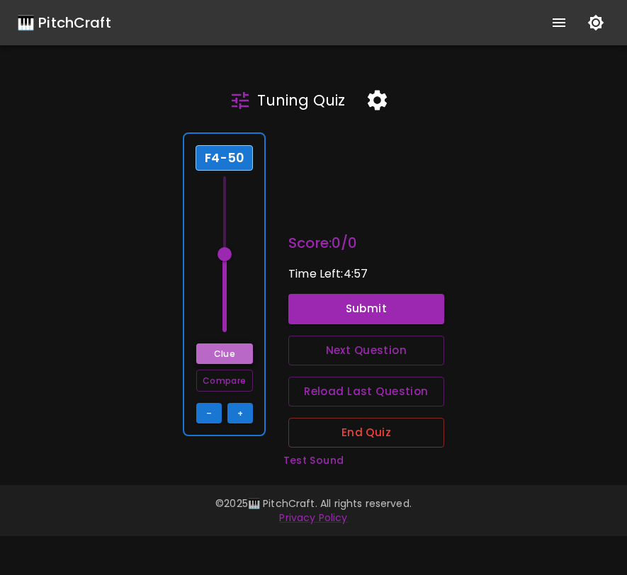
click at [227, 350] on button "Clue" at bounding box center [224, 353] width 57 height 21
click at [228, 253] on span at bounding box center [224, 254] width 14 height 14
click at [217, 415] on button "–" at bounding box center [208, 413] width 25 height 21
type input "65"
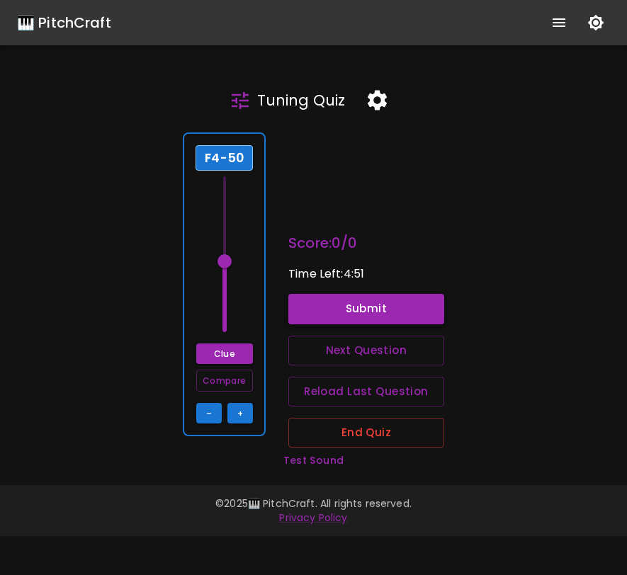
click at [342, 304] on button "Submit" at bounding box center [366, 309] width 156 height 30
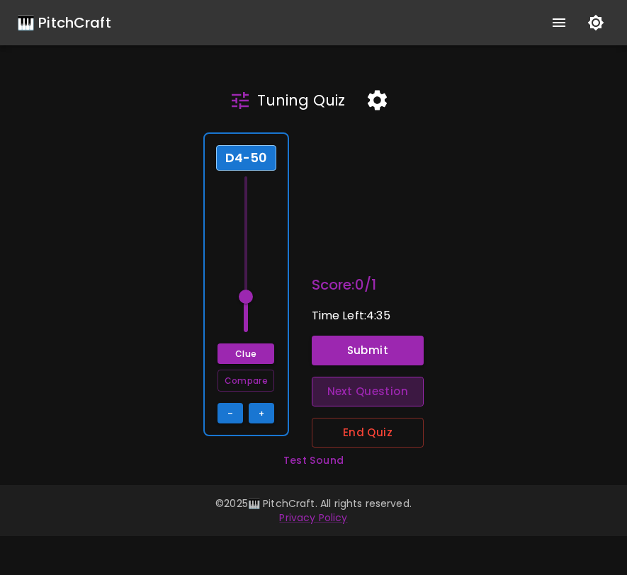
click at [367, 398] on button "Next Question" at bounding box center [368, 392] width 113 height 30
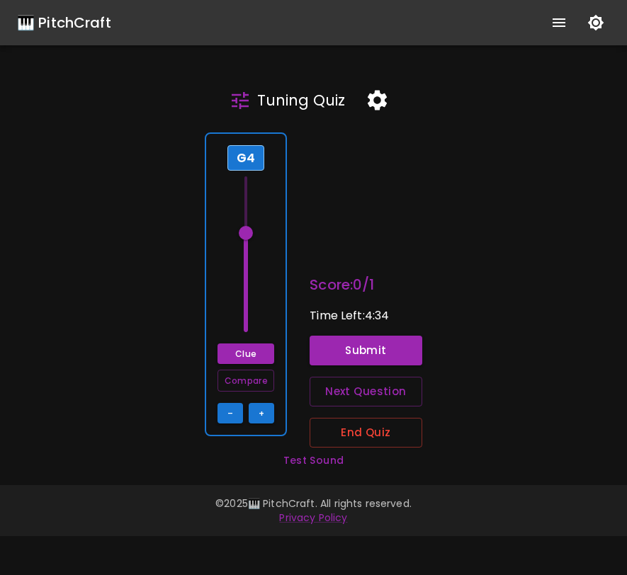
click at [272, 280] on div "G4 Clue Compare – +" at bounding box center [246, 284] width 82 height 304
click at [253, 356] on button "Clue" at bounding box center [245, 353] width 57 height 21
click at [262, 384] on button "Compare" at bounding box center [245, 381] width 57 height 22
click at [329, 345] on button "Submit" at bounding box center [365, 351] width 113 height 30
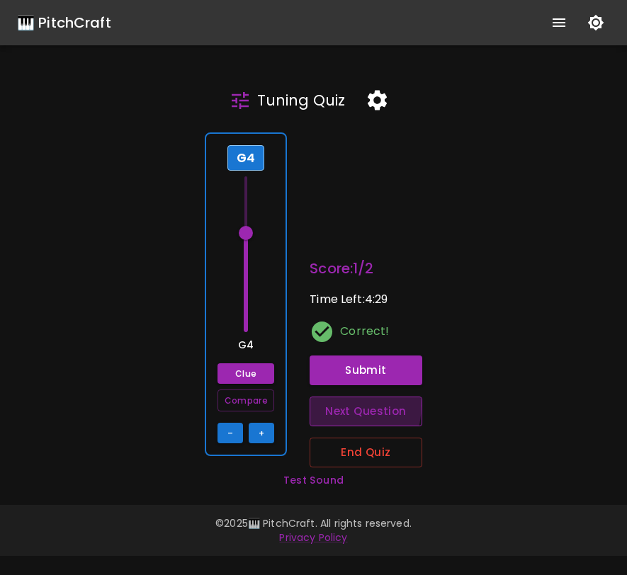
click at [336, 406] on button "Next Question" at bounding box center [365, 411] width 113 height 30
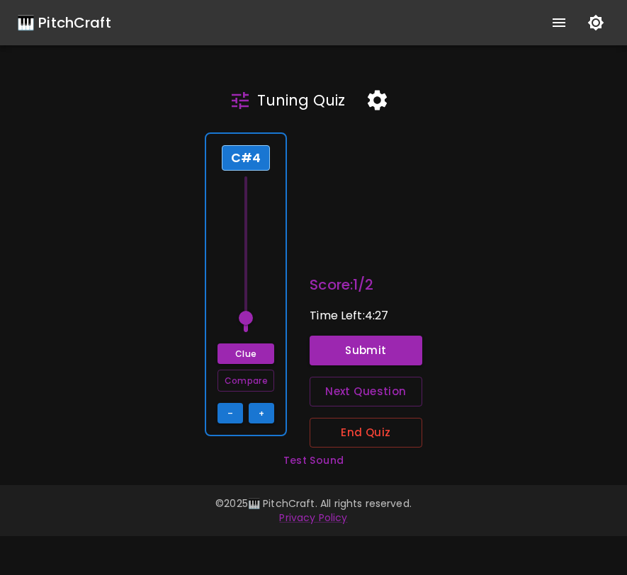
click at [248, 314] on span at bounding box center [246, 318] width 14 height 14
click at [246, 346] on button "Clue" at bounding box center [245, 353] width 57 height 21
click at [345, 348] on button "Submit" at bounding box center [365, 351] width 113 height 30
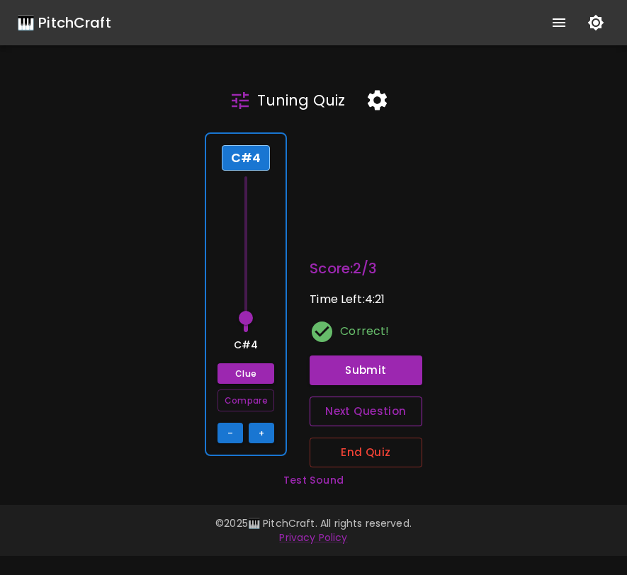
click at [346, 411] on button "Next Question" at bounding box center [365, 411] width 113 height 30
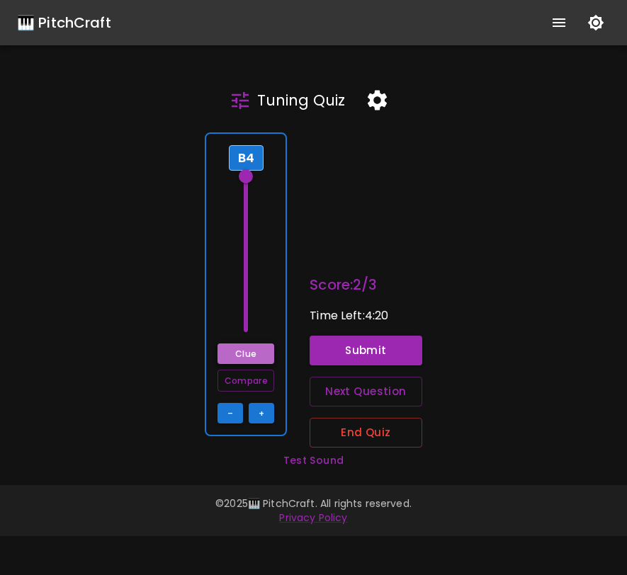
click at [267, 355] on button "Clue" at bounding box center [245, 353] width 57 height 21
click at [269, 304] on div "B4 Clue Compare – +" at bounding box center [246, 284] width 82 height 304
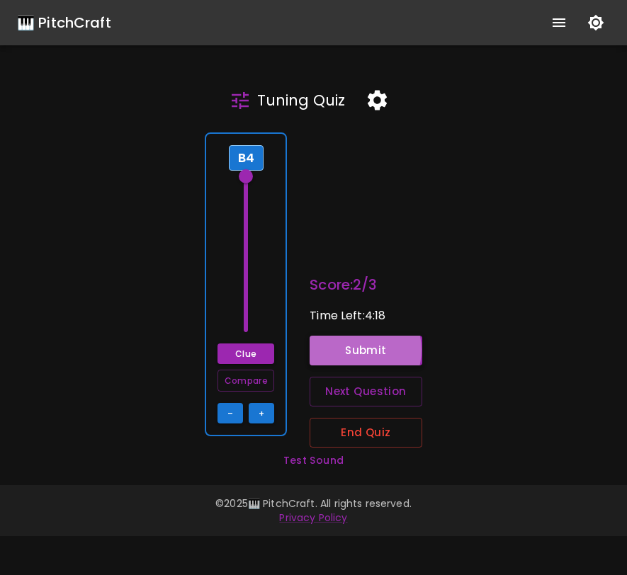
click at [356, 350] on button "Submit" at bounding box center [365, 351] width 113 height 30
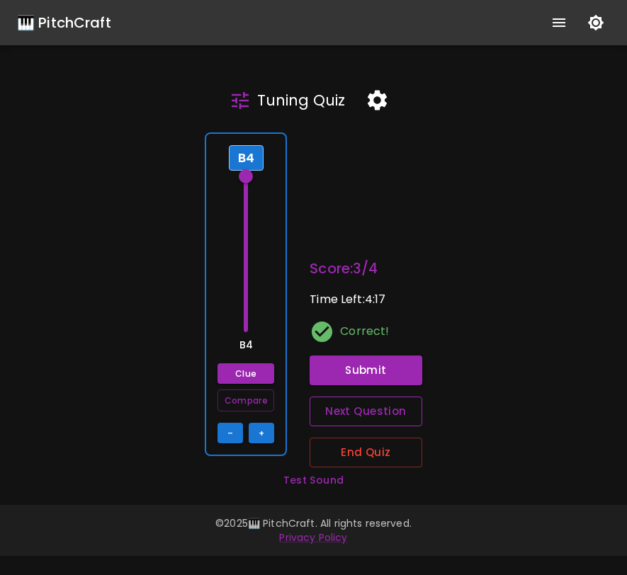
click at [349, 410] on button "Next Question" at bounding box center [365, 411] width 113 height 30
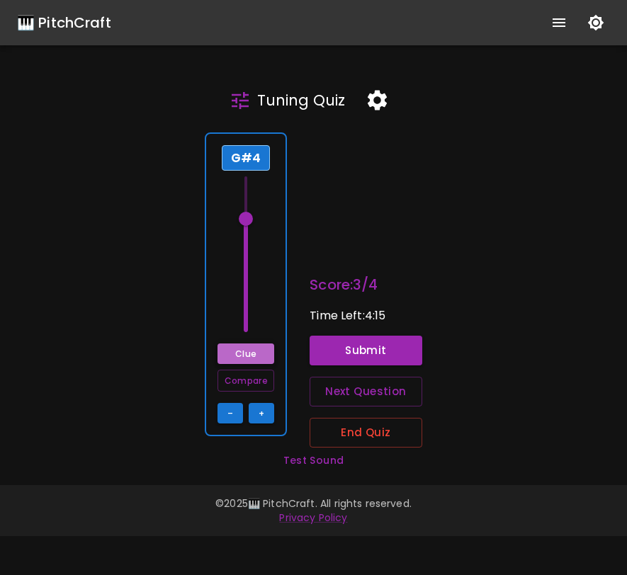
click at [266, 353] on button "Clue" at bounding box center [245, 353] width 57 height 21
click at [263, 382] on button "Compare" at bounding box center [245, 381] width 57 height 22
click at [351, 346] on button "Submit" at bounding box center [365, 351] width 113 height 30
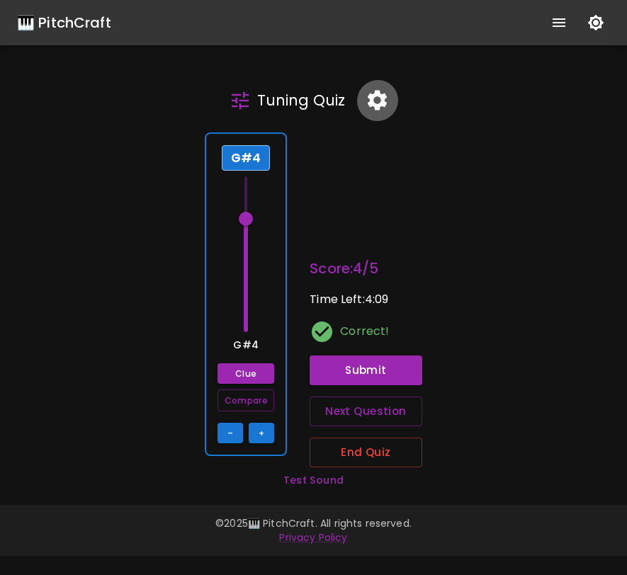
click at [374, 108] on icon "button" at bounding box center [376, 101] width 19 height 20
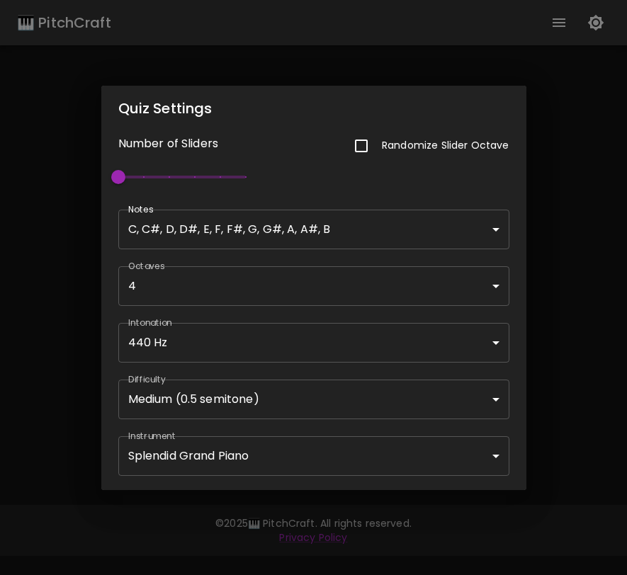
click at [592, 307] on div "Quiz Settings Number of Sliders Randomize Slider Octave 1 Notes C, C#, D, D#, E…" at bounding box center [313, 287] width 627 height 575
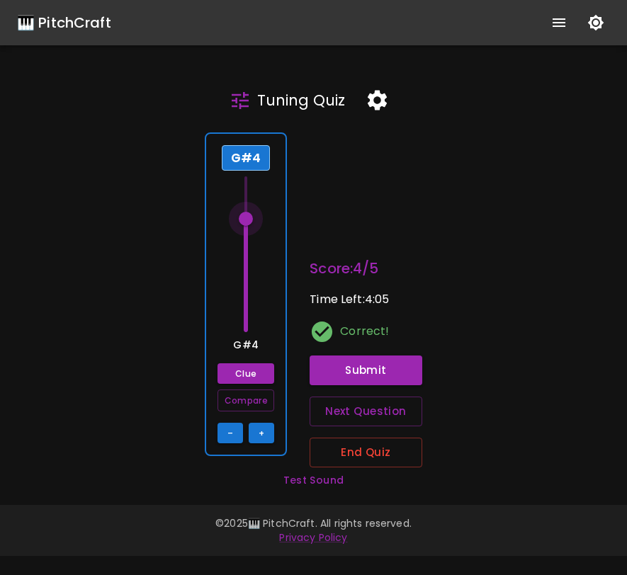
click at [252, 219] on span at bounding box center [246, 219] width 14 height 14
click at [358, 409] on button "Next Question" at bounding box center [365, 411] width 113 height 30
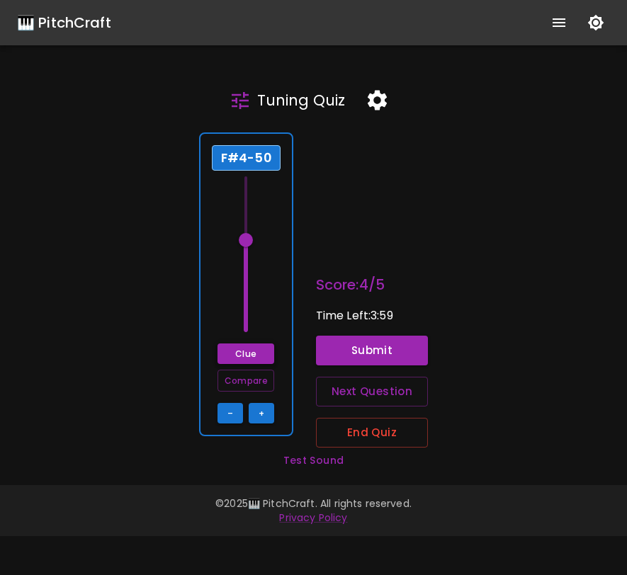
click at [261, 346] on button "Clue" at bounding box center [245, 353] width 57 height 21
click at [247, 237] on span at bounding box center [246, 240] width 14 height 14
click at [246, 385] on button "Compare" at bounding box center [245, 381] width 57 height 22
click at [254, 348] on button "Clue" at bounding box center [245, 353] width 57 height 21
click at [254, 383] on button "Compare" at bounding box center [245, 381] width 57 height 22
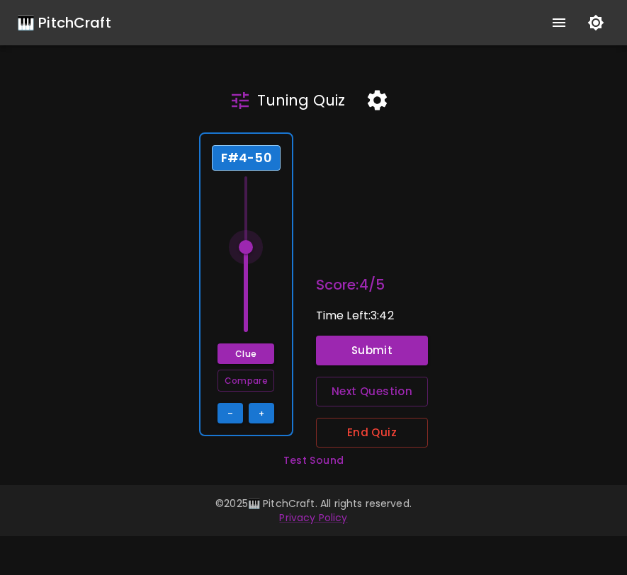
click at [251, 246] on span at bounding box center [246, 247] width 14 height 14
click at [349, 346] on button "Submit" at bounding box center [372, 351] width 113 height 30
click at [245, 253] on span at bounding box center [246, 254] width 14 height 14
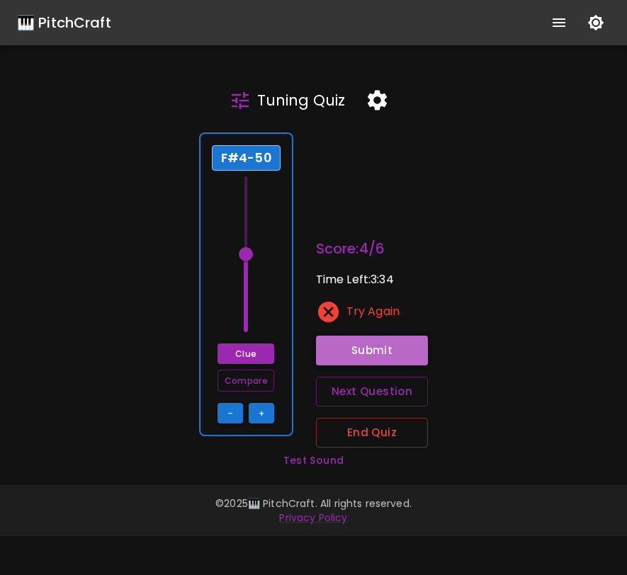
click at [413, 353] on button "Submit" at bounding box center [372, 351] width 113 height 30
click at [269, 408] on button "+" at bounding box center [261, 413] width 25 height 21
click at [370, 339] on button "Submit" at bounding box center [372, 351] width 113 height 30
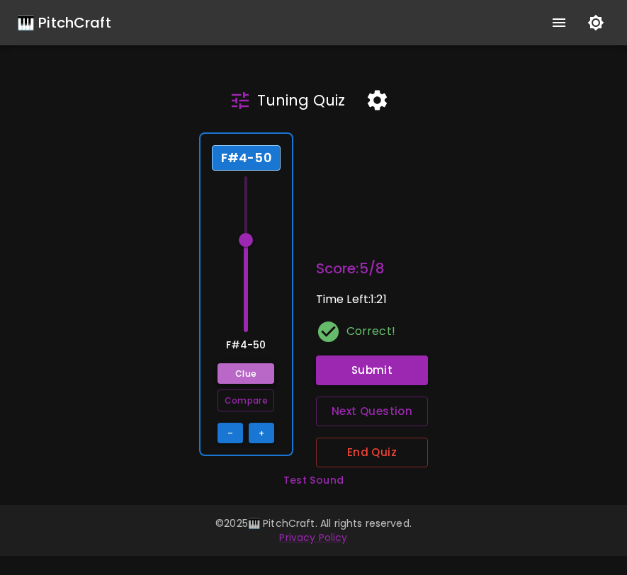
click at [266, 370] on button "Clue" at bounding box center [245, 373] width 57 height 21
click at [251, 399] on button "Compare" at bounding box center [245, 400] width 57 height 22
click at [234, 425] on button "–" at bounding box center [229, 433] width 25 height 21
type input "65.5"
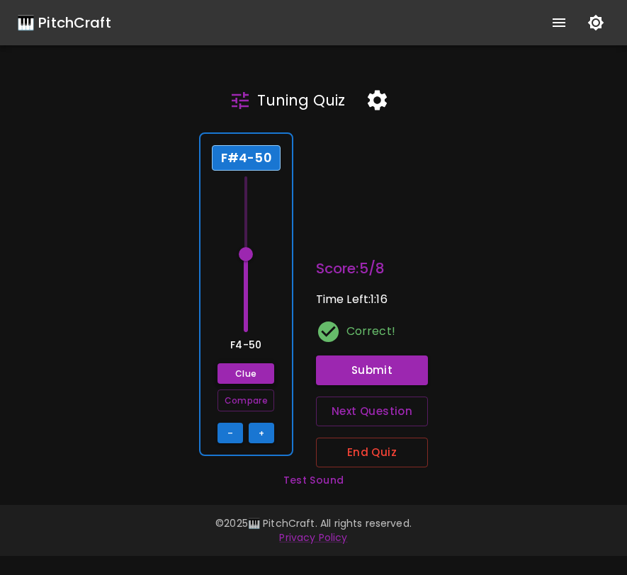
click at [253, 377] on button "Clue" at bounding box center [245, 373] width 57 height 21
click at [246, 254] on span at bounding box center [246, 254] width 14 height 14
click at [239, 382] on button "Clue" at bounding box center [245, 373] width 57 height 21
click at [245, 406] on button "Compare" at bounding box center [245, 400] width 57 height 22
click at [248, 250] on span at bounding box center [246, 247] width 14 height 14
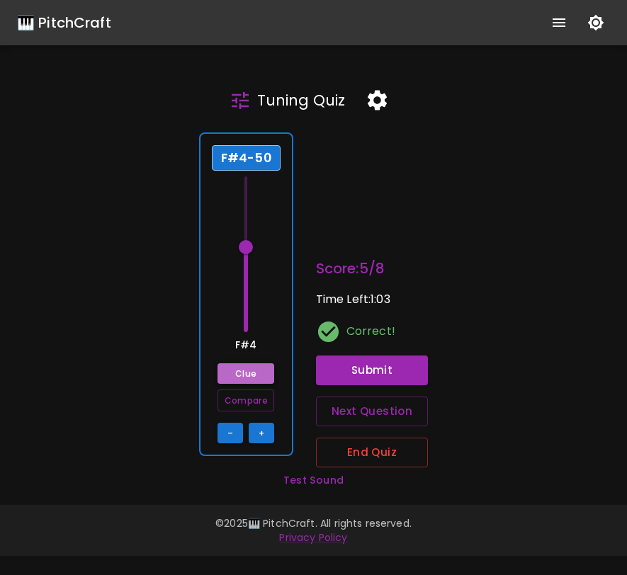
click at [241, 375] on button "Clue" at bounding box center [245, 373] width 57 height 21
click at [246, 400] on button "Compare" at bounding box center [245, 400] width 57 height 22
click at [346, 413] on button "Next Question" at bounding box center [372, 411] width 113 height 30
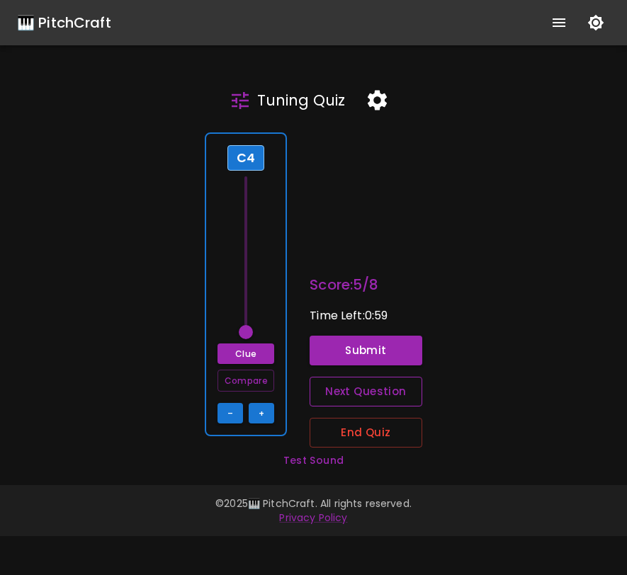
click at [346, 413] on div "Score: 5 / 8 Time Left: 0:59 Submit Next Question End Quiz" at bounding box center [365, 360] width 113 height 175
click at [348, 399] on button "Next Question" at bounding box center [365, 392] width 113 height 30
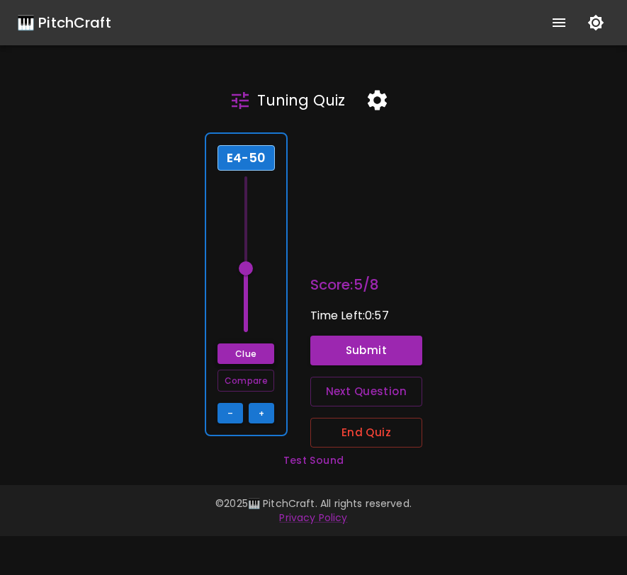
click at [249, 359] on button "Clue" at bounding box center [245, 353] width 57 height 21
click at [246, 264] on span at bounding box center [246, 261] width 14 height 14
click at [251, 380] on button "Compare" at bounding box center [245, 381] width 57 height 22
click at [251, 262] on span at bounding box center [246, 261] width 14 height 14
type input "64.5"
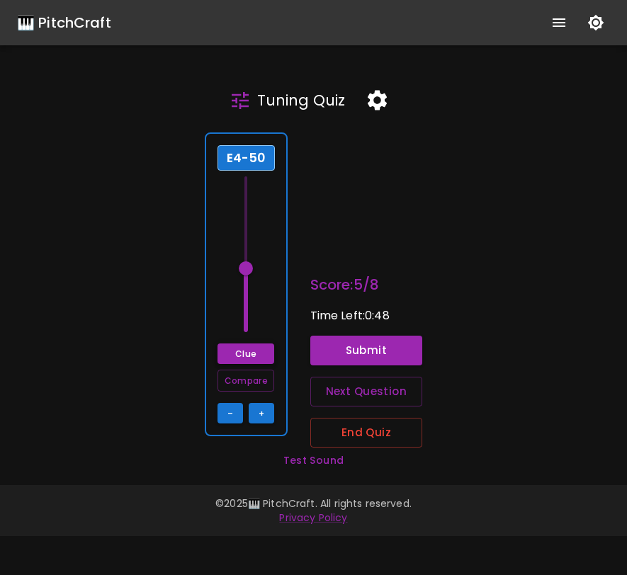
click at [234, 353] on button "Clue" at bounding box center [245, 353] width 57 height 21
click at [237, 411] on button "–" at bounding box center [229, 413] width 25 height 21
click at [249, 352] on button "Clue" at bounding box center [245, 353] width 57 height 21
click at [331, 346] on button "Submit" at bounding box center [366, 351] width 113 height 30
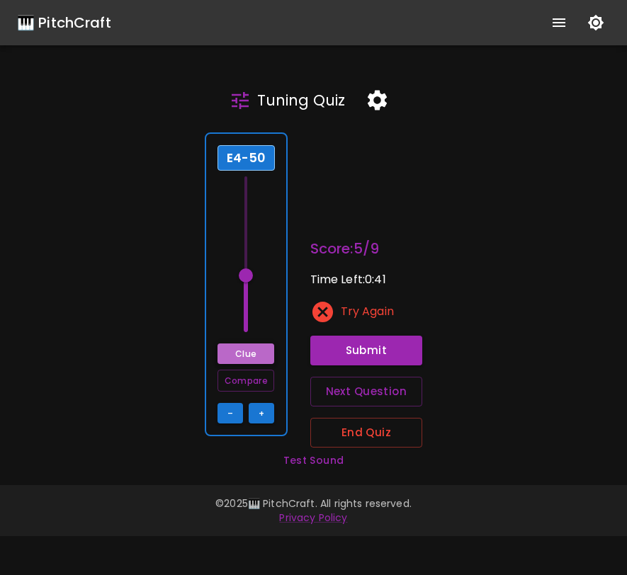
click at [250, 354] on button "Clue" at bounding box center [245, 353] width 57 height 21
click at [249, 379] on button "Compare" at bounding box center [245, 381] width 57 height 22
click at [263, 416] on button "+" at bounding box center [261, 413] width 25 height 21
click at [258, 353] on button "Clue" at bounding box center [245, 353] width 57 height 21
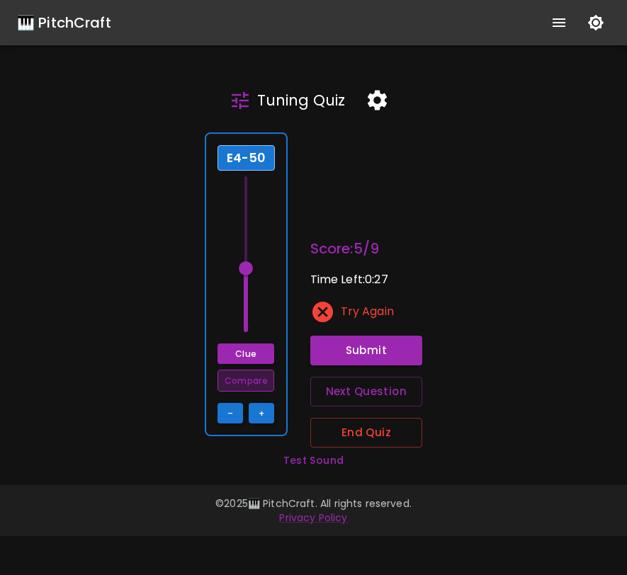
click at [256, 373] on button "Compare" at bounding box center [245, 381] width 57 height 22
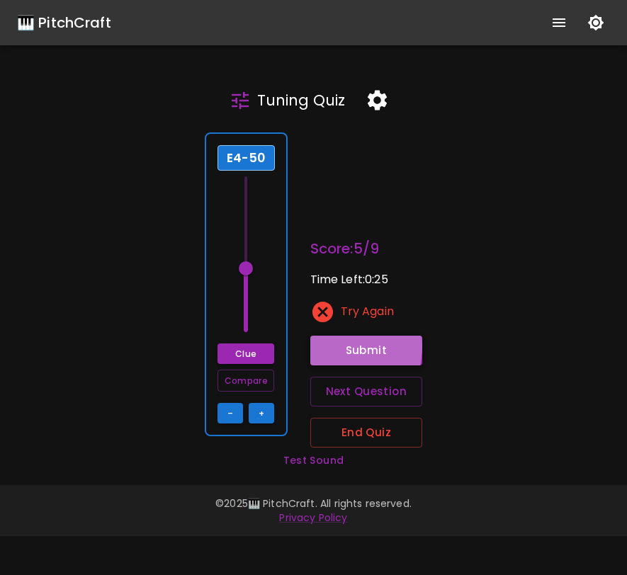
click at [321, 346] on button "Submit" at bounding box center [366, 351] width 113 height 30
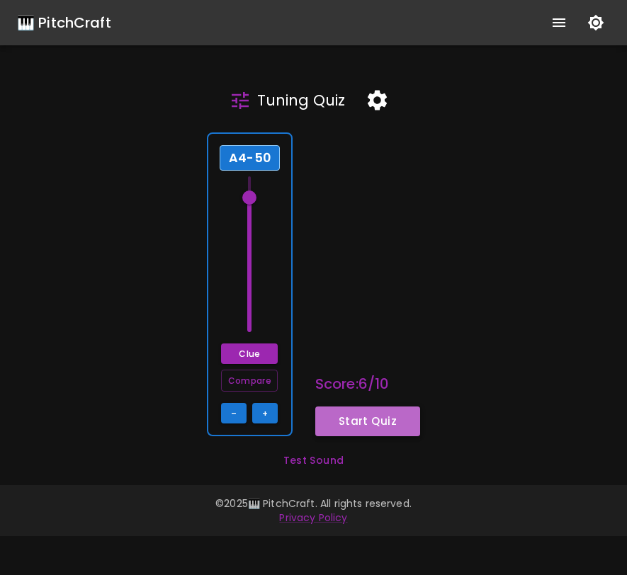
click at [333, 421] on button "Start Quiz" at bounding box center [367, 421] width 105 height 30
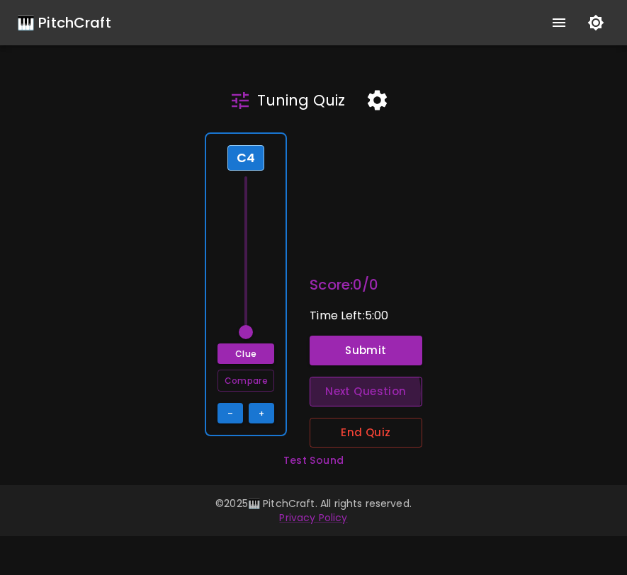
click at [346, 394] on button "Next Question" at bounding box center [365, 392] width 113 height 30
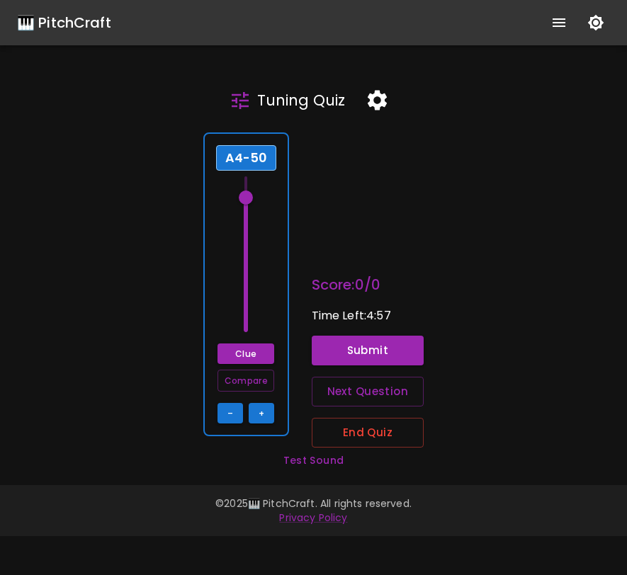
click at [251, 193] on span at bounding box center [246, 197] width 14 height 14
click at [251, 195] on span at bounding box center [246, 197] width 14 height 14
click at [265, 354] on button "Clue" at bounding box center [245, 353] width 57 height 21
click at [245, 200] on span at bounding box center [246, 197] width 14 height 14
click at [247, 200] on span at bounding box center [246, 205] width 14 height 14
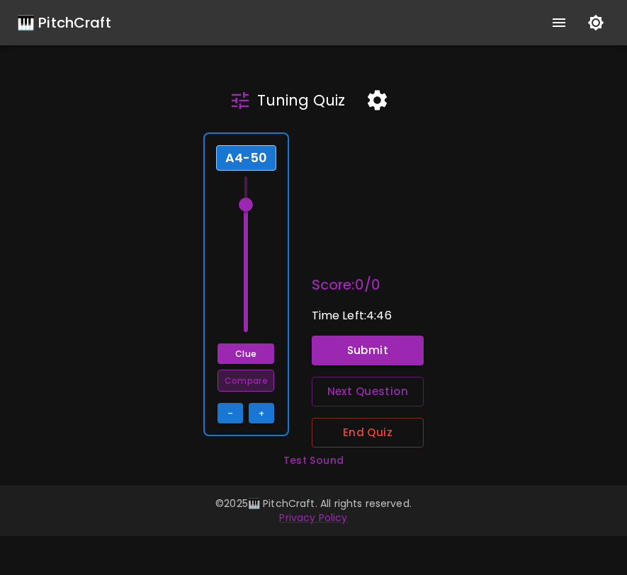
click at [261, 378] on button "Compare" at bounding box center [245, 381] width 57 height 22
click at [347, 346] on button "Submit" at bounding box center [368, 351] width 113 height 30
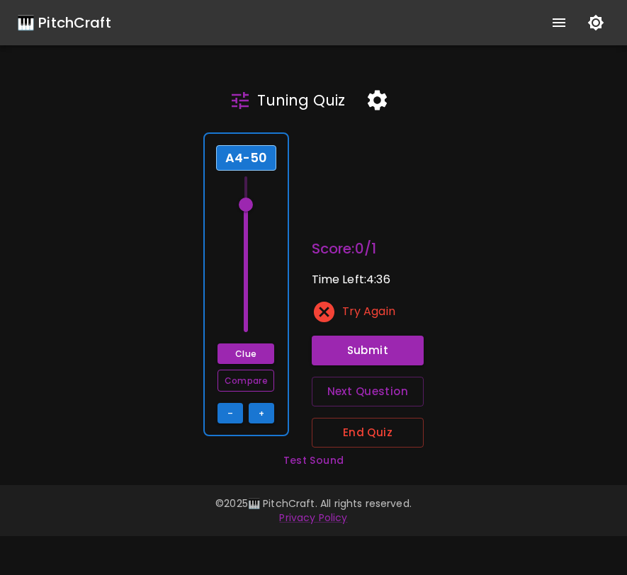
click at [248, 384] on button "Compare" at bounding box center [245, 381] width 57 height 22
click at [236, 417] on button "–" at bounding box center [229, 413] width 25 height 21
click at [266, 357] on button "Clue" at bounding box center [245, 353] width 57 height 21
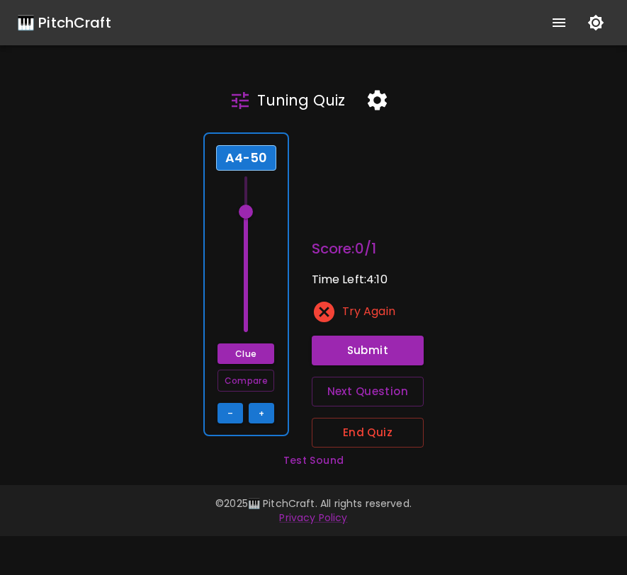
click at [266, 301] on div "A4-50 Clue Compare – +" at bounding box center [246, 284] width 86 height 304
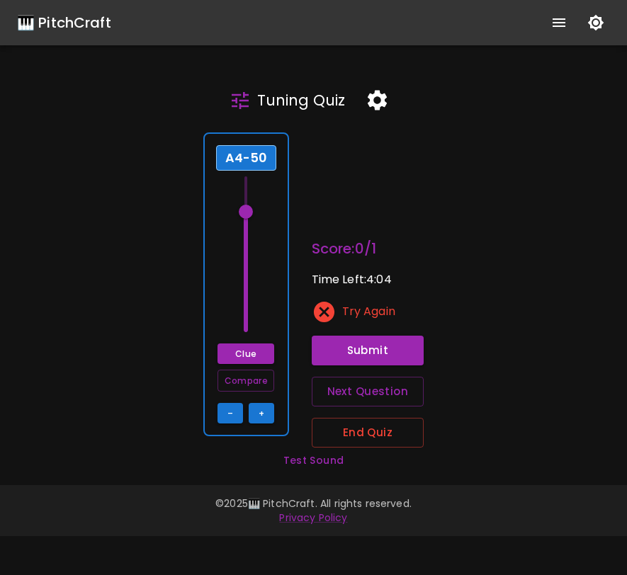
click at [266, 301] on div "A4-50 Clue Compare – +" at bounding box center [246, 284] width 86 height 304
click at [367, 362] on button "Submit" at bounding box center [368, 351] width 113 height 30
click at [363, 438] on button "End Quiz" at bounding box center [368, 433] width 113 height 30
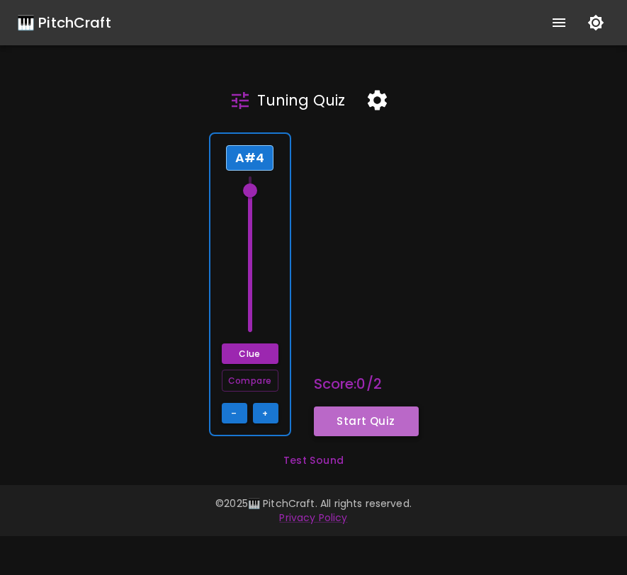
click at [342, 425] on button "Start Quiz" at bounding box center [366, 421] width 105 height 30
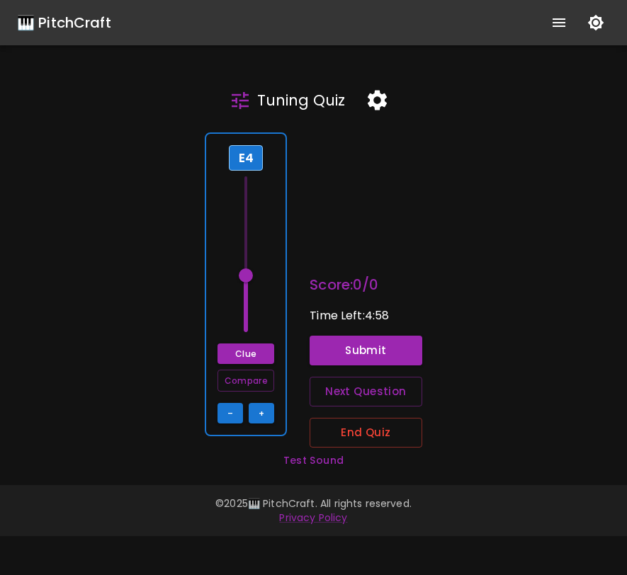
click at [273, 305] on div "E4 Clue Compare – +" at bounding box center [246, 284] width 82 height 304
click at [274, 301] on div "E4 Clue Compare – +" at bounding box center [246, 284] width 82 height 304
click at [232, 413] on button "–" at bounding box center [229, 413] width 25 height 21
type input "63.5"
click at [249, 288] on span at bounding box center [246, 289] width 14 height 14
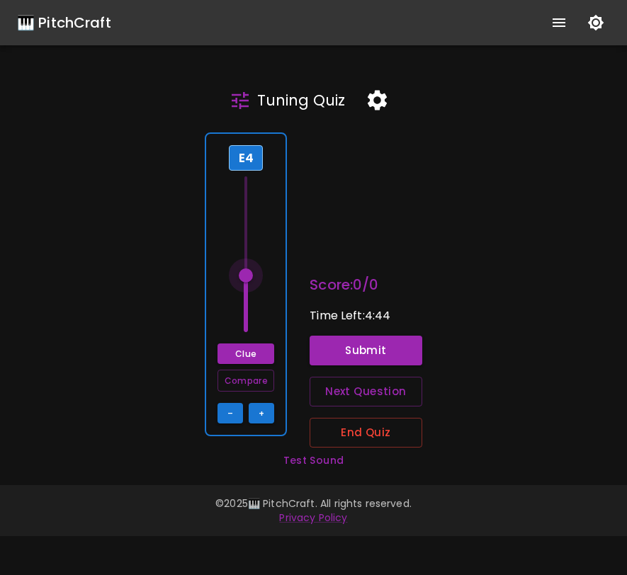
drag, startPoint x: 249, startPoint y: 288, endPoint x: 250, endPoint y: 277, distance: 11.4
click at [250, 277] on span at bounding box center [246, 275] width 14 height 14
click at [252, 344] on button "Clue" at bounding box center [245, 353] width 57 height 21
click at [268, 382] on button "Compare" at bounding box center [245, 381] width 57 height 22
click at [338, 347] on button "Submit" at bounding box center [365, 351] width 113 height 30
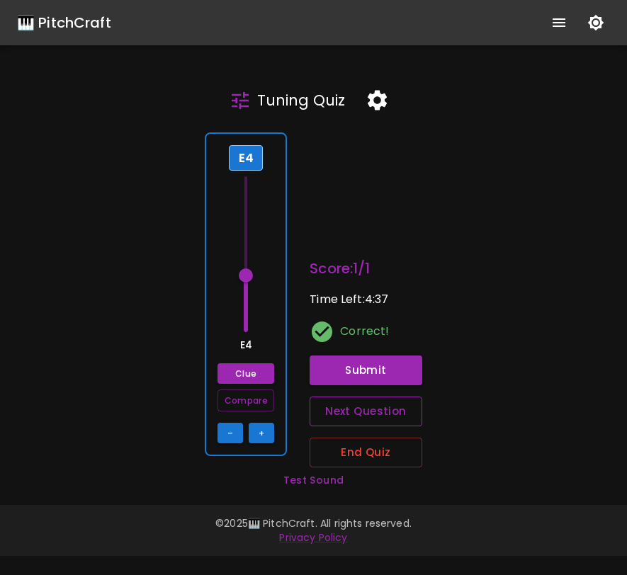
click at [351, 407] on button "Next Question" at bounding box center [365, 411] width 113 height 30
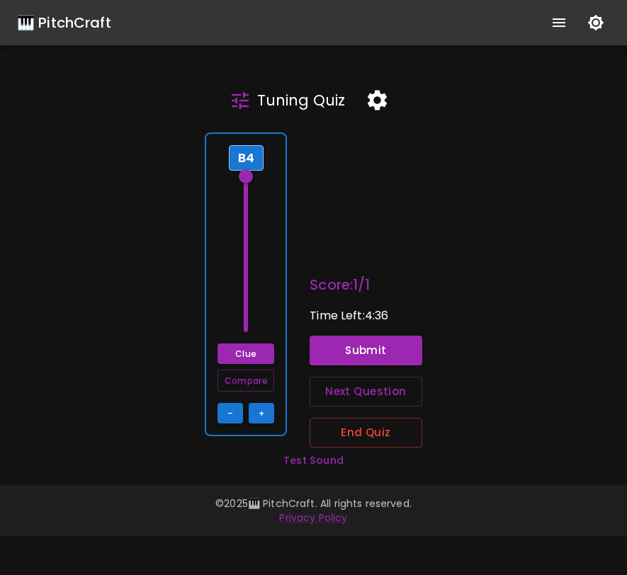
click at [263, 210] on div "B4 Clue Compare – +" at bounding box center [246, 284] width 82 height 304
click at [336, 348] on button "Submit" at bounding box center [365, 351] width 113 height 30
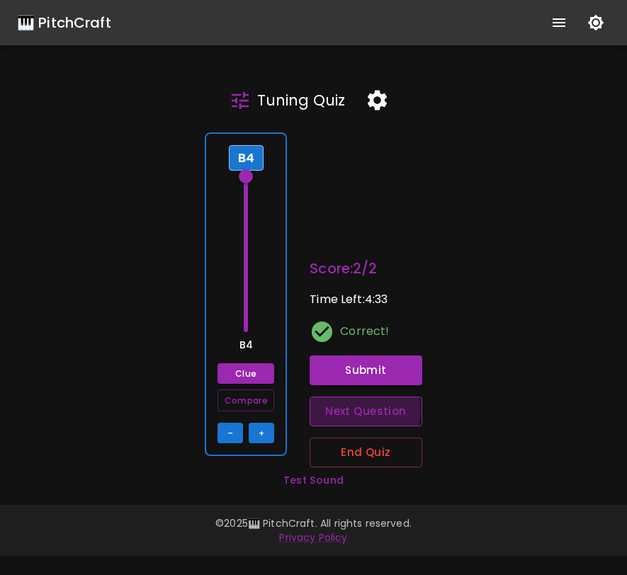
click at [353, 409] on button "Next Question" at bounding box center [365, 411] width 113 height 30
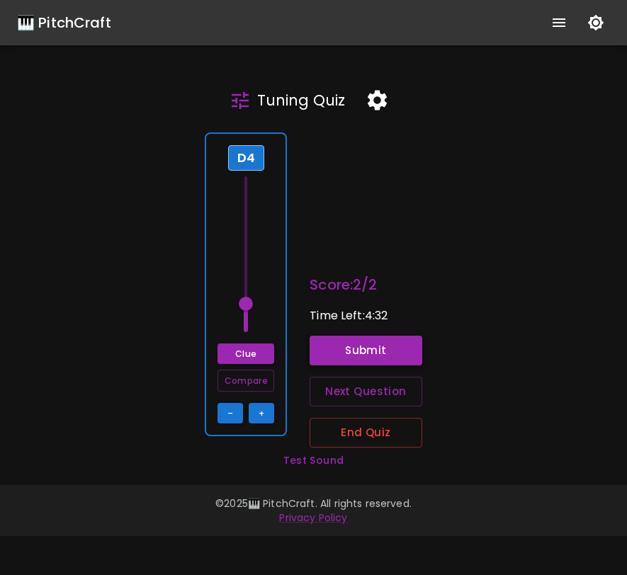
click at [340, 347] on button "Submit" at bounding box center [365, 351] width 113 height 30
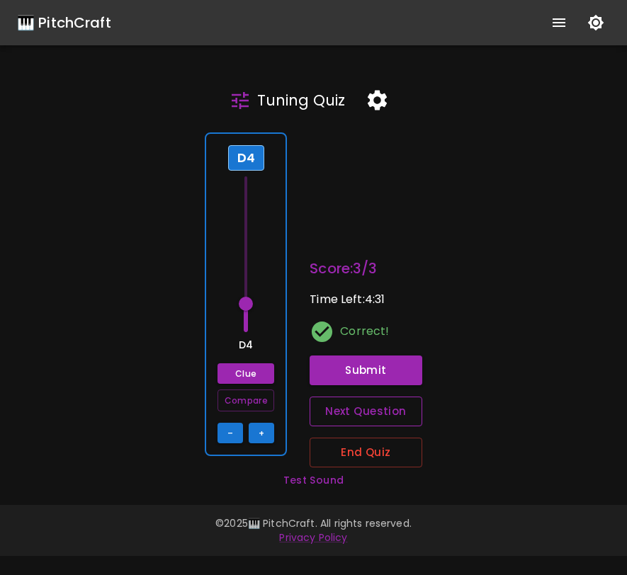
click at [348, 408] on button "Next Question" at bounding box center [365, 411] width 113 height 30
type input "71"
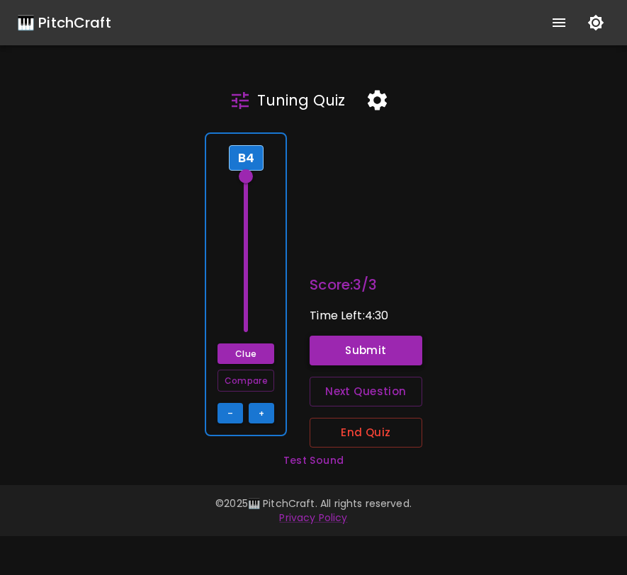
click at [351, 348] on button "Submit" at bounding box center [365, 351] width 113 height 30
click at [392, 396] on button "Next Question" at bounding box center [365, 392] width 113 height 30
click at [249, 275] on span at bounding box center [246, 278] width 14 height 14
click at [232, 351] on button "Clue" at bounding box center [245, 353] width 57 height 21
click at [355, 359] on button "Submit" at bounding box center [365, 351] width 113 height 30
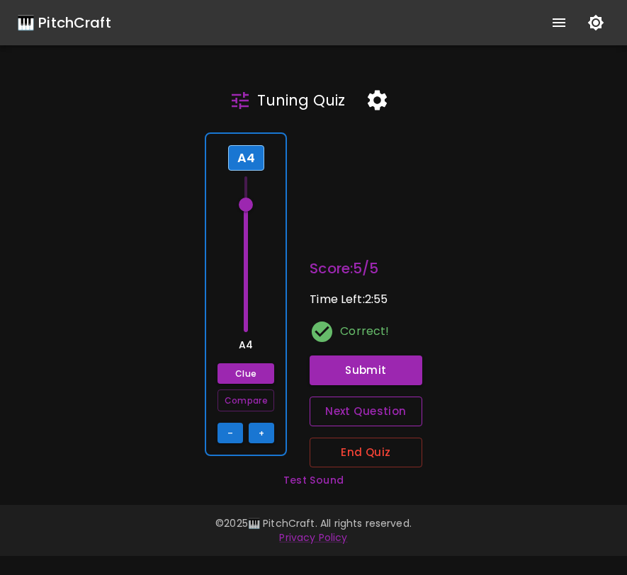
click at [358, 409] on button "Next Question" at bounding box center [365, 411] width 113 height 30
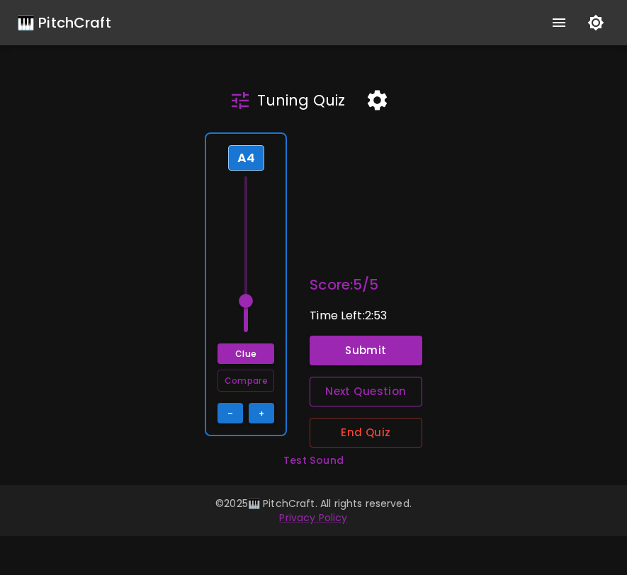
click at [349, 392] on button "Next Question" at bounding box center [365, 392] width 113 height 30
click at [279, 295] on div "C#4 Clue Compare – +" at bounding box center [246, 284] width 82 height 304
click at [284, 297] on div "C#4 Clue Compare – +" at bounding box center [246, 284] width 82 height 304
click at [250, 248] on span at bounding box center [246, 248] width 14 height 14
click at [240, 353] on button "Clue" at bounding box center [245, 353] width 57 height 21
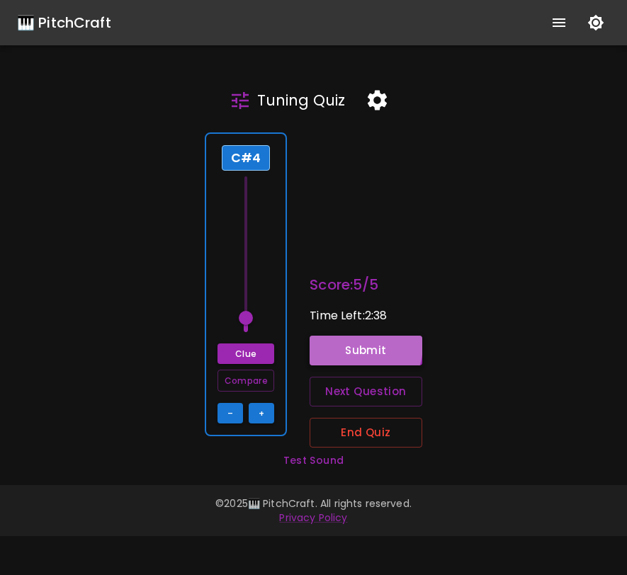
click at [349, 345] on button "Submit" at bounding box center [365, 351] width 113 height 30
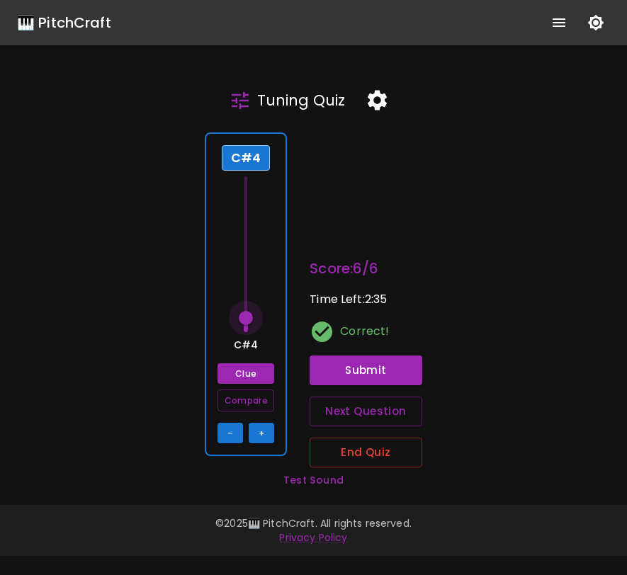
click at [246, 319] on span at bounding box center [246, 318] width 14 height 14
click at [341, 421] on button "Next Question" at bounding box center [365, 411] width 113 height 30
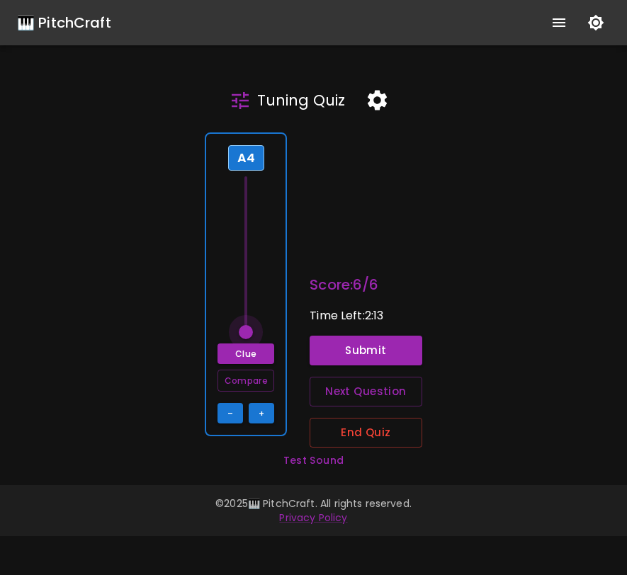
drag, startPoint x: 248, startPoint y: 251, endPoint x: 251, endPoint y: 367, distance: 115.4
click at [252, 367] on div "A4 Clue Compare – +" at bounding box center [246, 284] width 82 height 304
click at [249, 333] on span at bounding box center [246, 332] width 14 height 14
drag, startPoint x: 249, startPoint y: 333, endPoint x: 250, endPoint y: 210, distance: 123.2
click at [250, 210] on span at bounding box center [246, 212] width 14 height 14
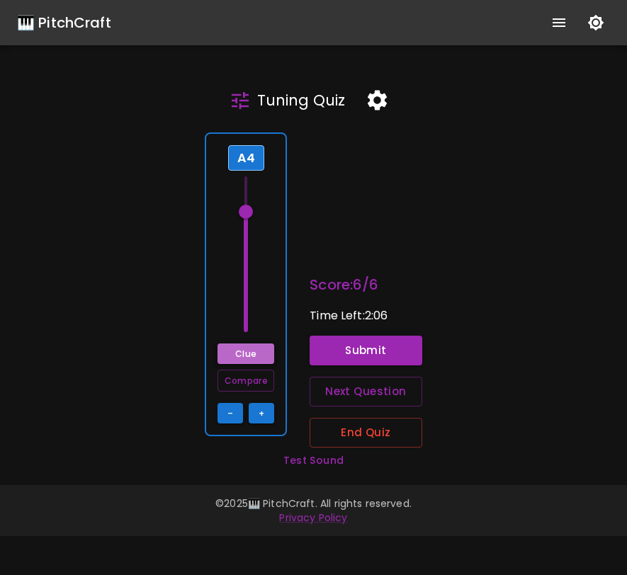
click at [242, 356] on button "Clue" at bounding box center [245, 353] width 57 height 21
click at [251, 208] on span at bounding box center [246, 212] width 14 height 14
click at [350, 350] on button "Submit" at bounding box center [365, 351] width 113 height 30
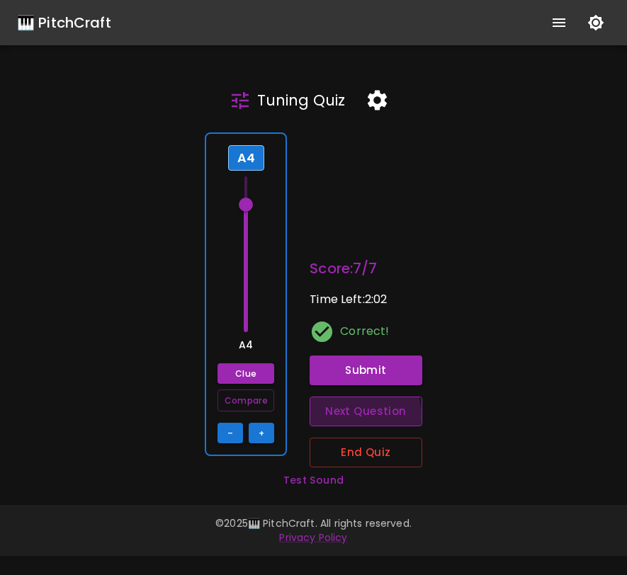
click at [343, 416] on button "Next Question" at bounding box center [365, 411] width 113 height 30
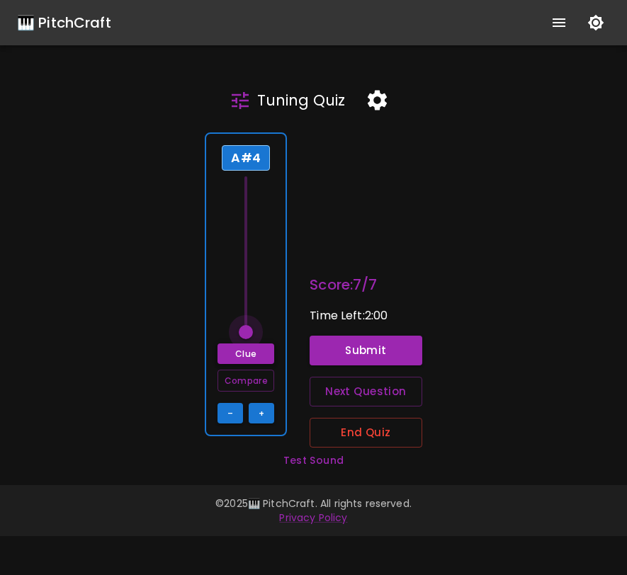
drag, startPoint x: 246, startPoint y: 280, endPoint x: 255, endPoint y: 352, distance: 72.1
click at [256, 352] on div "A#4 Clue Compare – +" at bounding box center [246, 284] width 82 height 304
click at [248, 333] on span at bounding box center [246, 332] width 14 height 14
click at [348, 387] on button "Next Question" at bounding box center [365, 392] width 113 height 30
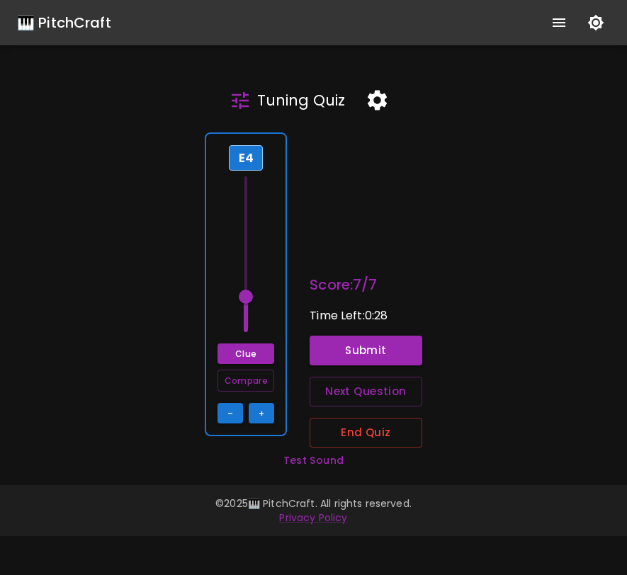
click at [272, 307] on div "E4 Clue Compare – +" at bounding box center [246, 284] width 82 height 304
drag, startPoint x: 252, startPoint y: 295, endPoint x: 249, endPoint y: 345, distance: 49.6
click at [249, 346] on div "E4 Clue Compare – +" at bounding box center [246, 284] width 82 height 304
click at [249, 334] on span at bounding box center [246, 332] width 14 height 14
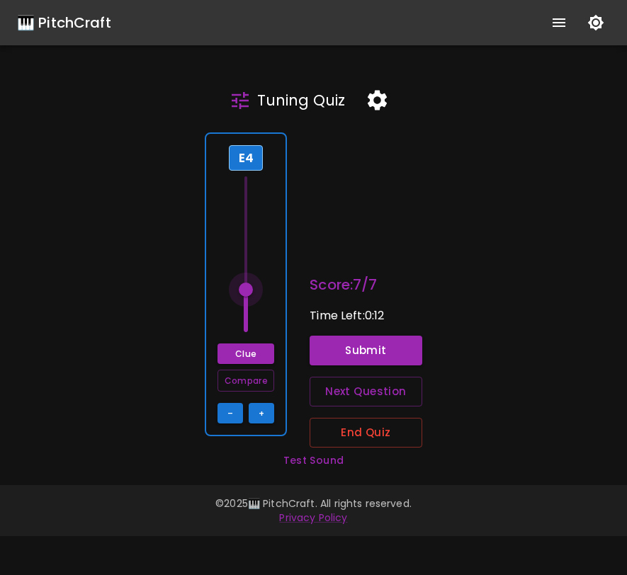
drag, startPoint x: 249, startPoint y: 334, endPoint x: 250, endPoint y: 292, distance: 42.5
click at [251, 291] on span at bounding box center [246, 289] width 14 height 14
click at [250, 292] on span at bounding box center [246, 289] width 14 height 14
click at [256, 353] on button "Clue" at bounding box center [245, 353] width 57 height 21
drag, startPoint x: 249, startPoint y: 290, endPoint x: 249, endPoint y: 278, distance: 12.1
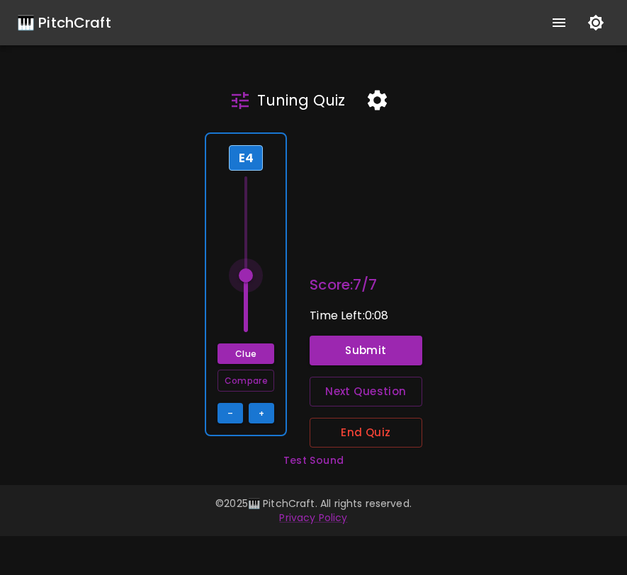
click at [249, 278] on span at bounding box center [246, 275] width 14 height 14
click at [323, 341] on button "Submit" at bounding box center [365, 351] width 113 height 30
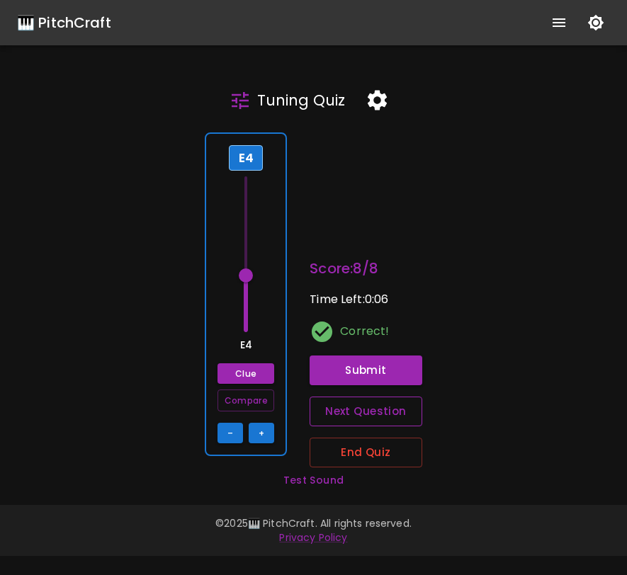
click at [338, 406] on button "Next Question" at bounding box center [365, 411] width 113 height 30
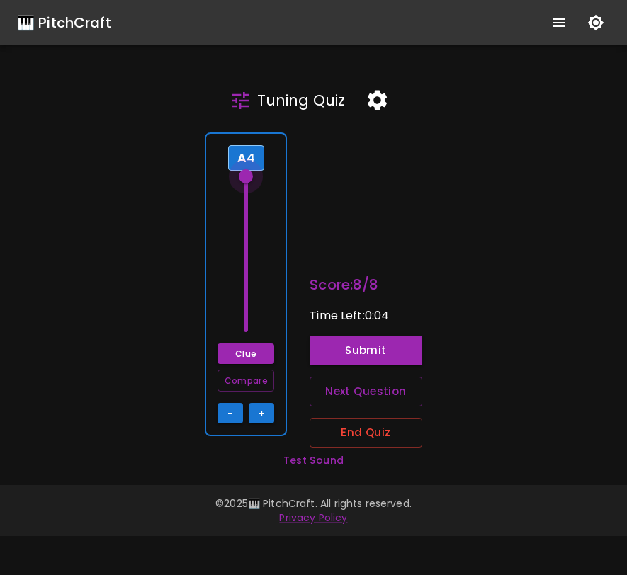
click at [247, 174] on span at bounding box center [246, 176] width 14 height 14
drag, startPoint x: 247, startPoint y: 174, endPoint x: 244, endPoint y: 336, distance: 162.2
click at [244, 337] on span at bounding box center [246, 332] width 14 height 14
click at [249, 333] on span at bounding box center [246, 332] width 14 height 14
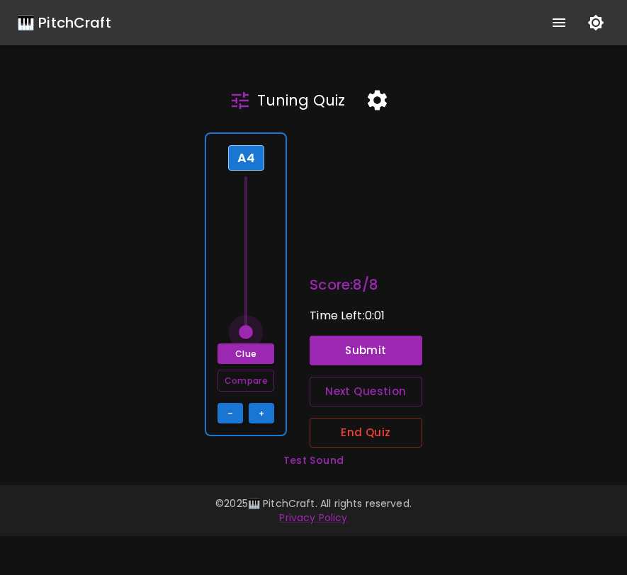
click at [249, 333] on span at bounding box center [246, 332] width 14 height 14
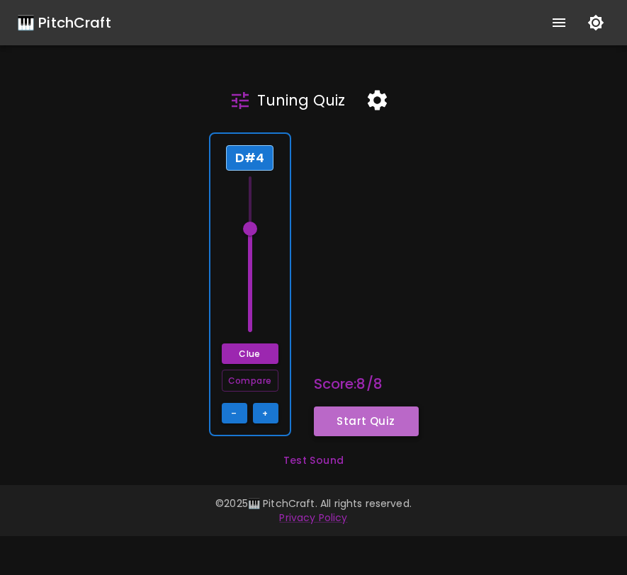
click at [335, 416] on button "Start Quiz" at bounding box center [366, 421] width 105 height 30
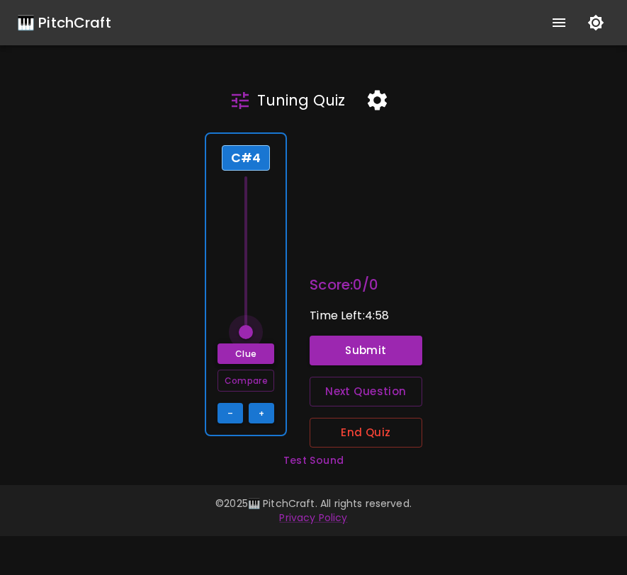
drag, startPoint x: 244, startPoint y: 295, endPoint x: 244, endPoint y: 350, distance: 55.9
click at [244, 351] on div "C#4 Clue Compare – +" at bounding box center [246, 284] width 82 height 304
click at [249, 330] on span at bounding box center [246, 332] width 14 height 14
click at [361, 352] on button "Submit" at bounding box center [365, 351] width 113 height 30
click at [247, 309] on span at bounding box center [246, 310] width 14 height 14
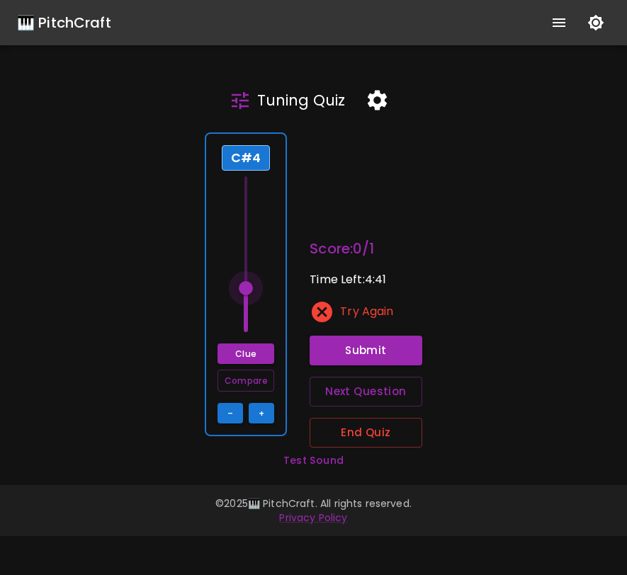
drag, startPoint x: 249, startPoint y: 309, endPoint x: 250, endPoint y: 298, distance: 10.7
click at [250, 295] on span at bounding box center [246, 288] width 14 height 14
drag, startPoint x: 248, startPoint y: 299, endPoint x: 244, endPoint y: 327, distance: 27.8
click at [244, 328] on span at bounding box center [246, 332] width 14 height 14
drag, startPoint x: 246, startPoint y: 329, endPoint x: 248, endPoint y: 317, distance: 11.5
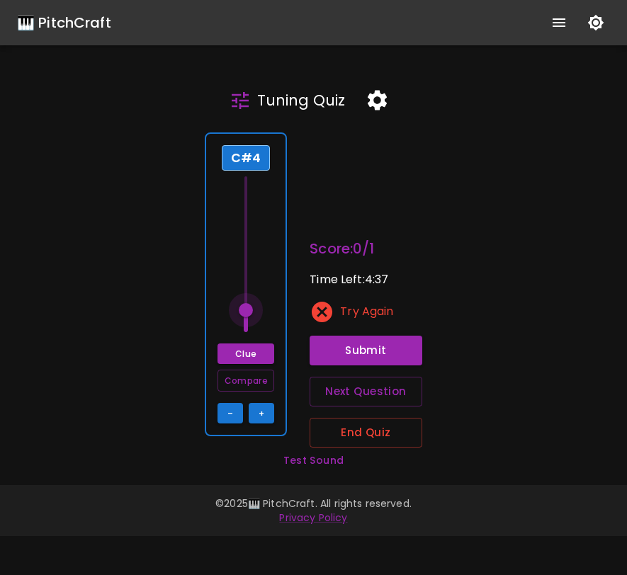
click at [248, 317] on span at bounding box center [246, 310] width 14 height 14
click at [232, 415] on button "–" at bounding box center [229, 413] width 25 height 21
click at [340, 340] on button "Submit" at bounding box center [365, 351] width 113 height 30
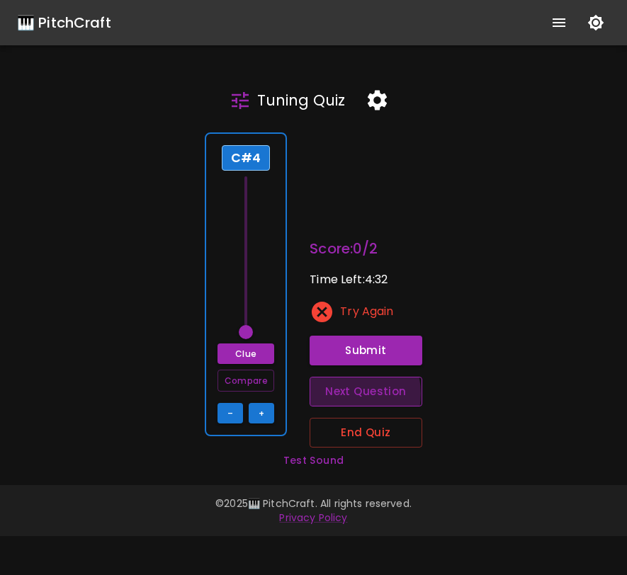
click at [345, 394] on button "Next Question" at bounding box center [365, 392] width 113 height 30
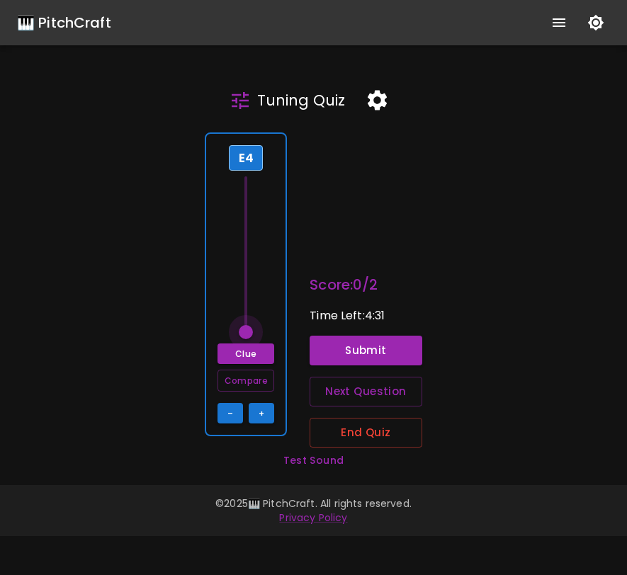
click at [249, 330] on span at bounding box center [246, 332] width 14 height 14
drag, startPoint x: 249, startPoint y: 330, endPoint x: 258, endPoint y: 189, distance: 141.2
click at [258, 189] on div "E4 Clue Compare – +" at bounding box center [246, 284] width 82 height 304
drag, startPoint x: 244, startPoint y: 189, endPoint x: 246, endPoint y: 255, distance: 65.9
click at [246, 257] on span at bounding box center [246, 260] width 14 height 14
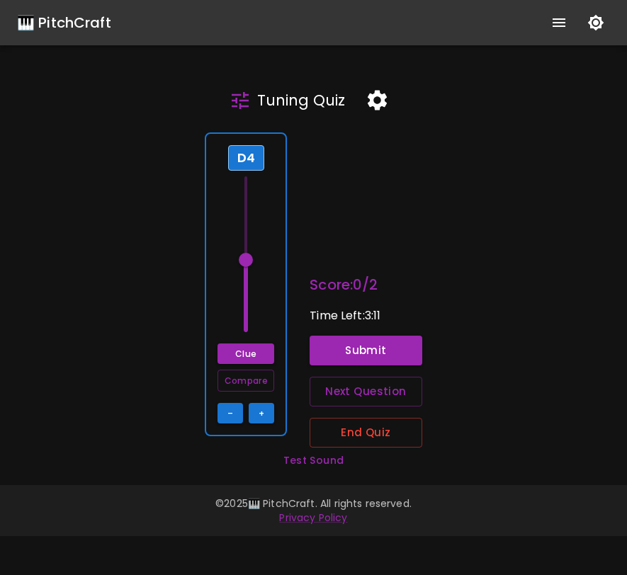
click at [379, 91] on icon "button" at bounding box center [377, 100] width 25 height 25
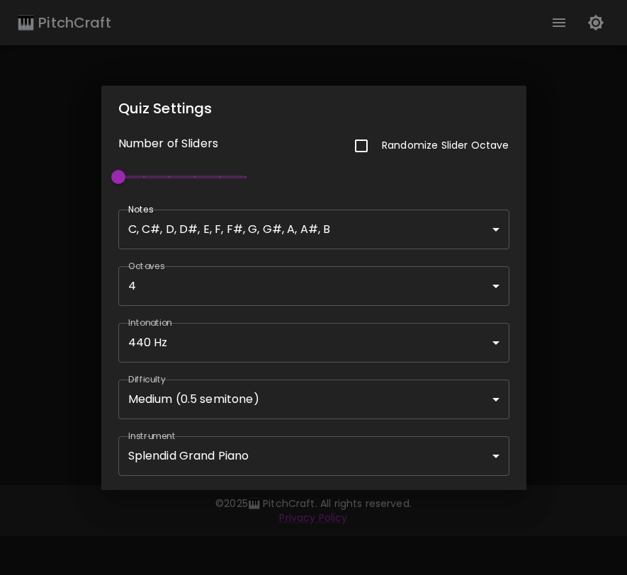
click at [596, 272] on div "Quiz Settings Number of Sliders Randomize Slider Octave 1 Notes C, C#, D, D#, E…" at bounding box center [313, 287] width 627 height 575
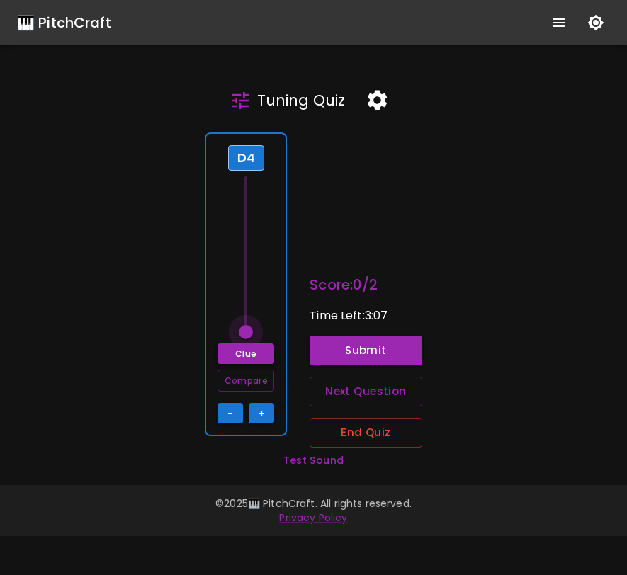
drag, startPoint x: 255, startPoint y: 261, endPoint x: 250, endPoint y: 363, distance: 102.1
click at [251, 365] on div "D4 Clue Compare – +" at bounding box center [246, 284] width 82 height 304
click at [250, 329] on span at bounding box center [246, 332] width 14 height 14
click at [246, 350] on button "Clue" at bounding box center [245, 353] width 57 height 21
click at [342, 344] on button "Submit" at bounding box center [365, 351] width 113 height 30
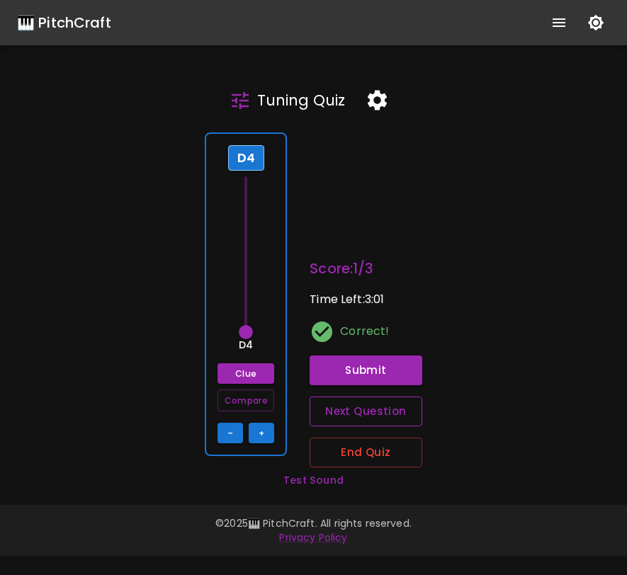
click at [346, 411] on button "Next Question" at bounding box center [365, 411] width 113 height 30
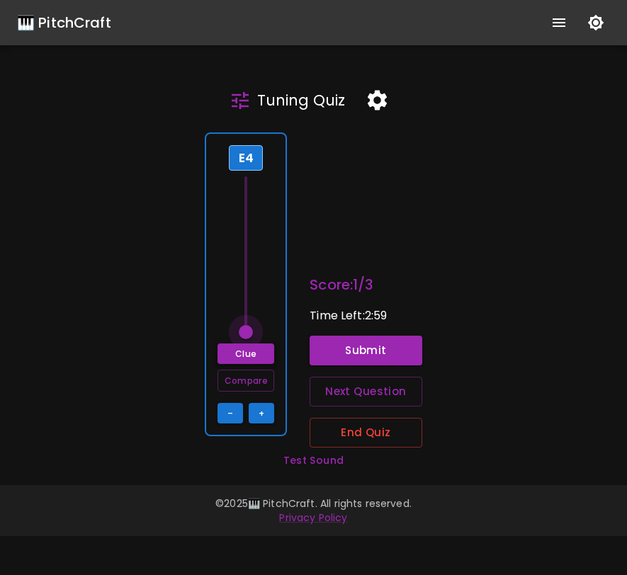
drag, startPoint x: 246, startPoint y: 177, endPoint x: 243, endPoint y: 363, distance: 186.2
click at [243, 363] on div "E4 Clue Compare – +" at bounding box center [246, 284] width 82 height 304
drag, startPoint x: 246, startPoint y: 331, endPoint x: 249, endPoint y: 258, distance: 72.3
click at [249, 258] on span at bounding box center [245, 254] width 21 height 156
drag, startPoint x: 245, startPoint y: 287, endPoint x: 244, endPoint y: 338, distance: 50.3
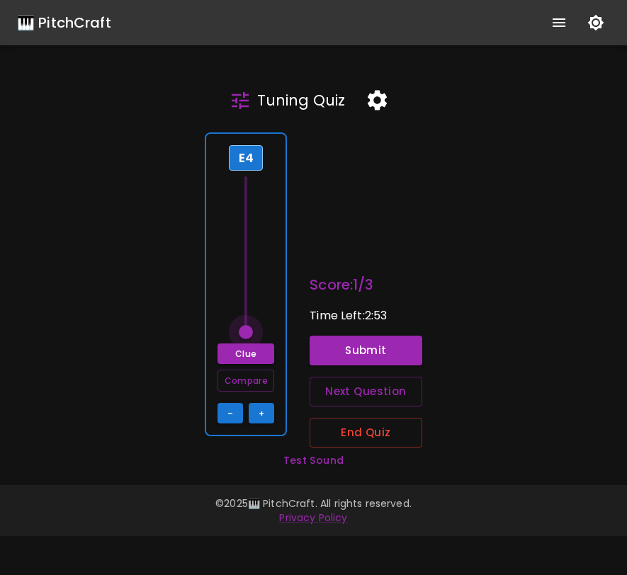
click at [244, 338] on span at bounding box center [246, 332] width 14 height 14
click at [244, 358] on button "Clue" at bounding box center [245, 353] width 57 height 21
drag, startPoint x: 244, startPoint y: 329, endPoint x: 250, endPoint y: 221, distance: 108.5
click at [250, 222] on span at bounding box center [246, 229] width 14 height 14
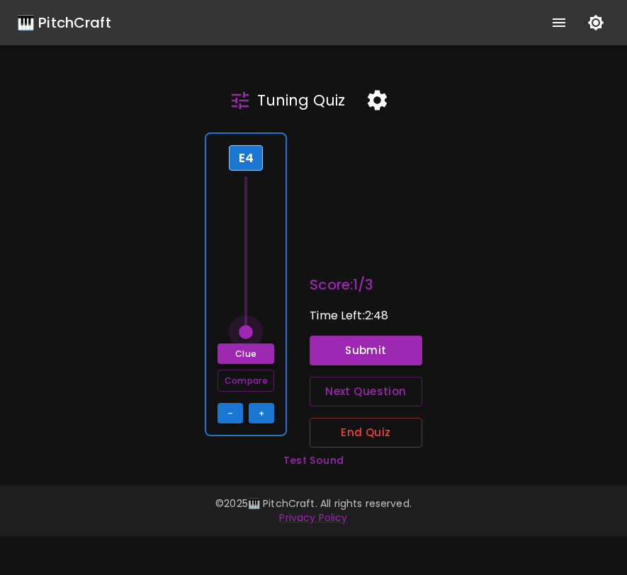
drag, startPoint x: 250, startPoint y: 221, endPoint x: 253, endPoint y: 355, distance: 133.9
click at [254, 355] on div "E4 Clue Compare – +" at bounding box center [246, 284] width 82 height 304
click at [334, 396] on button "Next Question" at bounding box center [365, 392] width 113 height 30
type input "66.5"
drag, startPoint x: 251, startPoint y: 268, endPoint x: 258, endPoint y: 195, distance: 73.2
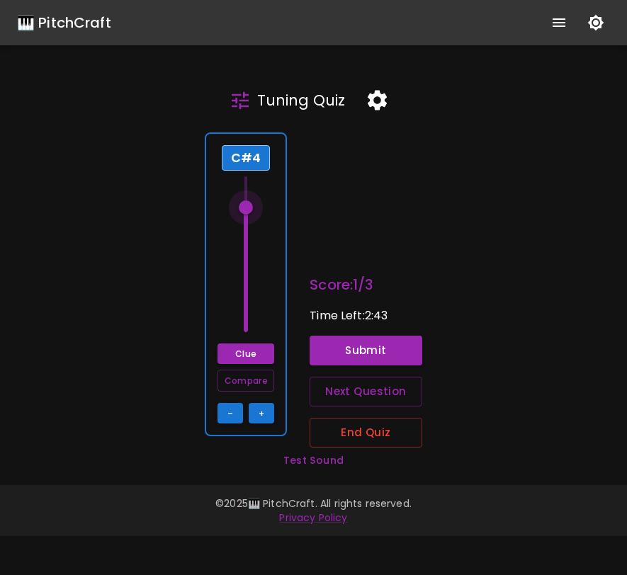
click at [256, 195] on span at bounding box center [245, 254] width 21 height 156
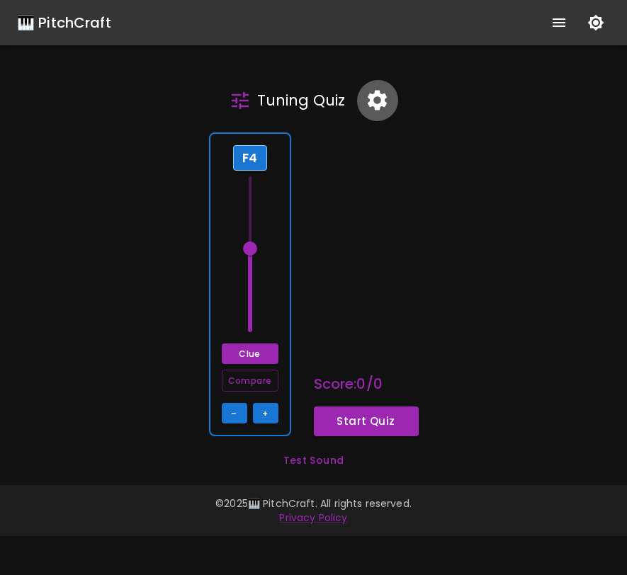
click at [384, 96] on icon "button" at bounding box center [376, 101] width 19 height 20
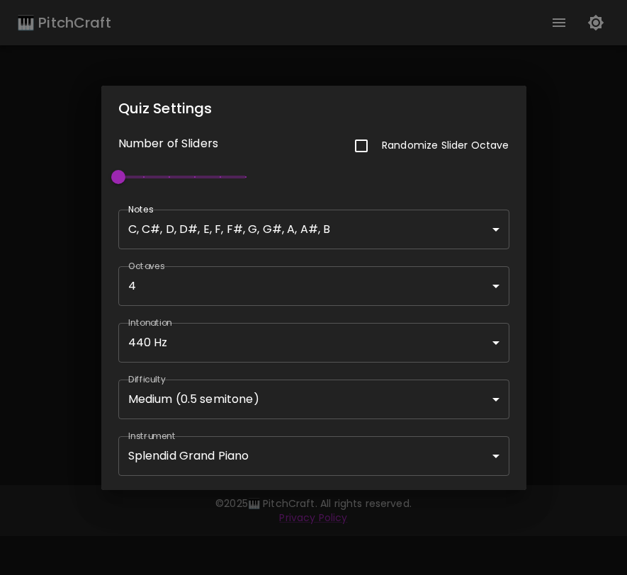
click at [549, 375] on div "Quiz Settings Number of Sliders Randomize Slider Octave 1 Notes C, C#, D, D#, E…" at bounding box center [313, 287] width 627 height 575
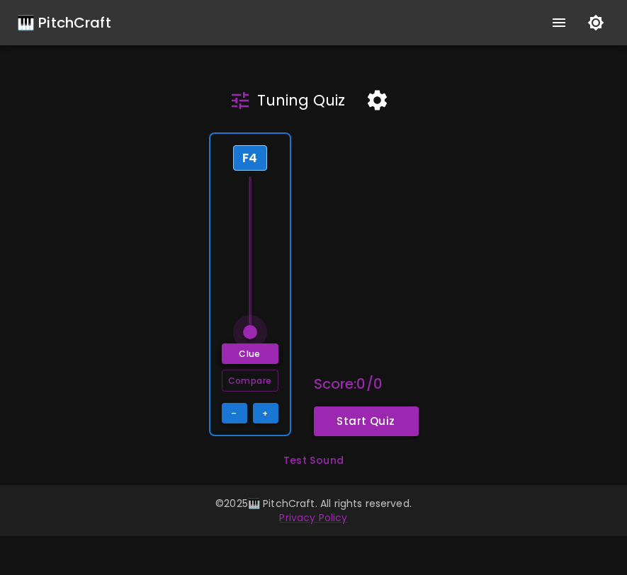
drag, startPoint x: 254, startPoint y: 253, endPoint x: 266, endPoint y: 345, distance: 92.0
click at [266, 345] on div "F4 Clue Compare – +" at bounding box center [250, 284] width 82 height 304
click at [350, 428] on button "Start Quiz" at bounding box center [366, 421] width 105 height 30
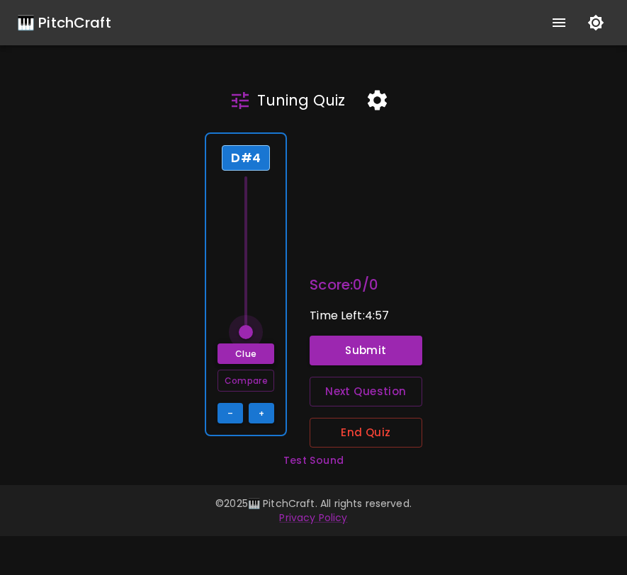
drag, startPoint x: 247, startPoint y: 292, endPoint x: 251, endPoint y: 351, distance: 59.6
click at [251, 353] on div "D#4 Clue Compare – +" at bounding box center [246, 284] width 82 height 304
type input "69"
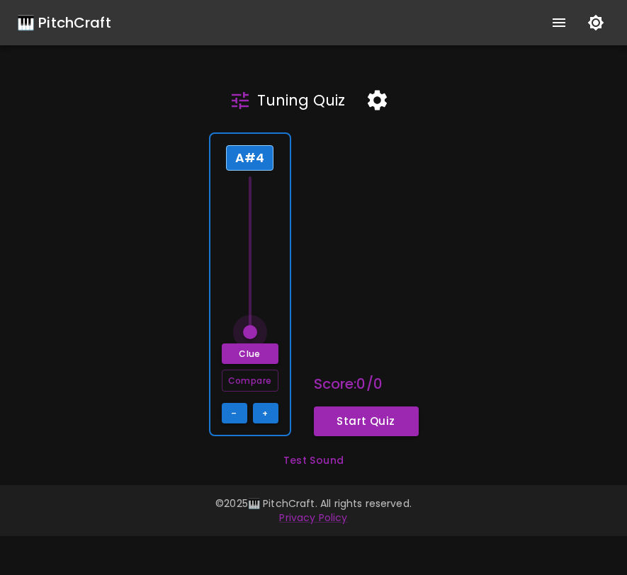
drag, startPoint x: 251, startPoint y: 331, endPoint x: 251, endPoint y: 303, distance: 27.6
click at [251, 303] on span at bounding box center [249, 254] width 21 height 156
click at [251, 338] on span at bounding box center [250, 332] width 14 height 14
drag, startPoint x: 250, startPoint y: 331, endPoint x: 253, endPoint y: 263, distance: 68.0
click at [253, 263] on span at bounding box center [249, 254] width 21 height 156
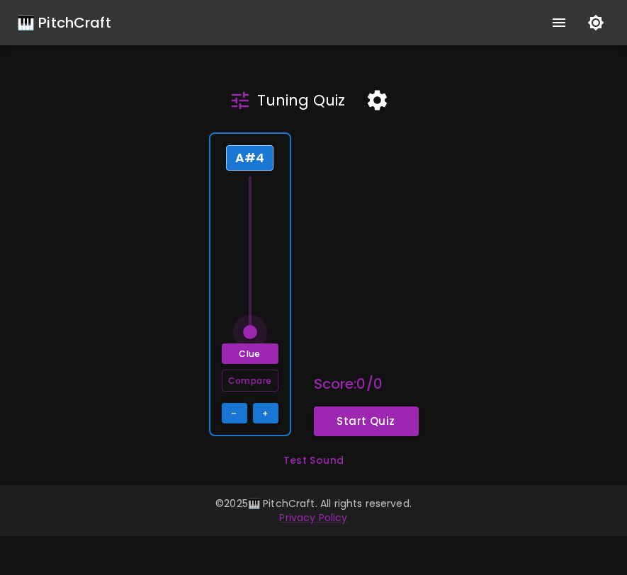
drag, startPoint x: 249, startPoint y: 333, endPoint x: 249, endPoint y: 283, distance: 49.6
click at [249, 283] on span at bounding box center [249, 254] width 21 height 156
click at [249, 283] on span at bounding box center [250, 254] width 3 height 156
click at [253, 358] on button "Clue" at bounding box center [250, 353] width 57 height 21
drag, startPoint x: 252, startPoint y: 333, endPoint x: 251, endPoint y: 230, distance: 103.4
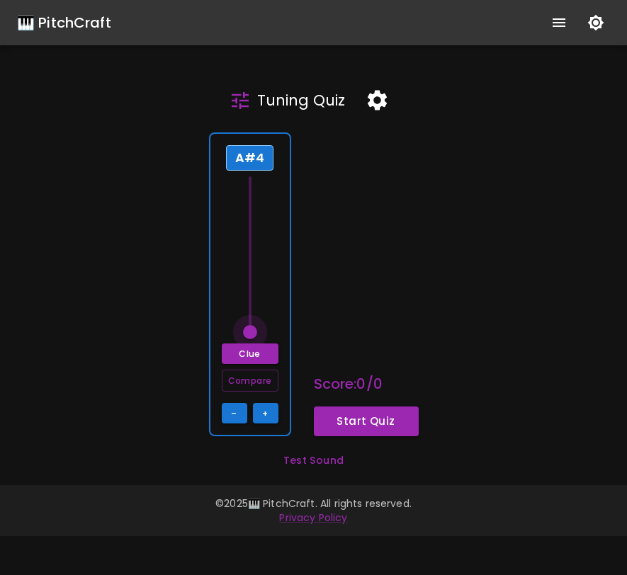
click at [251, 230] on span at bounding box center [249, 254] width 21 height 156
drag, startPoint x: 247, startPoint y: 179, endPoint x: 244, endPoint y: 288, distance: 109.1
click at [244, 288] on span at bounding box center [249, 254] width 21 height 156
click at [379, 113] on button "button" at bounding box center [377, 100] width 42 height 42
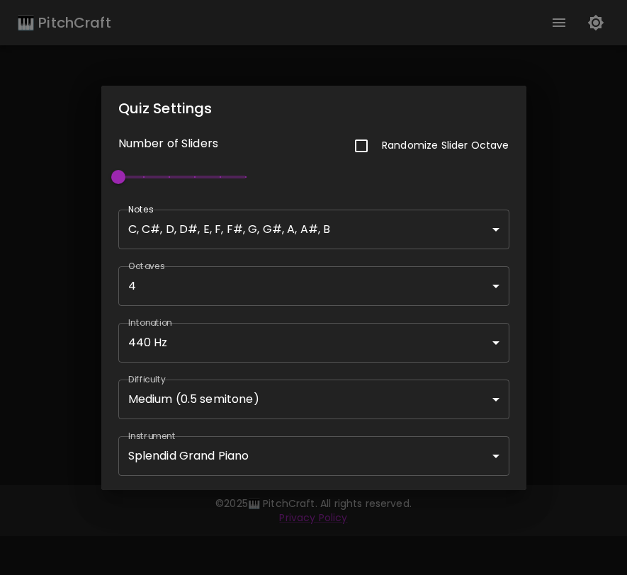
click at [554, 395] on div "Quiz Settings Number of Sliders Randomize Slider Octave 1 Notes C, C#, D, D#, E…" at bounding box center [313, 287] width 627 height 575
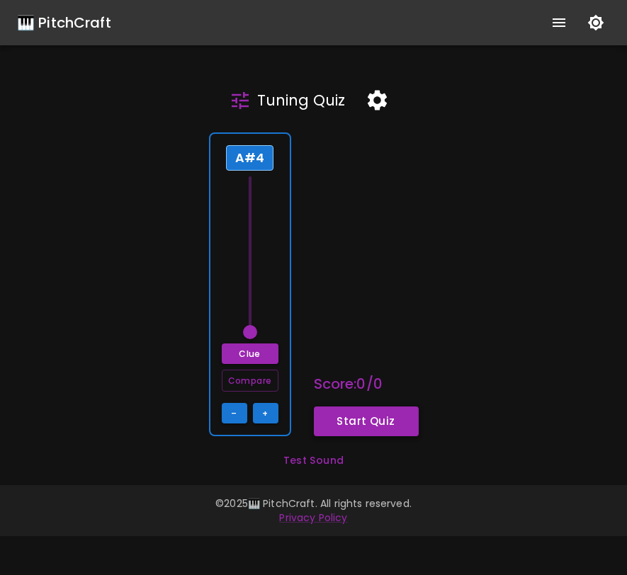
click at [371, 427] on button "Start Quiz" at bounding box center [366, 421] width 105 height 30
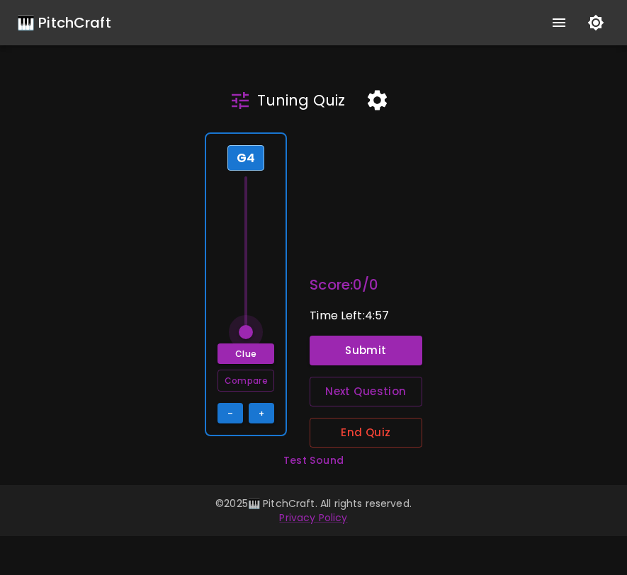
drag, startPoint x: 251, startPoint y: 329, endPoint x: 247, endPoint y: 159, distance: 170.7
click at [247, 159] on div "G4 Clue Compare – +" at bounding box center [246, 284] width 82 height 304
click at [249, 193] on span at bounding box center [245, 254] width 21 height 156
click at [249, 192] on span at bounding box center [245, 254] width 21 height 156
click at [243, 339] on span at bounding box center [246, 332] width 14 height 14
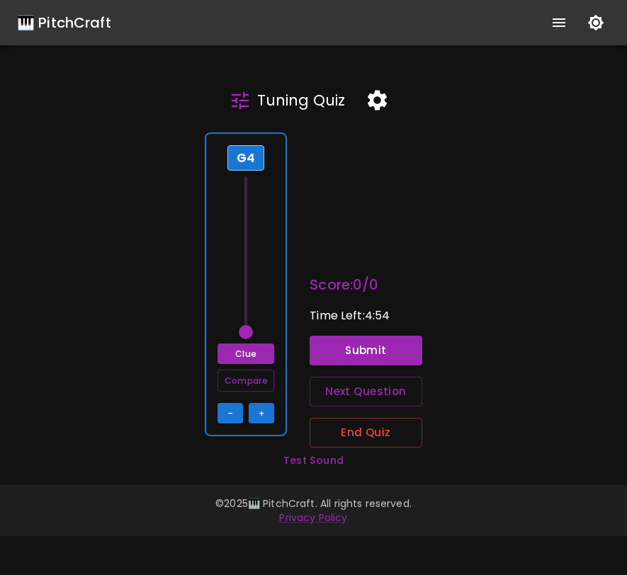
click at [263, 401] on div "Clue Compare – +" at bounding box center [245, 383] width 57 height 80
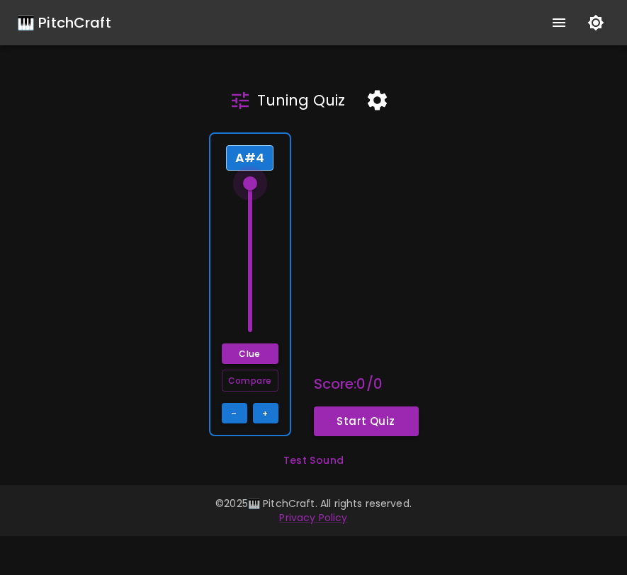
drag, startPoint x: 251, startPoint y: 280, endPoint x: 239, endPoint y: 152, distance: 129.4
click at [239, 152] on div "A#4 Clue Compare – +" at bounding box center [250, 284] width 82 height 304
click at [375, 426] on button "Start Quiz" at bounding box center [366, 421] width 105 height 30
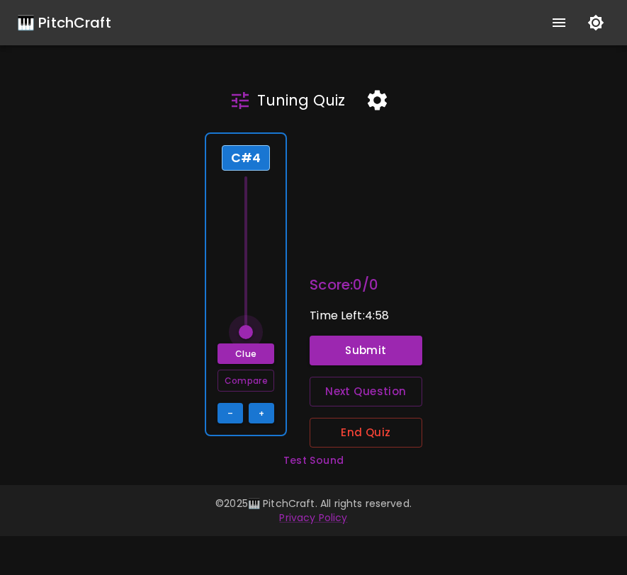
click at [245, 332] on span at bounding box center [246, 332] width 14 height 14
drag, startPoint x: 246, startPoint y: 333, endPoint x: 241, endPoint y: 258, distance: 74.5
click at [241, 258] on span at bounding box center [246, 261] width 14 height 14
click at [250, 358] on button "Clue" at bounding box center [245, 353] width 57 height 21
click at [246, 257] on span at bounding box center [246, 254] width 14 height 14
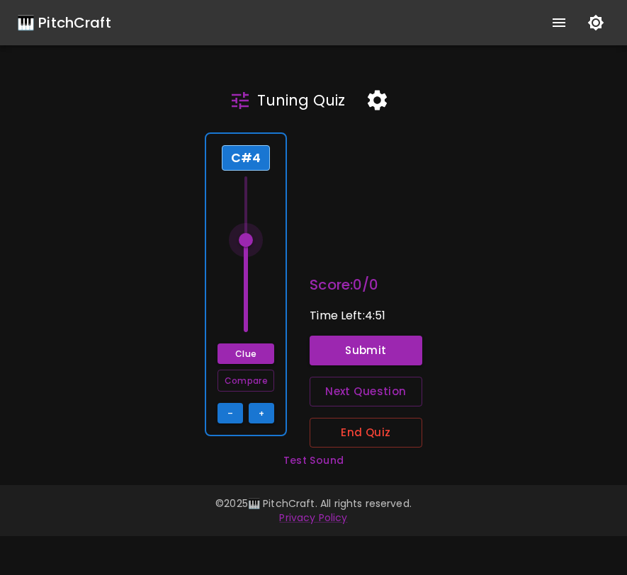
drag, startPoint x: 246, startPoint y: 257, endPoint x: 246, endPoint y: 239, distance: 18.4
click at [246, 239] on span at bounding box center [246, 240] width 14 height 14
click at [243, 382] on button "Compare" at bounding box center [245, 381] width 57 height 22
drag, startPoint x: 248, startPoint y: 244, endPoint x: 252, endPoint y: 309, distance: 64.6
click at [252, 309] on span at bounding box center [246, 311] width 14 height 14
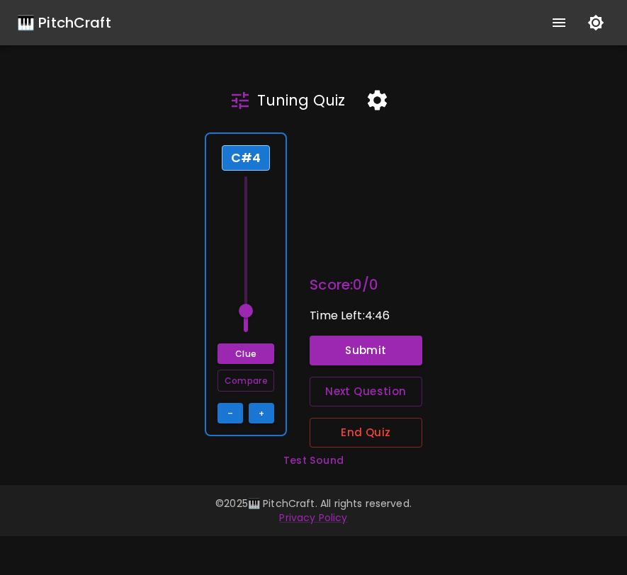
click at [252, 309] on span at bounding box center [246, 311] width 14 height 14
click at [250, 348] on button "Clue" at bounding box center [245, 353] width 57 height 21
click at [258, 411] on button "+" at bounding box center [261, 413] width 25 height 21
click at [237, 416] on button "–" at bounding box center [229, 413] width 25 height 21
click at [319, 356] on button "Submit" at bounding box center [365, 351] width 113 height 30
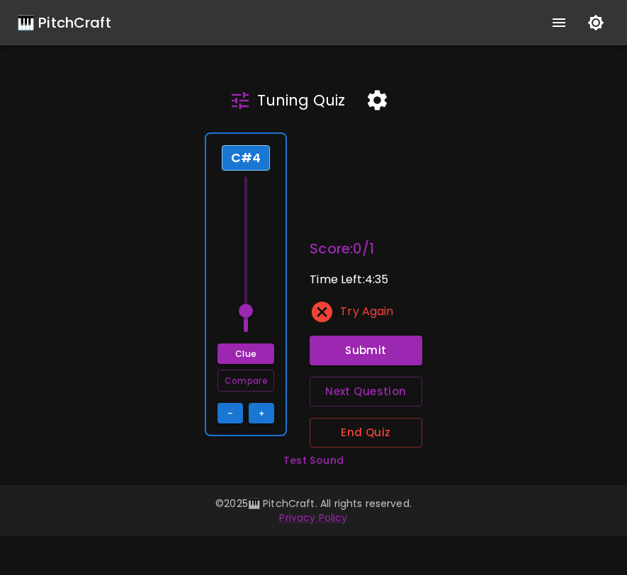
click at [224, 261] on div "C#4 Clue Compare – +" at bounding box center [246, 284] width 82 height 304
click at [215, 312] on div "C#4 Clue Compare – +" at bounding box center [246, 284] width 82 height 304
click at [387, 396] on button "Next Question" at bounding box center [365, 392] width 113 height 30
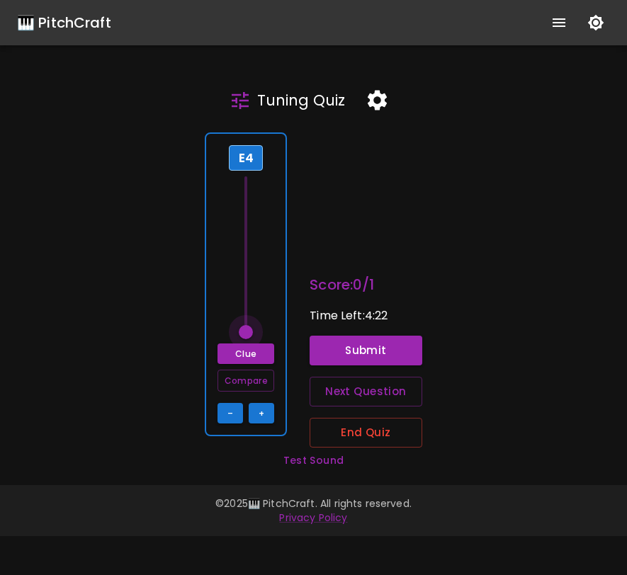
drag, startPoint x: 247, startPoint y: 295, endPoint x: 244, endPoint y: 338, distance: 43.3
click at [244, 338] on span at bounding box center [246, 332] width 14 height 14
click at [246, 335] on span at bounding box center [246, 332] width 14 height 14
click at [247, 335] on span at bounding box center [246, 332] width 14 height 14
drag, startPoint x: 247, startPoint y: 335, endPoint x: 251, endPoint y: 263, distance: 72.3
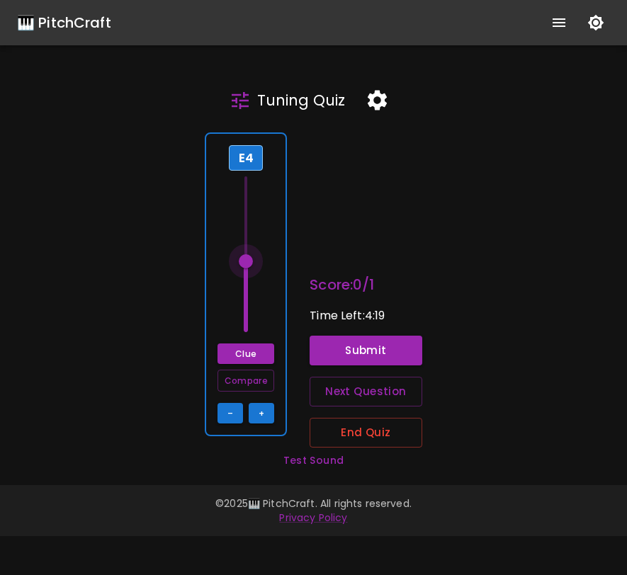
click at [251, 262] on span at bounding box center [246, 261] width 14 height 14
click at [251, 353] on button "Clue" at bounding box center [245, 353] width 57 height 21
drag, startPoint x: 247, startPoint y: 262, endPoint x: 251, endPoint y: 224, distance: 37.8
click at [251, 224] on span at bounding box center [246, 226] width 14 height 14
drag, startPoint x: 251, startPoint y: 224, endPoint x: 252, endPoint y: 179, distance: 45.3
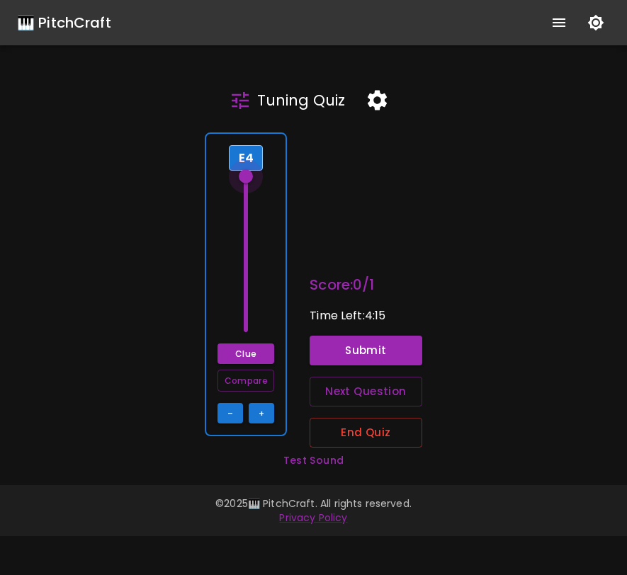
click at [252, 179] on span at bounding box center [246, 176] width 14 height 14
click at [250, 355] on button "Clue" at bounding box center [245, 353] width 57 height 21
drag, startPoint x: 250, startPoint y: 175, endPoint x: 246, endPoint y: 215, distance: 39.9
click at [247, 215] on span at bounding box center [246, 219] width 14 height 14
click at [249, 357] on button "Clue" at bounding box center [245, 353] width 57 height 21
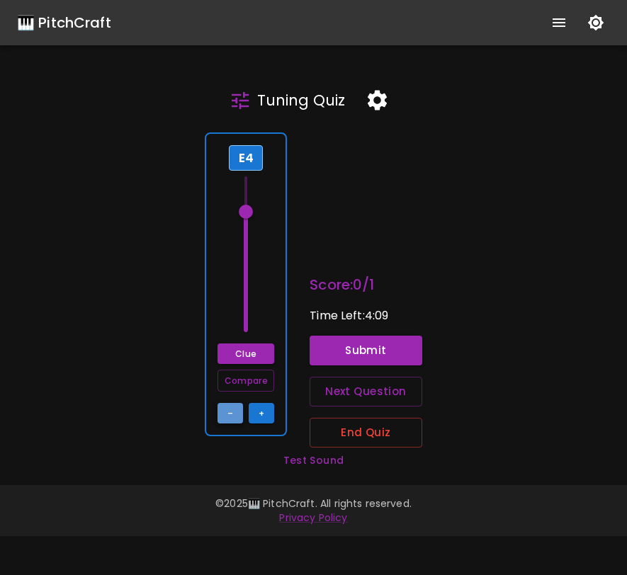
click at [236, 409] on button "–" at bounding box center [229, 413] width 25 height 21
click at [250, 382] on button "Compare" at bounding box center [245, 381] width 57 height 22
click at [241, 410] on button "–" at bounding box center [229, 413] width 25 height 21
click at [242, 409] on button "–" at bounding box center [229, 413] width 25 height 21
click at [249, 383] on button "Compare" at bounding box center [245, 381] width 57 height 22
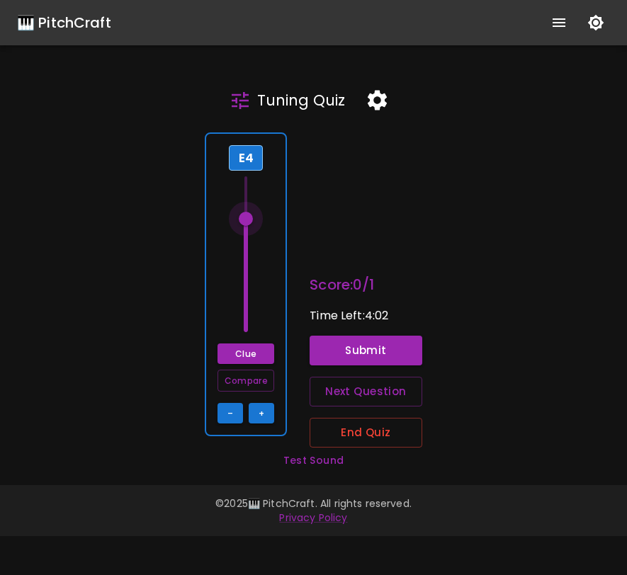
drag, startPoint x: 250, startPoint y: 231, endPoint x: 250, endPoint y: 217, distance: 13.5
click at [250, 217] on span at bounding box center [246, 219] width 14 height 14
click at [251, 355] on button "Clue" at bounding box center [245, 353] width 57 height 21
type input "76"
drag, startPoint x: 251, startPoint y: 222, endPoint x: 251, endPoint y: 199, distance: 22.7
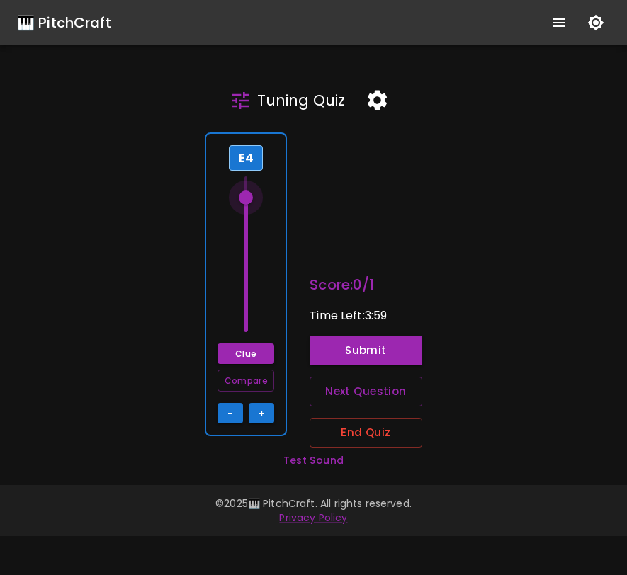
click at [251, 199] on span at bounding box center [246, 197] width 14 height 14
click at [347, 357] on button "Submit" at bounding box center [365, 351] width 113 height 30
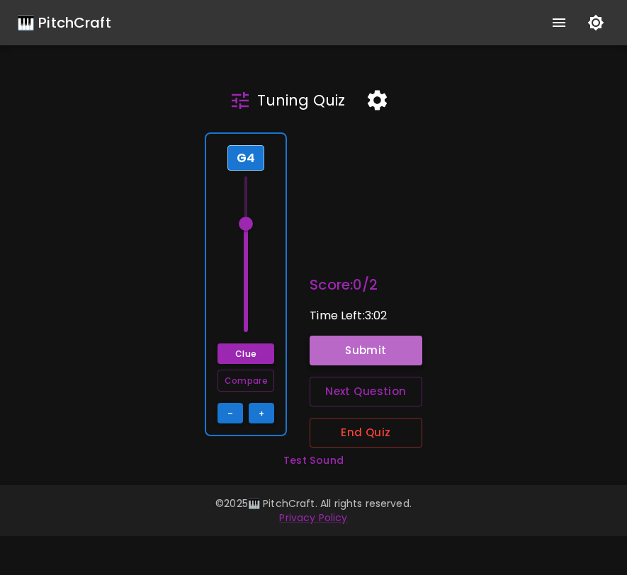
click at [382, 355] on button "Submit" at bounding box center [365, 351] width 113 height 30
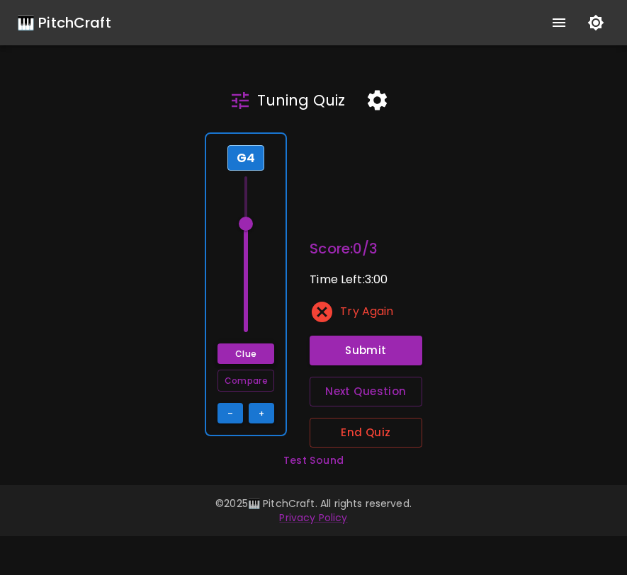
click at [265, 351] on button "Clue" at bounding box center [245, 353] width 57 height 21
click at [249, 223] on span at bounding box center [246, 224] width 14 height 14
drag, startPoint x: 249, startPoint y: 223, endPoint x: 251, endPoint y: 212, distance: 10.7
click at [251, 212] on span at bounding box center [246, 210] width 14 height 14
click at [353, 349] on button "Submit" at bounding box center [365, 351] width 113 height 30
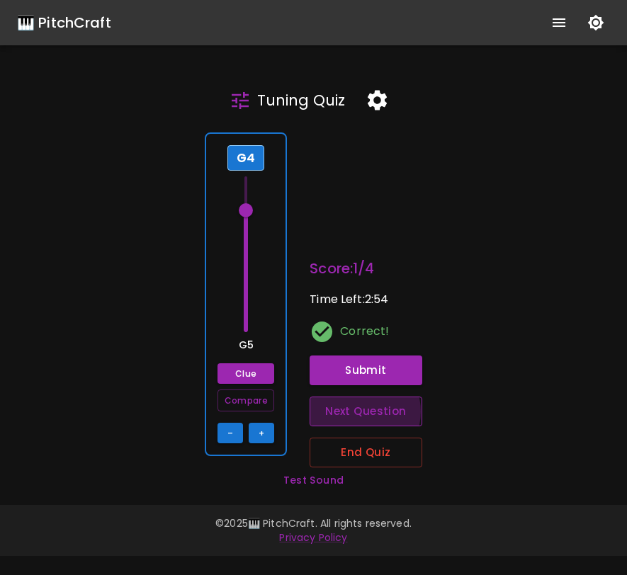
click at [363, 411] on button "Next Question" at bounding box center [365, 411] width 113 height 30
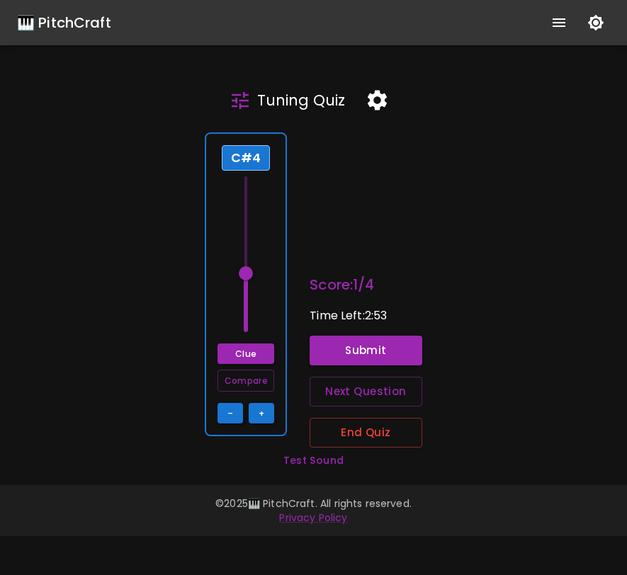
click at [267, 307] on div "C#4 Clue Compare – +" at bounding box center [246, 284] width 82 height 304
click at [253, 351] on button "Clue" at bounding box center [245, 353] width 57 height 21
drag, startPoint x: 247, startPoint y: 275, endPoint x: 244, endPoint y: 334, distance: 59.5
click at [245, 336] on span at bounding box center [246, 332] width 14 height 14
click at [244, 334] on span at bounding box center [246, 332] width 14 height 14
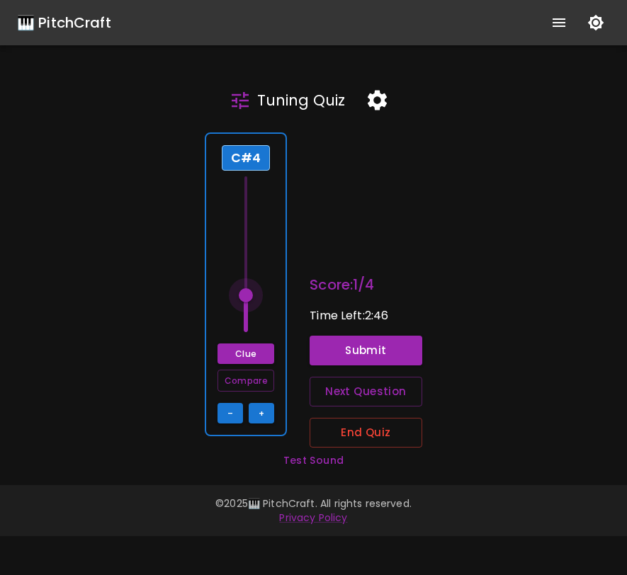
drag, startPoint x: 244, startPoint y: 334, endPoint x: 246, endPoint y: 295, distance: 39.7
click at [246, 295] on span at bounding box center [246, 295] width 14 height 14
click at [251, 357] on button "Clue" at bounding box center [245, 353] width 57 height 21
drag, startPoint x: 250, startPoint y: 298, endPoint x: 251, endPoint y: 176, distance: 121.8
click at [251, 176] on span at bounding box center [246, 176] width 14 height 14
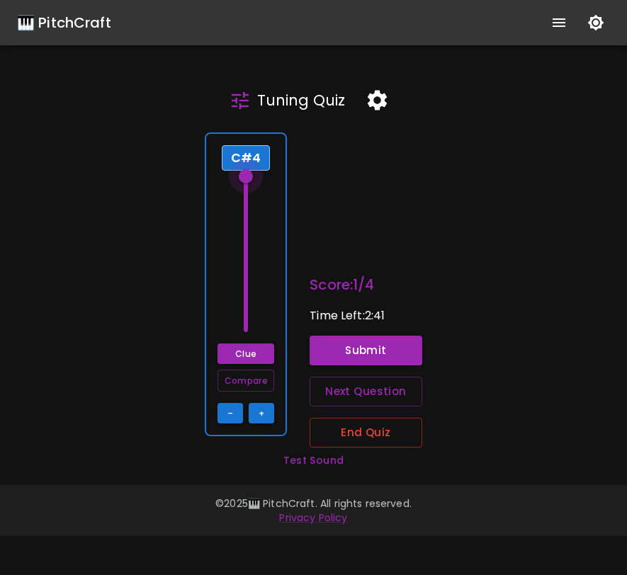
click at [251, 176] on span at bounding box center [246, 176] width 14 height 14
click at [254, 355] on button "Clue" at bounding box center [245, 353] width 57 height 21
click at [341, 350] on button "Submit" at bounding box center [365, 351] width 113 height 30
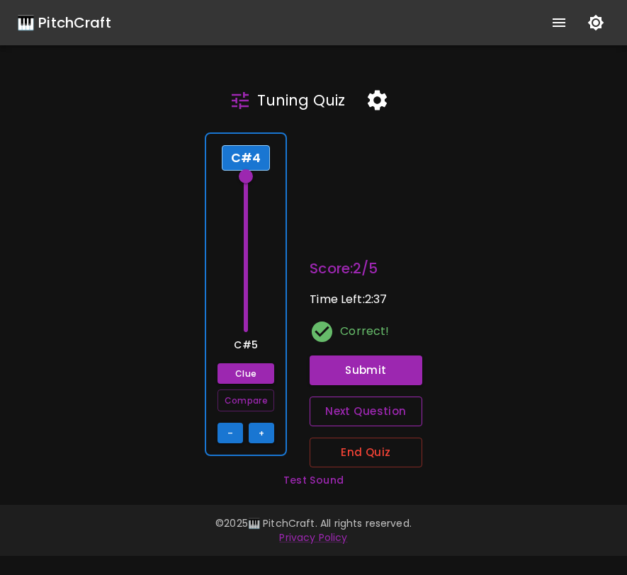
click at [359, 413] on button "Next Question" at bounding box center [365, 411] width 113 height 30
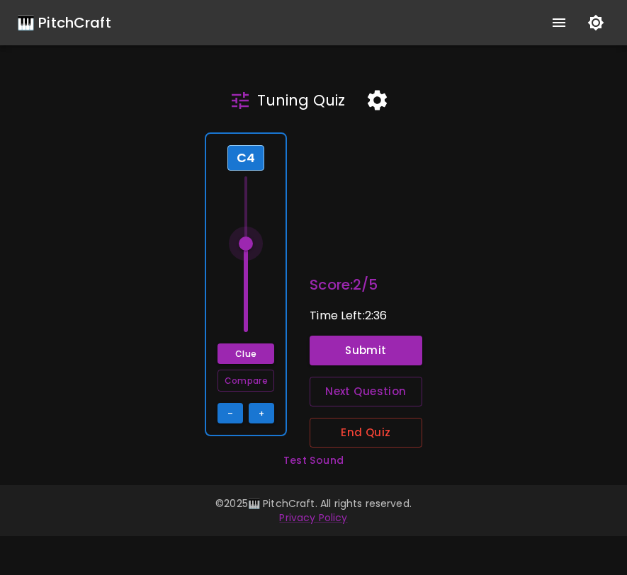
click at [251, 243] on span at bounding box center [246, 243] width 14 height 14
drag, startPoint x: 251, startPoint y: 243, endPoint x: 250, endPoint y: 299, distance: 56.0
click at [250, 299] on span at bounding box center [246, 295] width 14 height 14
click at [249, 304] on span at bounding box center [246, 303] width 14 height 14
drag, startPoint x: 249, startPoint y: 304, endPoint x: 249, endPoint y: 327, distance: 22.7
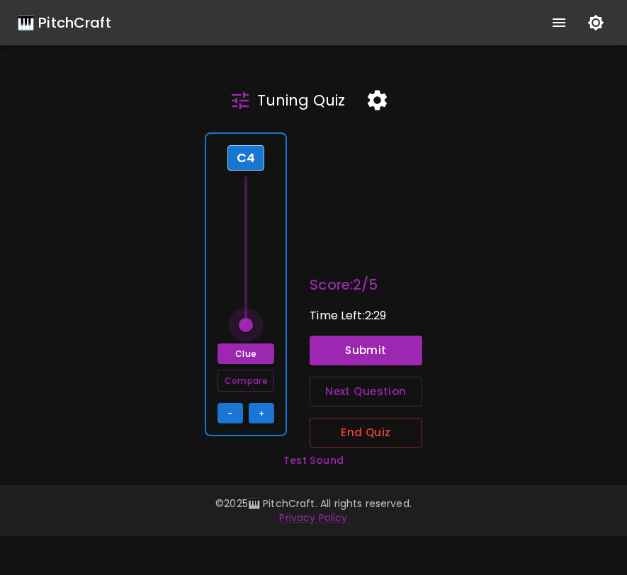
click at [249, 327] on span at bounding box center [246, 325] width 14 height 14
drag, startPoint x: 249, startPoint y: 327, endPoint x: 251, endPoint y: 195, distance: 131.7
click at [251, 195] on span at bounding box center [246, 199] width 14 height 14
click at [234, 413] on button "–" at bounding box center [229, 413] width 25 height 21
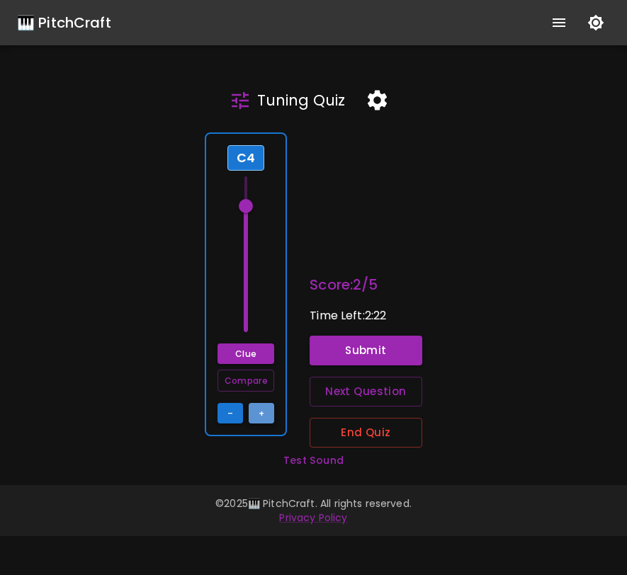
click at [262, 412] on button "+" at bounding box center [261, 413] width 25 height 21
click at [260, 412] on button "+" at bounding box center [261, 413] width 25 height 21
click at [232, 410] on button "–" at bounding box center [229, 413] width 25 height 21
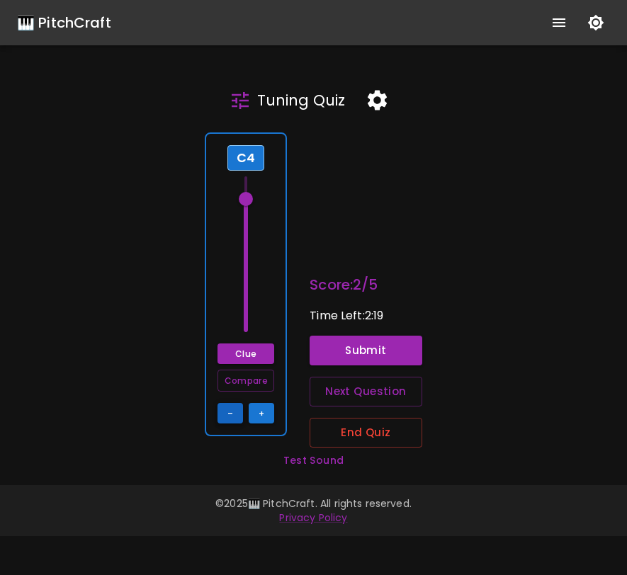
click at [232, 410] on button "–" at bounding box center [229, 413] width 25 height 21
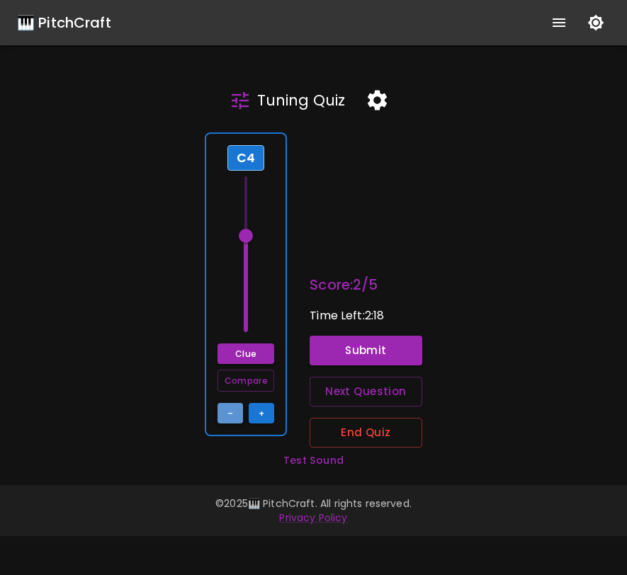
click at [232, 410] on button "–" at bounding box center [229, 413] width 25 height 21
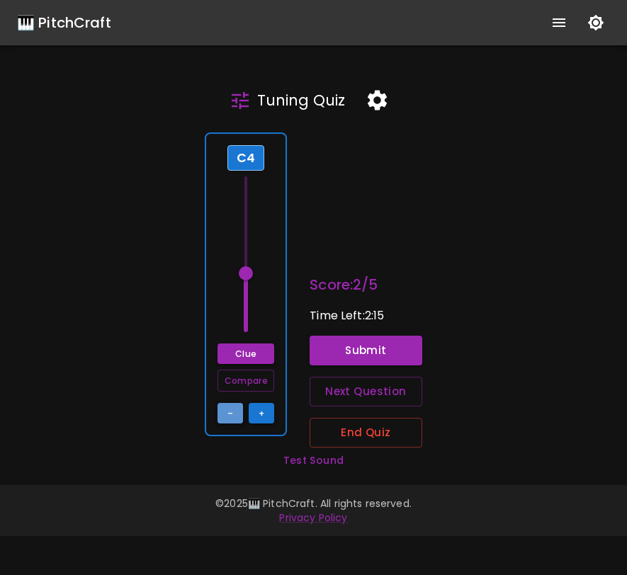
click at [232, 410] on button "–" at bounding box center [229, 413] width 25 height 21
click at [249, 352] on button "Clue" at bounding box center [245, 353] width 57 height 21
click at [252, 379] on button "Compare" at bounding box center [245, 381] width 57 height 22
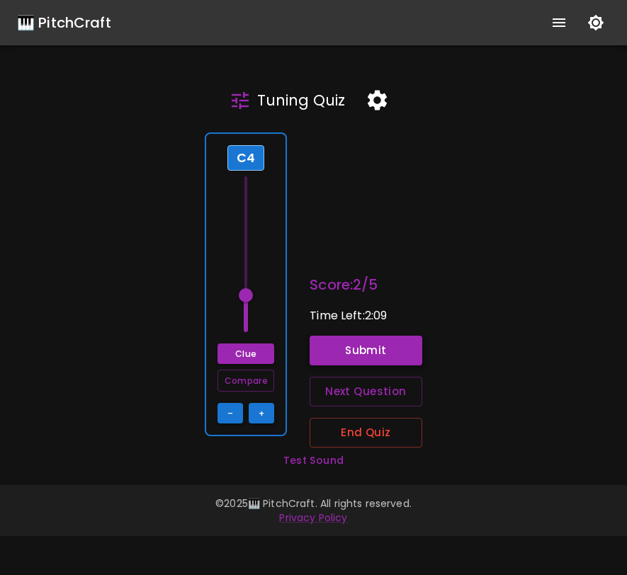
click at [336, 341] on button "Submit" at bounding box center [365, 351] width 113 height 30
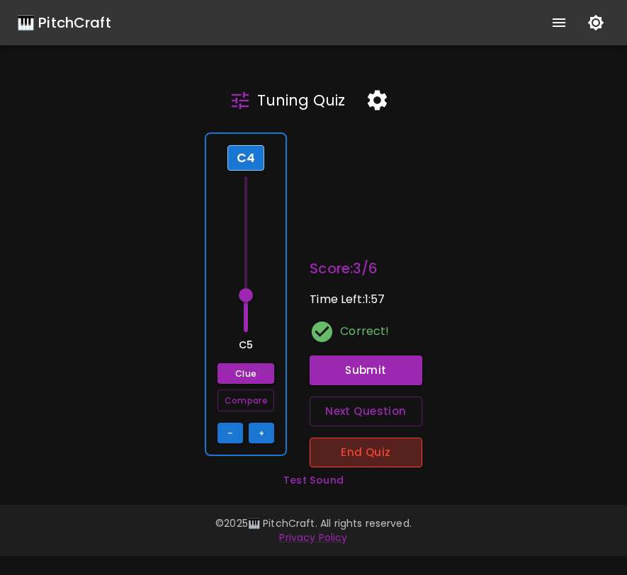
click at [391, 457] on button "End Quiz" at bounding box center [365, 453] width 113 height 30
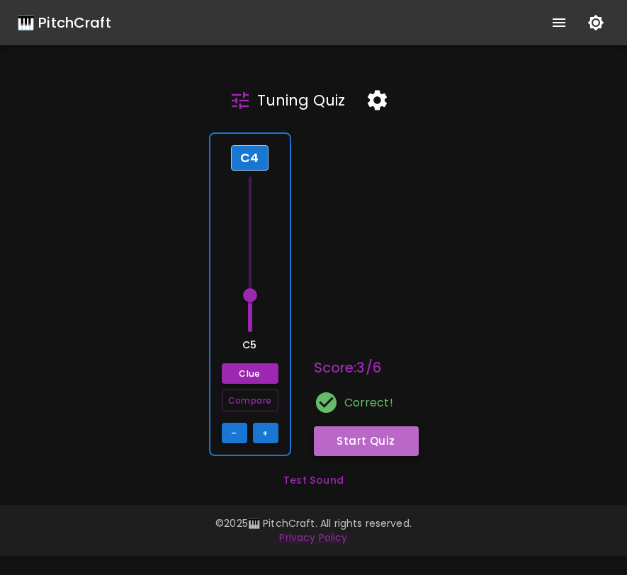
click at [388, 450] on button "Start Quiz" at bounding box center [366, 441] width 105 height 30
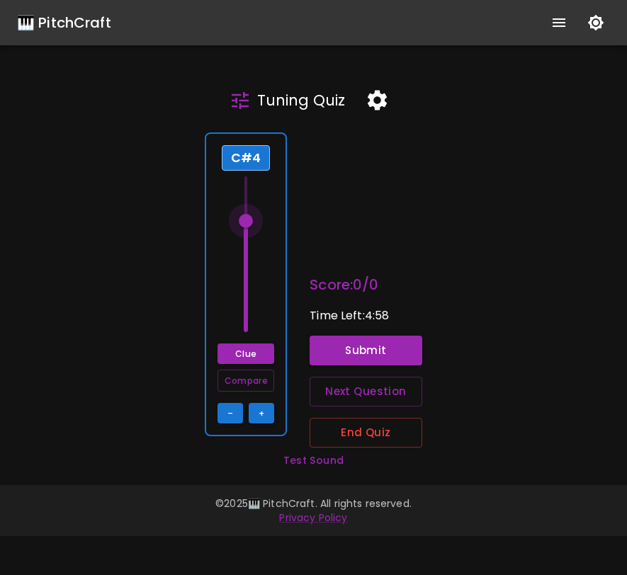
click at [251, 220] on span at bounding box center [246, 221] width 14 height 14
click at [264, 407] on button "+" at bounding box center [261, 413] width 25 height 21
click at [264, 408] on button "+" at bounding box center [261, 413] width 25 height 21
click at [333, 351] on button "Submit" at bounding box center [365, 351] width 113 height 30
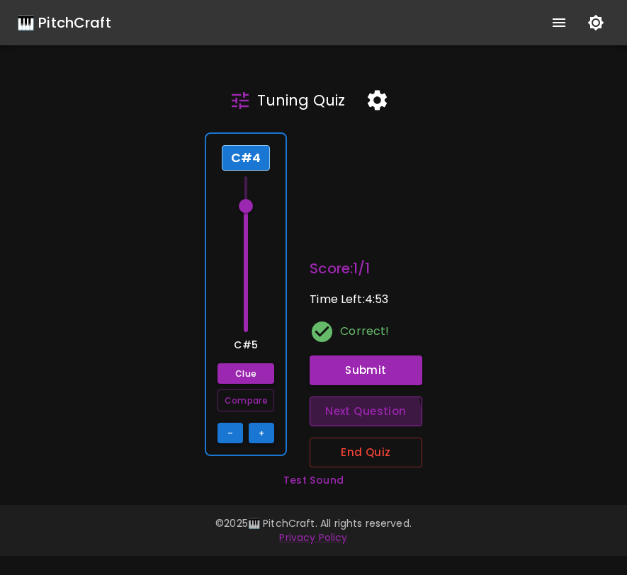
click at [339, 416] on button "Next Question" at bounding box center [365, 411] width 113 height 30
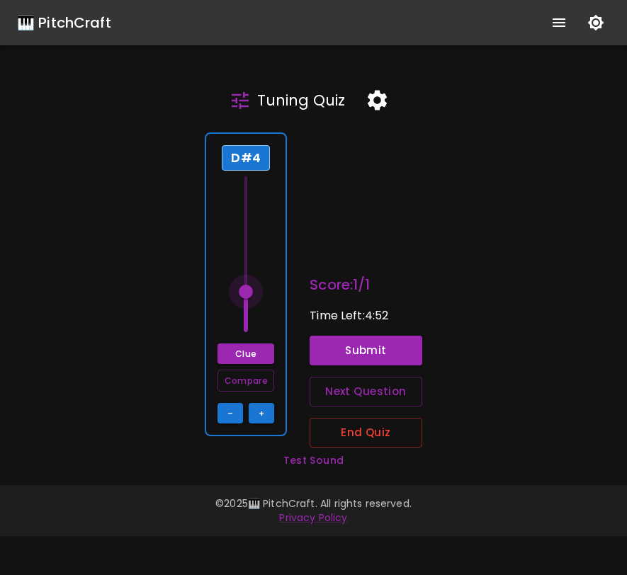
click at [246, 293] on span at bounding box center [246, 292] width 14 height 14
drag, startPoint x: 247, startPoint y: 290, endPoint x: 249, endPoint y: 216, distance: 73.7
click at [249, 216] on span at bounding box center [246, 217] width 14 height 14
click at [229, 411] on button "–" at bounding box center [229, 413] width 25 height 21
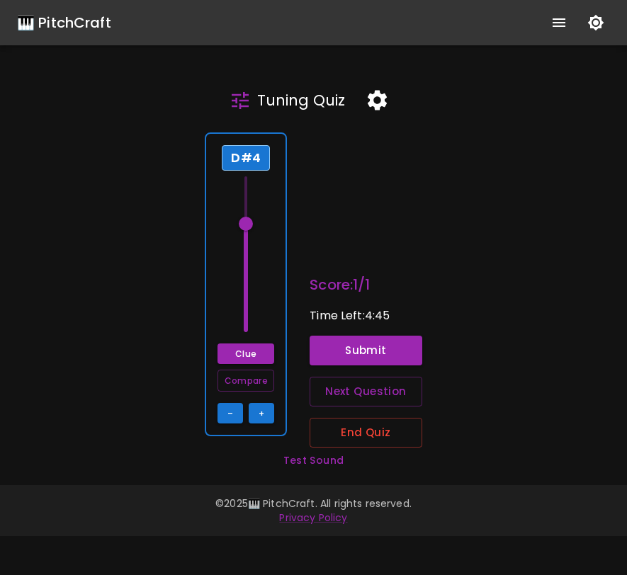
click at [269, 314] on div "D#4 Clue Compare – +" at bounding box center [246, 284] width 82 height 304
click at [266, 412] on button "+" at bounding box center [261, 413] width 25 height 21
click at [265, 355] on button "Clue" at bounding box center [245, 353] width 57 height 21
click at [261, 379] on button "Compare" at bounding box center [245, 381] width 57 height 22
click at [267, 411] on button "+" at bounding box center [261, 413] width 25 height 21
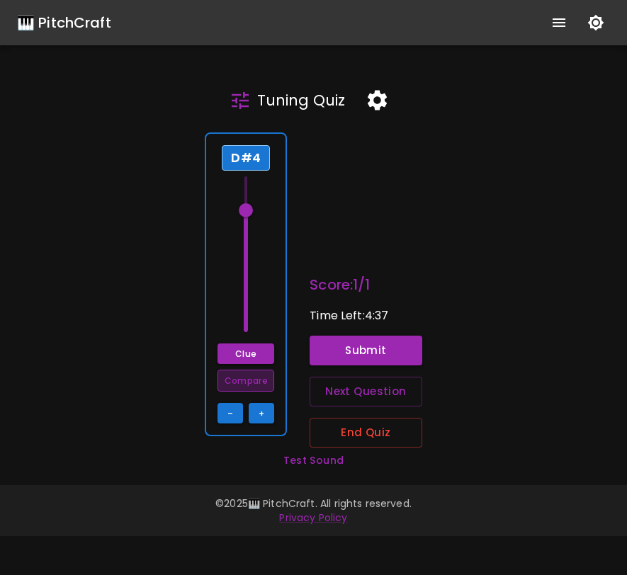
click at [268, 377] on button "Compare" at bounding box center [245, 381] width 57 height 22
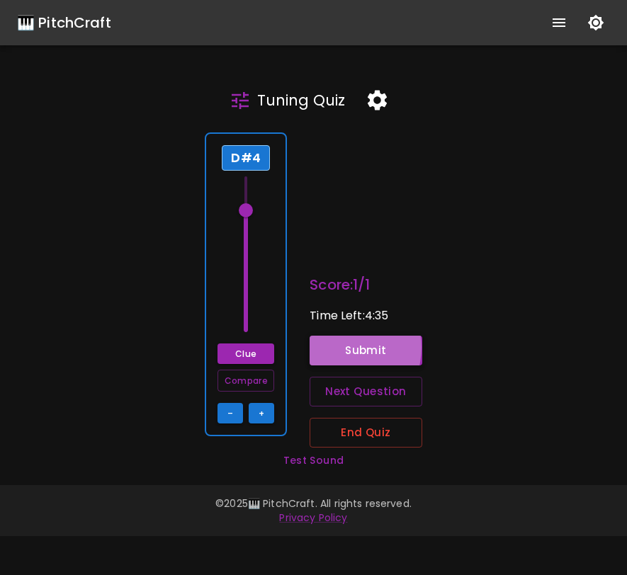
click at [338, 347] on button "Submit" at bounding box center [365, 351] width 113 height 30
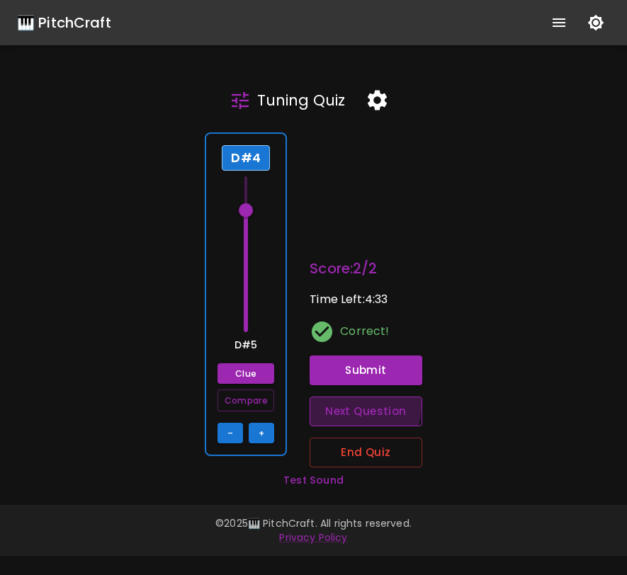
click at [336, 404] on button "Next Question" at bounding box center [365, 411] width 113 height 30
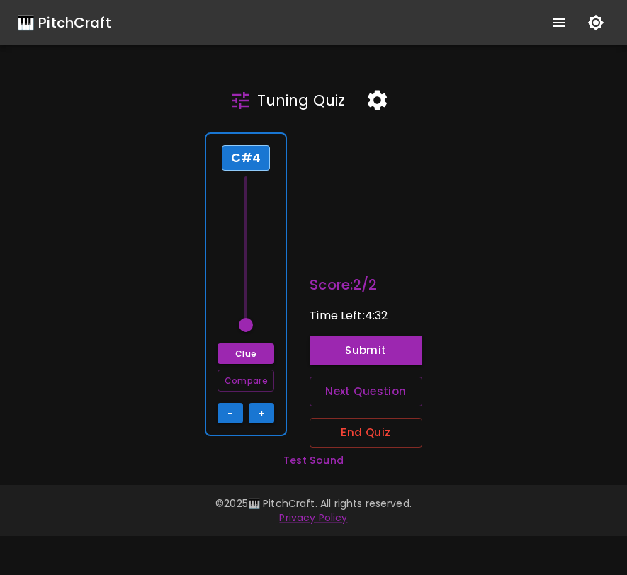
click at [274, 307] on div "C#4 Clue Compare – +" at bounding box center [246, 284] width 82 height 304
drag, startPoint x: 247, startPoint y: 326, endPoint x: 248, endPoint y: 252, distance: 74.3
click at [248, 251] on span at bounding box center [246, 247] width 14 height 14
click at [249, 252] on span at bounding box center [246, 254] width 14 height 14
click at [252, 348] on button "Clue" at bounding box center [245, 353] width 57 height 21
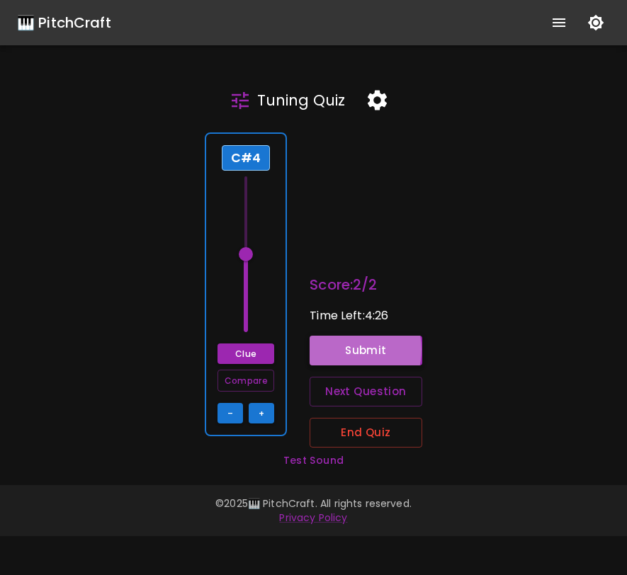
click at [345, 350] on button "Submit" at bounding box center [365, 351] width 113 height 30
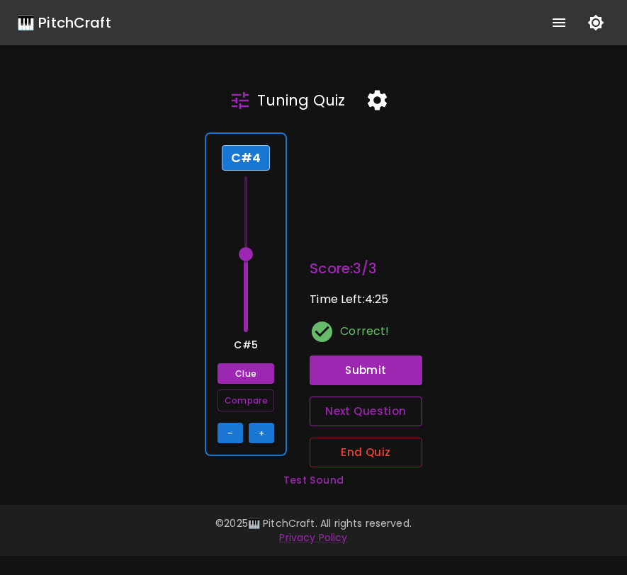
click at [348, 415] on button "Next Question" at bounding box center [365, 411] width 113 height 30
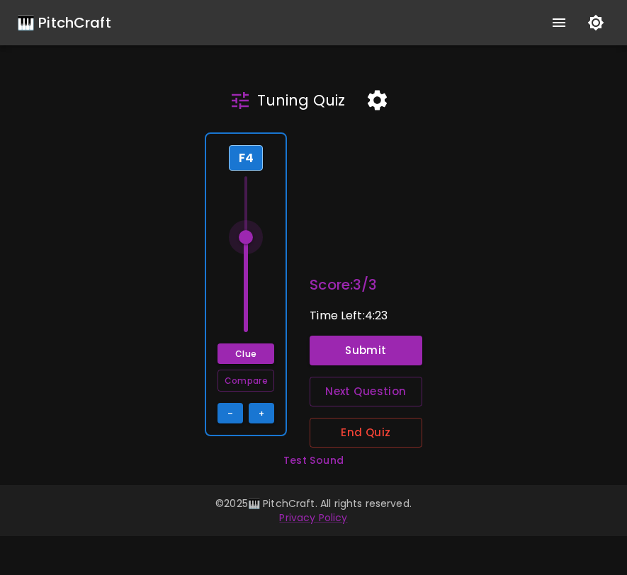
click at [251, 236] on span at bounding box center [246, 237] width 14 height 14
drag, startPoint x: 251, startPoint y: 236, endPoint x: 252, endPoint y: 302, distance: 66.6
click at [253, 302] on span at bounding box center [246, 299] width 14 height 14
click at [252, 302] on span at bounding box center [246, 305] width 14 height 14
drag, startPoint x: 252, startPoint y: 302, endPoint x: 248, endPoint y: 336, distance: 33.5
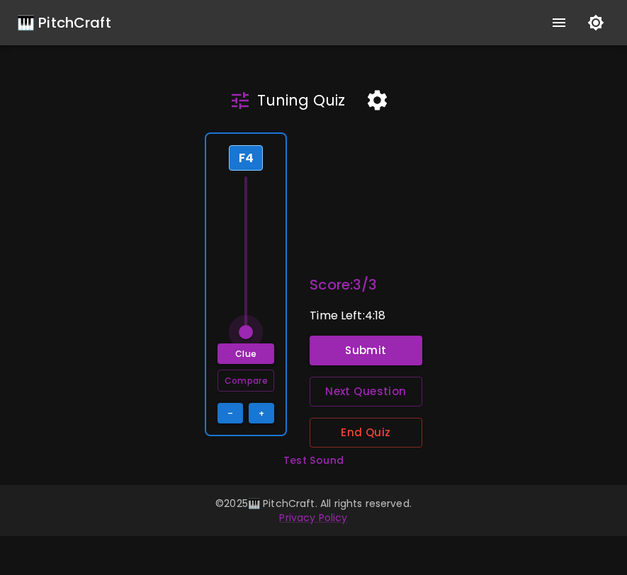
click at [248, 336] on span at bounding box center [246, 332] width 14 height 14
click at [247, 353] on button "Clue" at bounding box center [245, 353] width 57 height 21
click at [247, 333] on span at bounding box center [246, 332] width 14 height 14
drag, startPoint x: 247, startPoint y: 333, endPoint x: 258, endPoint y: 226, distance: 108.2
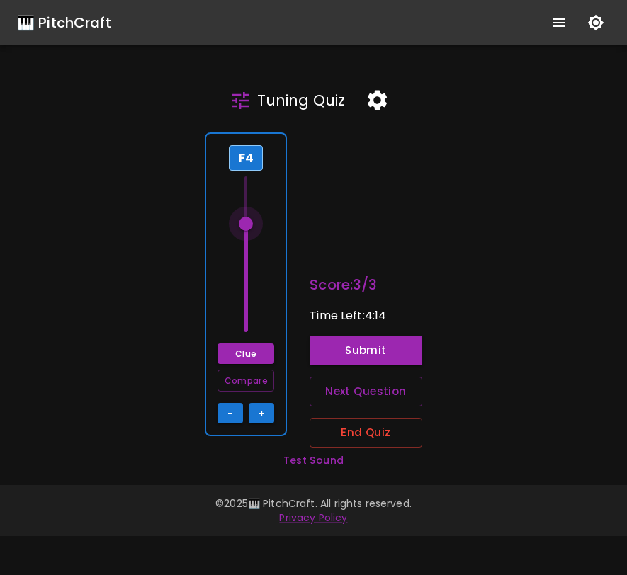
click at [253, 226] on span at bounding box center [246, 224] width 14 height 14
type input "77"
drag, startPoint x: 257, startPoint y: 224, endPoint x: 252, endPoint y: 181, distance: 44.2
click at [252, 181] on span at bounding box center [246, 183] width 14 height 14
click at [244, 357] on button "Clue" at bounding box center [245, 353] width 57 height 21
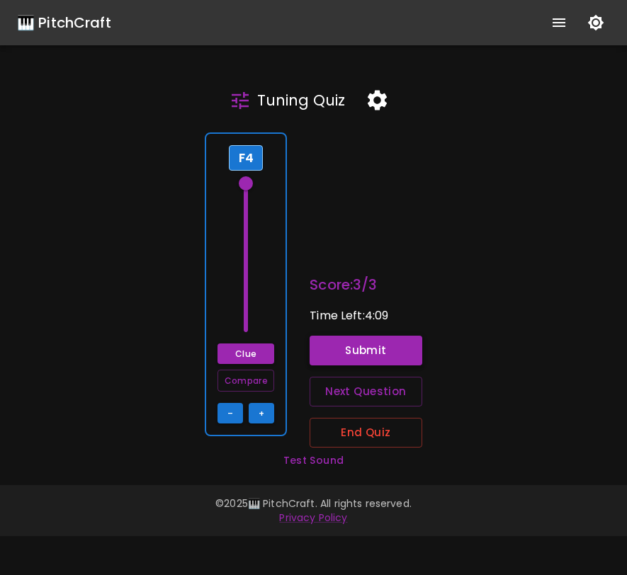
click at [346, 347] on button "Submit" at bounding box center [365, 351] width 113 height 30
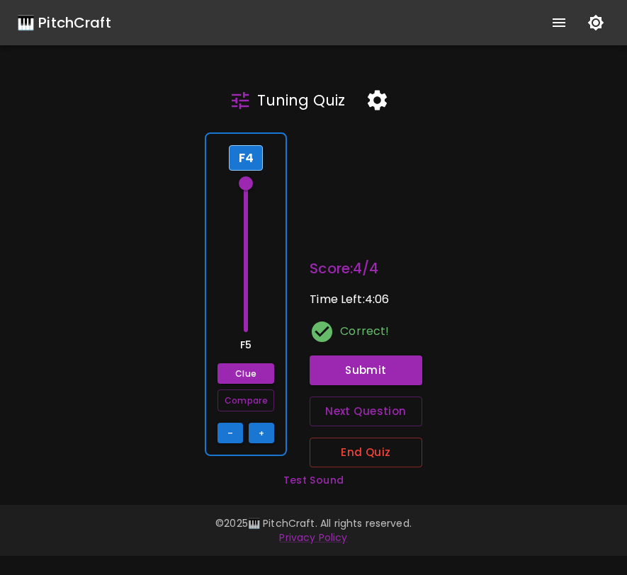
click at [246, 185] on span at bounding box center [246, 183] width 14 height 14
type input "72"
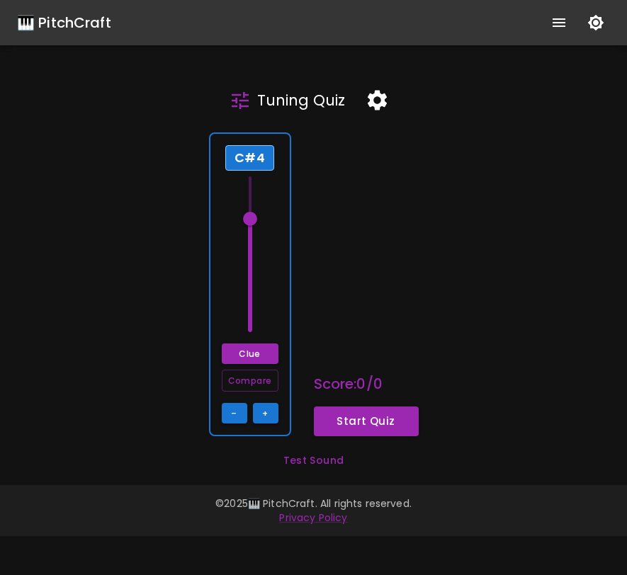
click at [371, 93] on icon "button" at bounding box center [377, 100] width 25 height 25
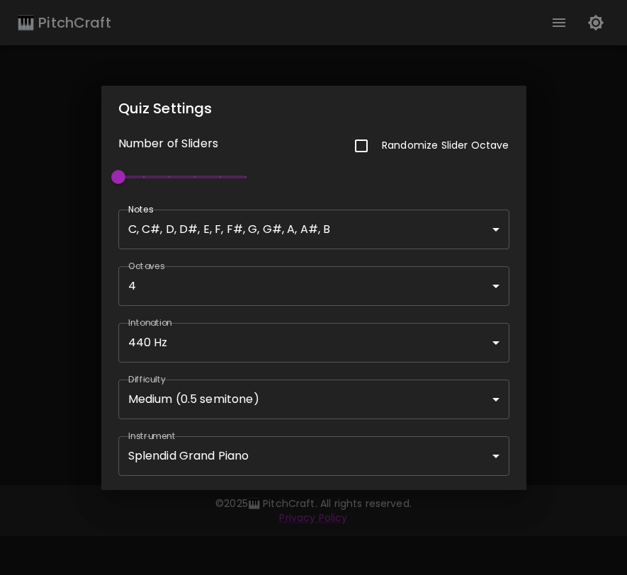
click at [592, 391] on div "Quiz Settings Number of Sliders Randomize Slider Octave 1 Notes C, C#, D, D#, E…" at bounding box center [313, 287] width 627 height 575
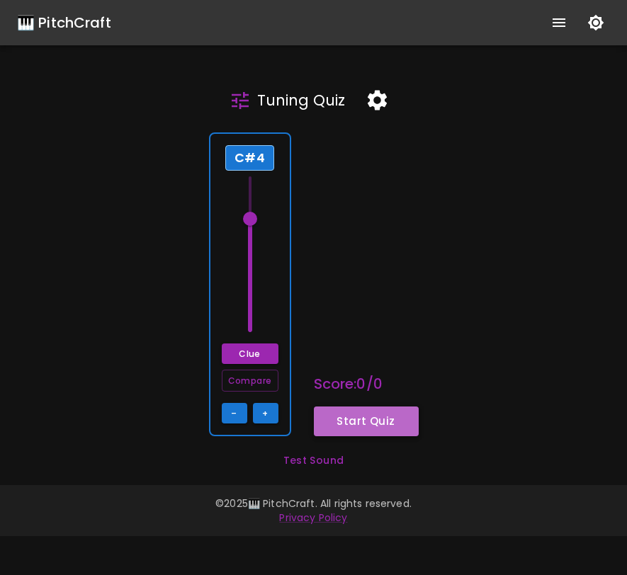
click at [389, 423] on button "Start Quiz" at bounding box center [366, 421] width 105 height 30
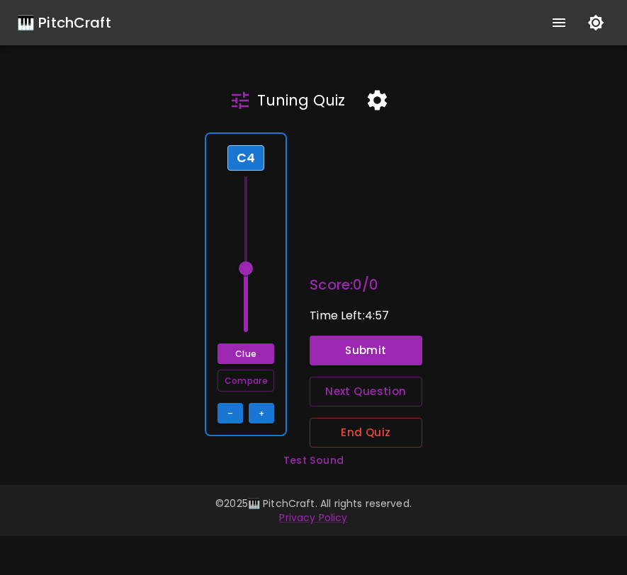
click at [248, 270] on span at bounding box center [246, 268] width 14 height 14
click at [246, 353] on button "Clue" at bounding box center [245, 353] width 57 height 21
click at [326, 353] on button "Submit" at bounding box center [365, 351] width 113 height 30
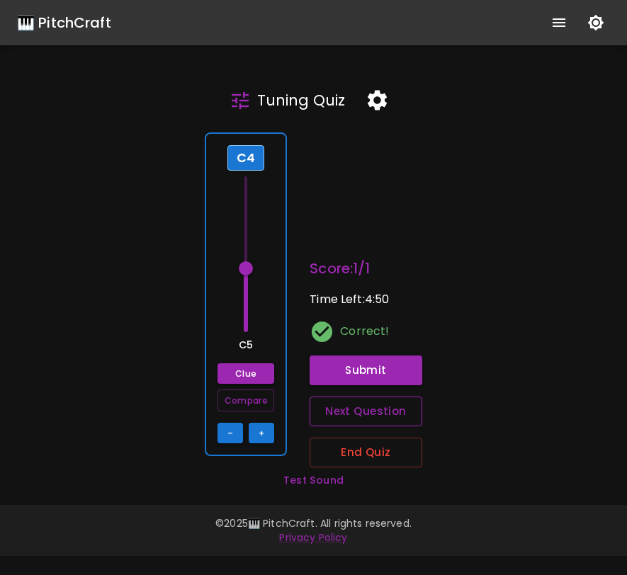
click at [338, 414] on button "Next Question" at bounding box center [365, 411] width 113 height 30
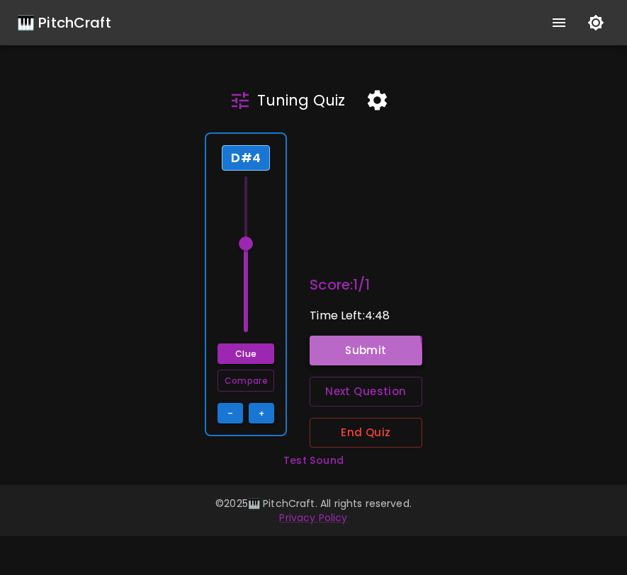
click at [336, 356] on button "Submit" at bounding box center [365, 351] width 113 height 30
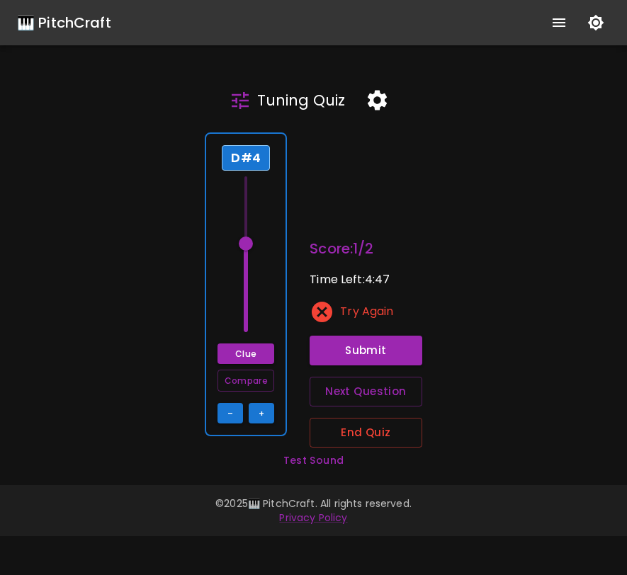
click at [278, 283] on div "D#4 Clue Compare – +" at bounding box center [246, 284] width 82 height 304
click at [252, 358] on button "Clue" at bounding box center [245, 353] width 57 height 21
click at [248, 241] on span at bounding box center [246, 243] width 14 height 14
drag, startPoint x: 248, startPoint y: 241, endPoint x: 246, endPoint y: 333, distance: 91.4
click at [246, 333] on span at bounding box center [246, 332] width 14 height 14
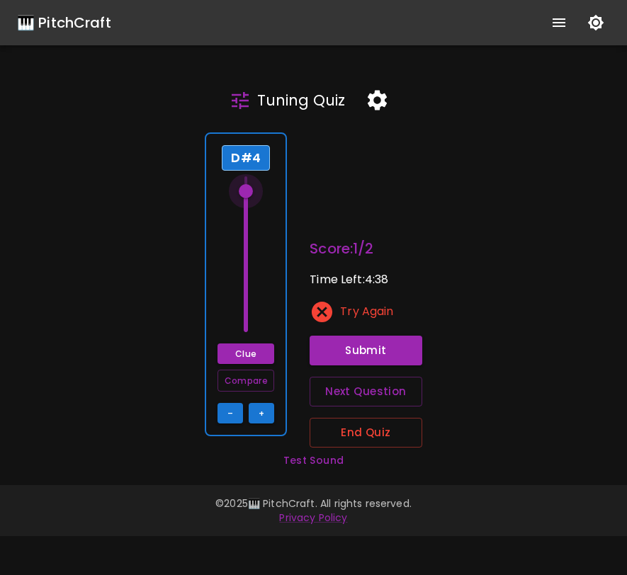
drag, startPoint x: 246, startPoint y: 332, endPoint x: 253, endPoint y: 195, distance: 136.8
click at [253, 195] on span at bounding box center [246, 191] width 14 height 14
click at [263, 197] on div "D#4 Clue Compare – +" at bounding box center [246, 284] width 82 height 304
click at [251, 198] on span at bounding box center [246, 199] width 14 height 14
type input "74"
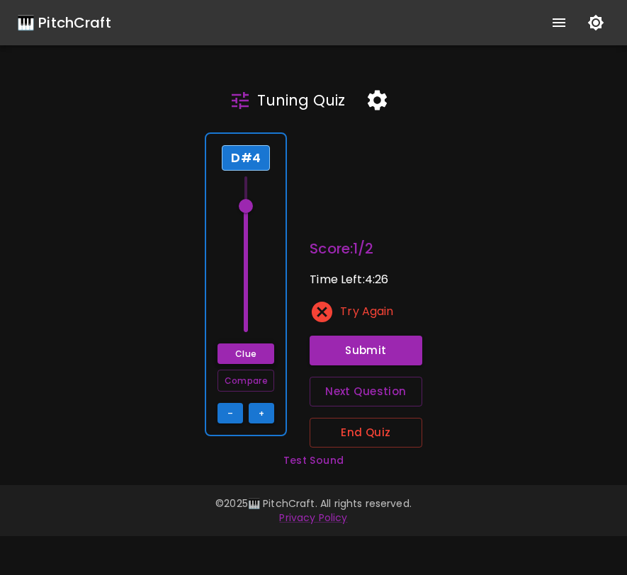
click at [263, 350] on button "Clue" at bounding box center [245, 353] width 57 height 21
click at [250, 209] on span at bounding box center [246, 206] width 14 height 14
type input "73.5"
click at [232, 358] on button "Clue" at bounding box center [245, 353] width 57 height 21
click at [242, 382] on button "Compare" at bounding box center [245, 381] width 57 height 22
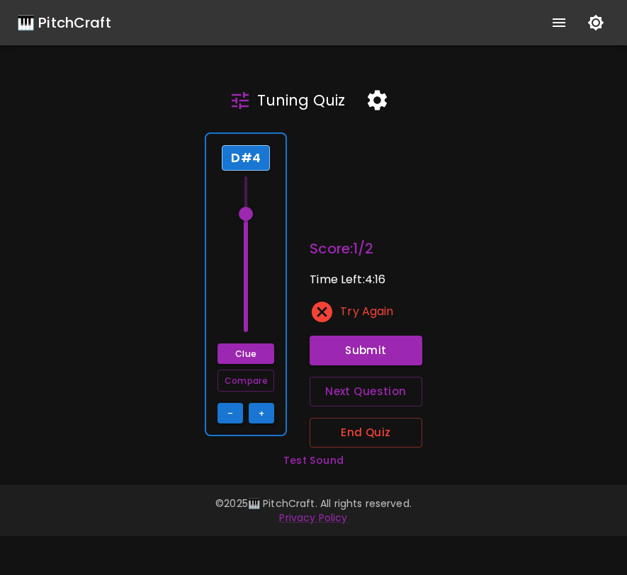
click at [249, 215] on span at bounding box center [246, 214] width 14 height 14
click at [251, 387] on button "Compare" at bounding box center [245, 381] width 57 height 22
click at [246, 206] on span at bounding box center [246, 206] width 14 height 14
click at [258, 375] on button "Compare" at bounding box center [245, 381] width 57 height 22
click at [244, 198] on span at bounding box center [246, 199] width 14 height 14
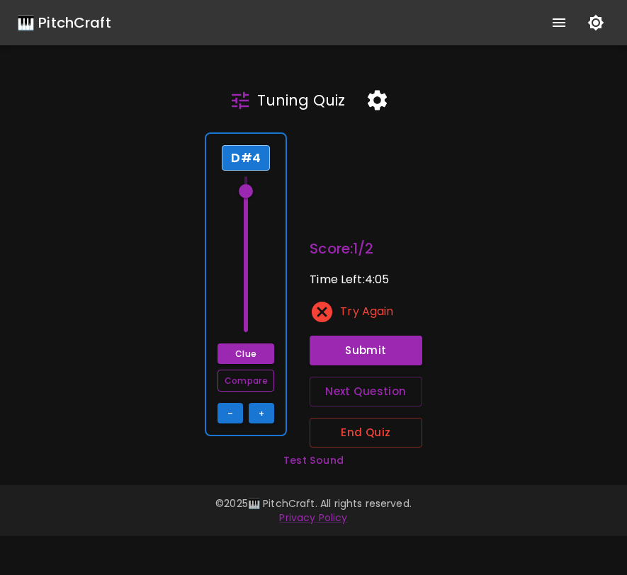
click at [250, 382] on button "Compare" at bounding box center [245, 381] width 57 height 22
click at [383, 348] on button "Submit" at bounding box center [365, 351] width 113 height 30
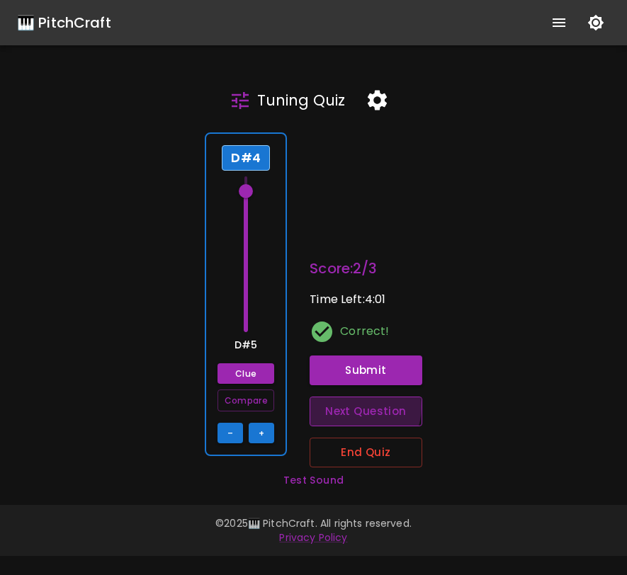
click at [359, 408] on button "Next Question" at bounding box center [365, 411] width 113 height 30
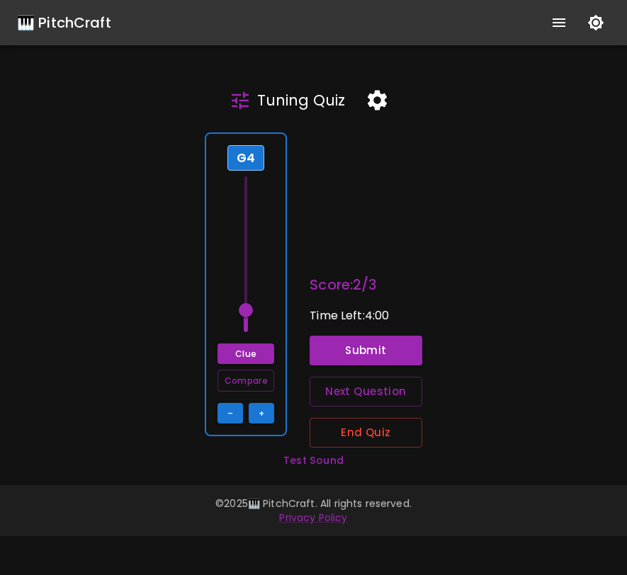
click at [246, 311] on span at bounding box center [246, 310] width 14 height 14
drag, startPoint x: 246, startPoint y: 311, endPoint x: 250, endPoint y: 217, distance: 94.3
click at [250, 217] on span at bounding box center [246, 214] width 14 height 14
click at [250, 220] on span at bounding box center [246, 221] width 14 height 14
click at [249, 220] on span at bounding box center [246, 221] width 14 height 14
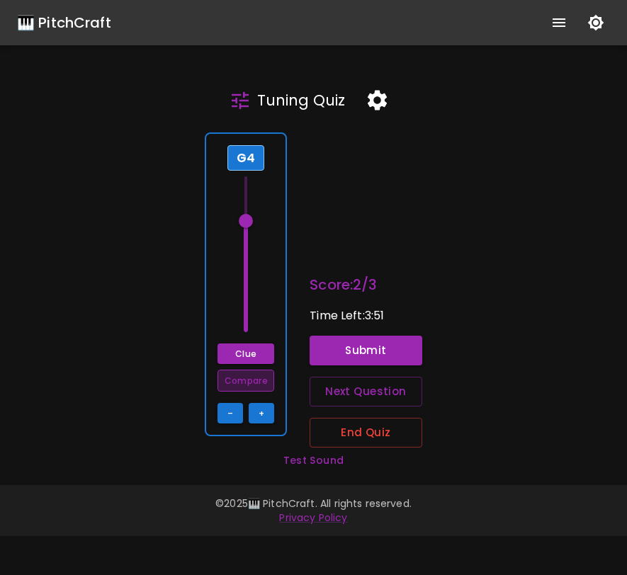
click at [254, 382] on button "Compare" at bounding box center [245, 381] width 57 height 22
click at [343, 342] on button "Submit" at bounding box center [365, 351] width 113 height 30
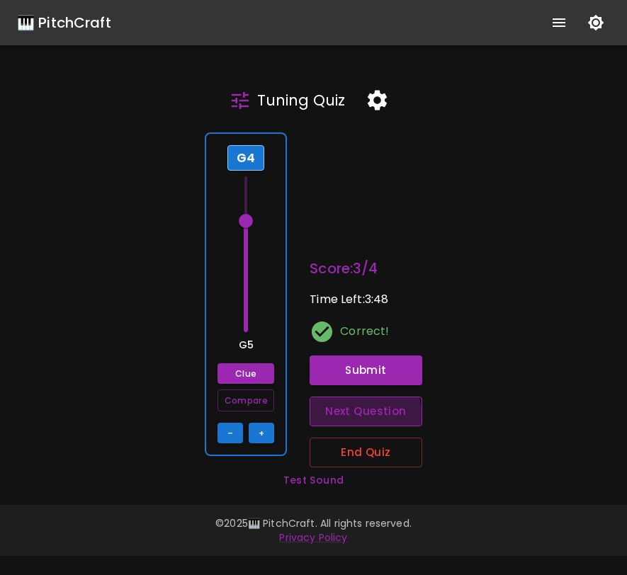
click at [341, 419] on button "Next Question" at bounding box center [365, 411] width 113 height 30
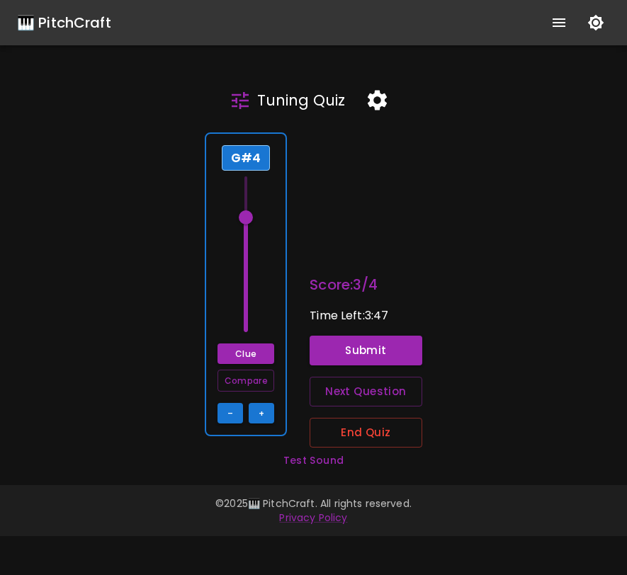
click at [274, 271] on div "G#4 Clue Compare – +" at bounding box center [246, 284] width 82 height 304
drag, startPoint x: 248, startPoint y: 219, endPoint x: 247, endPoint y: 279, distance: 59.5
click at [247, 279] on span at bounding box center [246, 278] width 14 height 14
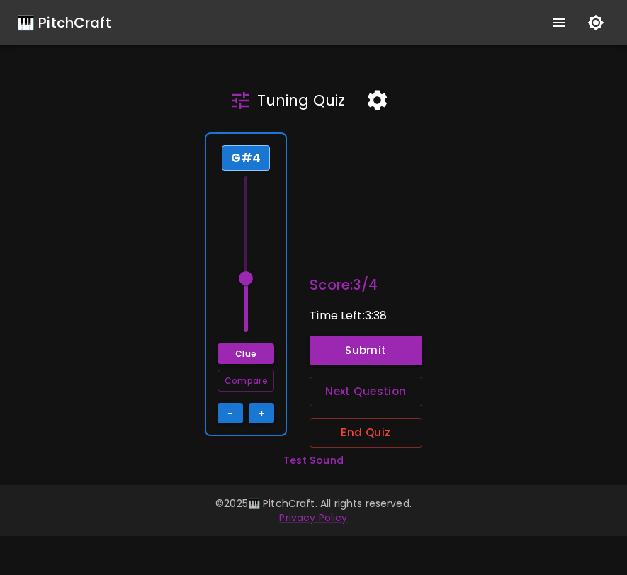
click at [278, 323] on div "G#4 Clue Compare – +" at bounding box center [246, 284] width 82 height 304
drag, startPoint x: 247, startPoint y: 275, endPoint x: 244, endPoint y: 303, distance: 27.8
click at [244, 303] on span at bounding box center [246, 305] width 14 height 14
click at [245, 346] on button "Clue" at bounding box center [245, 353] width 57 height 21
click at [248, 295] on span at bounding box center [246, 299] width 14 height 14
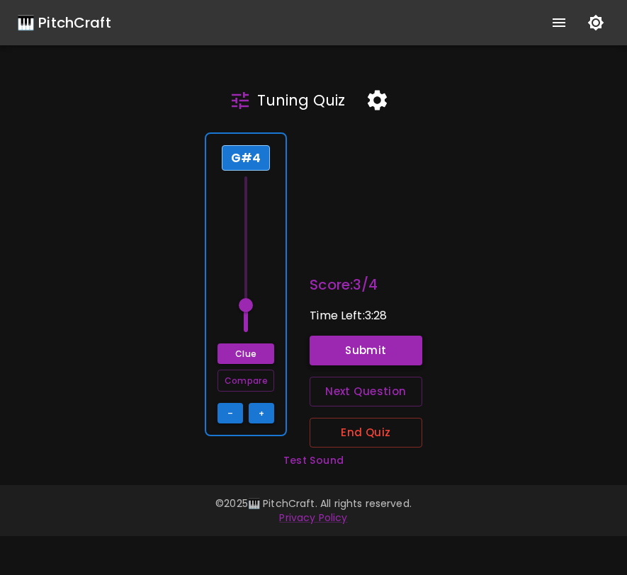
click at [331, 338] on button "Submit" at bounding box center [365, 351] width 113 height 30
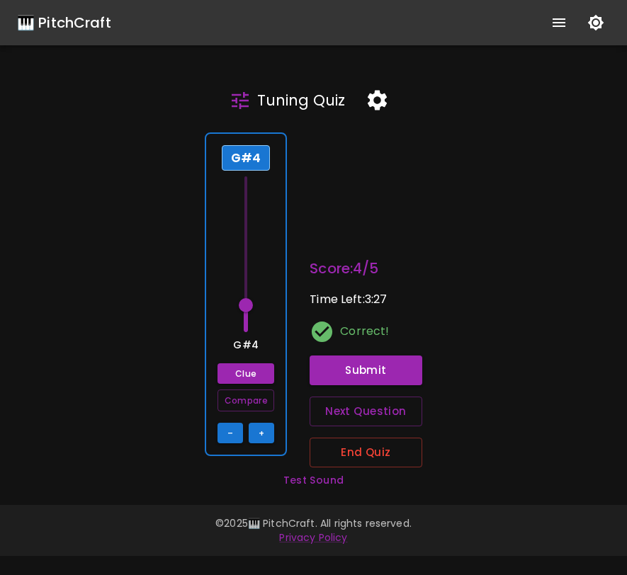
click at [278, 331] on div "G#4 G#4 Clue Compare – +" at bounding box center [246, 294] width 82 height 324
click at [335, 404] on button "Next Question" at bounding box center [365, 411] width 113 height 30
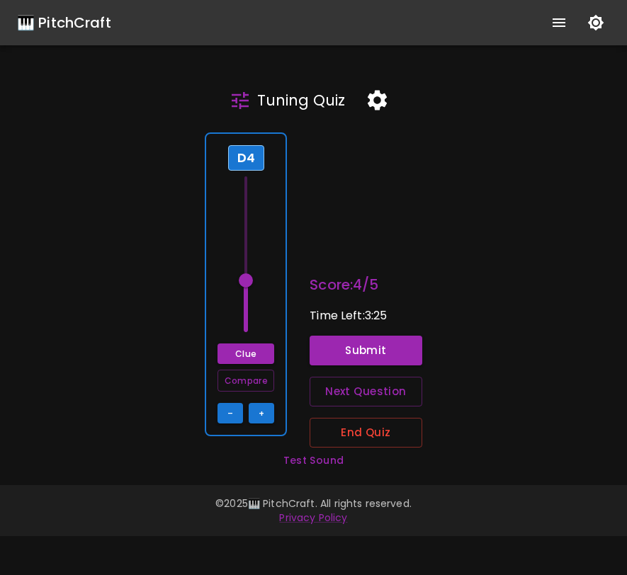
click at [279, 304] on div "D4 Clue Compare – +" at bounding box center [246, 284] width 82 height 304
drag, startPoint x: 249, startPoint y: 278, endPoint x: 248, endPoint y: 328, distance: 49.6
click at [248, 328] on span at bounding box center [246, 332] width 14 height 14
click at [248, 328] on span at bounding box center [246, 325] width 14 height 14
drag, startPoint x: 248, startPoint y: 328, endPoint x: 247, endPoint y: 343, distance: 14.9
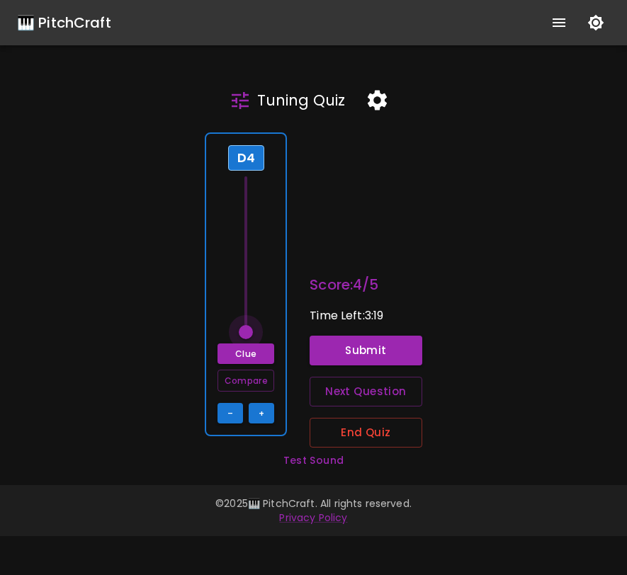
click at [247, 339] on span at bounding box center [246, 332] width 14 height 14
click at [246, 359] on button "Clue" at bounding box center [245, 353] width 57 height 21
drag, startPoint x: 248, startPoint y: 333, endPoint x: 269, endPoint y: 190, distance: 145.3
click at [269, 190] on div "D4 Clue Compare – +" at bounding box center [246, 284] width 82 height 304
drag, startPoint x: 253, startPoint y: 192, endPoint x: 253, endPoint y: 167, distance: 24.8
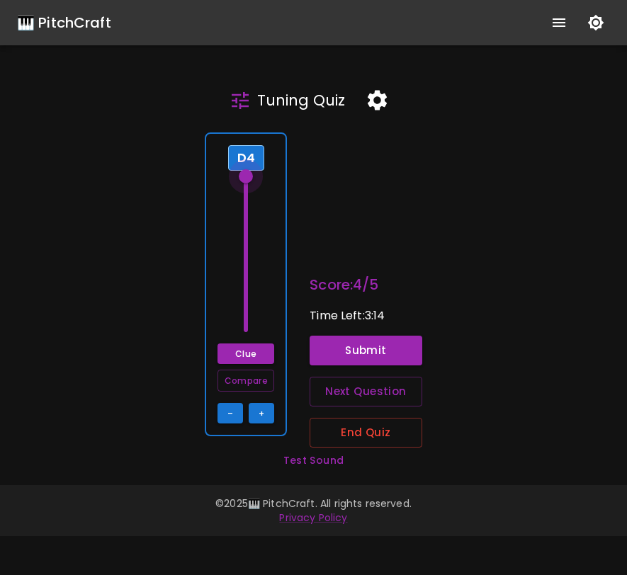
click at [253, 169] on span at bounding box center [246, 176] width 14 height 14
drag, startPoint x: 248, startPoint y: 174, endPoint x: 246, endPoint y: 184, distance: 10.0
click at [246, 184] on span at bounding box center [246, 184] width 14 height 14
click at [234, 350] on button "Clue" at bounding box center [245, 353] width 57 height 21
drag, startPoint x: 248, startPoint y: 184, endPoint x: 251, endPoint y: 167, distance: 17.4
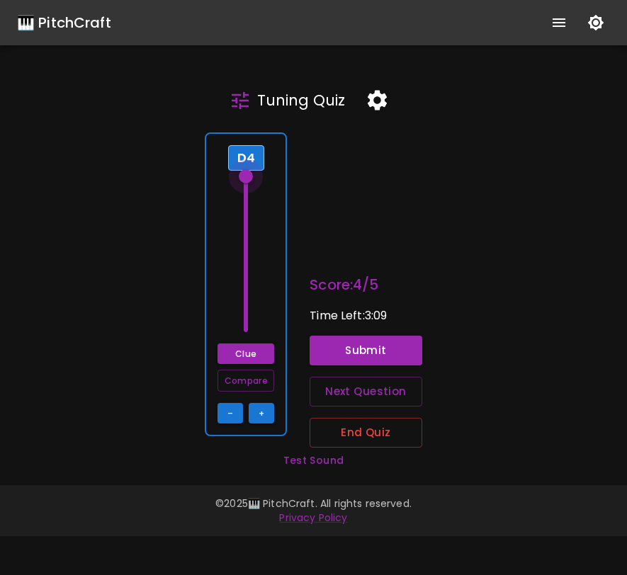
click at [251, 169] on span at bounding box center [246, 176] width 14 height 14
click at [236, 355] on button "Clue" at bounding box center [245, 353] width 57 height 21
click at [249, 380] on button "Compare" at bounding box center [245, 381] width 57 height 22
drag, startPoint x: 247, startPoint y: 172, endPoint x: 246, endPoint y: 342, distance: 169.9
click at [246, 339] on span at bounding box center [246, 332] width 14 height 14
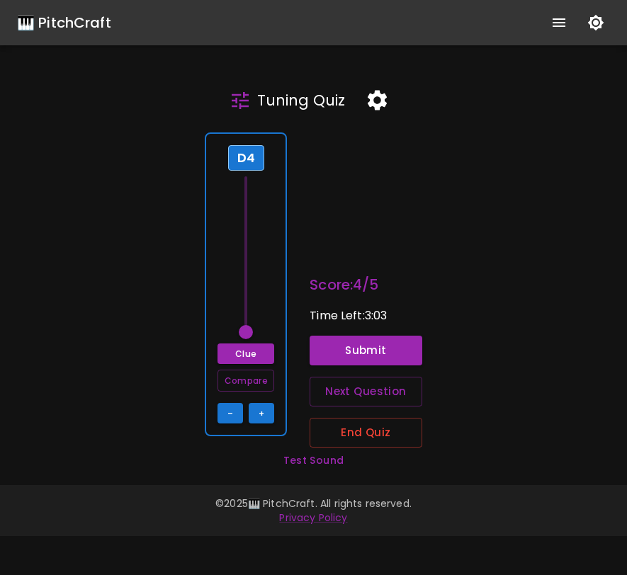
click at [248, 325] on span at bounding box center [246, 332] width 14 height 14
click at [246, 382] on button "Compare" at bounding box center [245, 381] width 57 height 22
click at [249, 320] on span at bounding box center [246, 317] width 14 height 14
click at [247, 325] on span at bounding box center [246, 325] width 14 height 14
click at [246, 390] on button "Compare" at bounding box center [245, 381] width 57 height 22
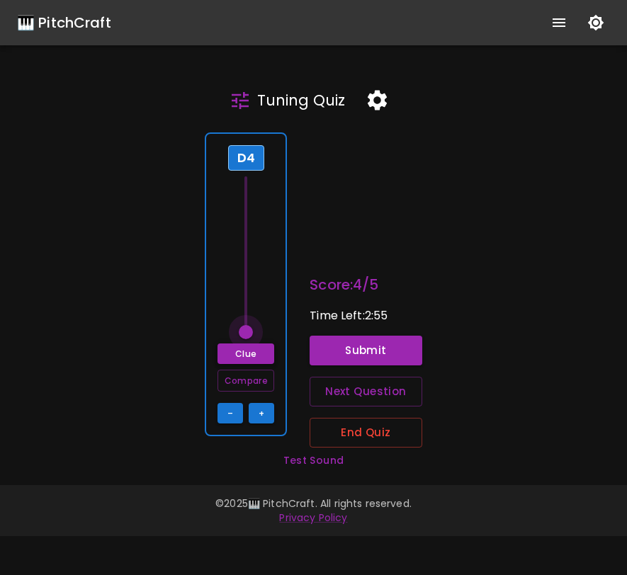
drag, startPoint x: 249, startPoint y: 326, endPoint x: 250, endPoint y: 348, distance: 22.7
click at [250, 349] on div "D4 Clue Compare – +" at bounding box center [246, 284] width 82 height 304
click at [250, 388] on button "Compare" at bounding box center [245, 381] width 57 height 22
click at [252, 336] on span at bounding box center [246, 332] width 14 height 14
click at [224, 415] on button "–" at bounding box center [229, 413] width 25 height 21
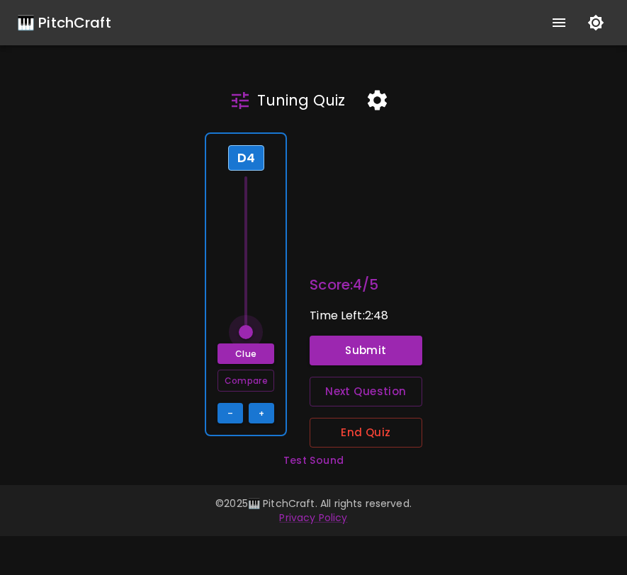
click at [248, 333] on span at bounding box center [246, 332] width 14 height 14
drag, startPoint x: 248, startPoint y: 333, endPoint x: 240, endPoint y: 171, distance: 162.3
click at [240, 171] on span at bounding box center [246, 176] width 14 height 14
click at [244, 173] on span at bounding box center [246, 176] width 14 height 14
click at [331, 341] on button "Submit" at bounding box center [365, 351] width 113 height 30
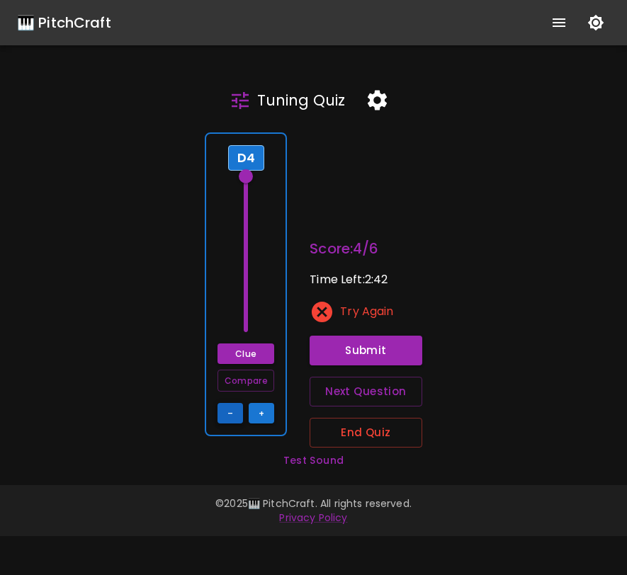
click at [232, 416] on button "–" at bounding box center [229, 413] width 25 height 21
click at [353, 346] on button "Submit" at bounding box center [365, 351] width 113 height 30
click at [238, 413] on button "–" at bounding box center [229, 413] width 25 height 21
drag, startPoint x: 346, startPoint y: 340, endPoint x: 271, endPoint y: 372, distance: 81.5
click at [346, 340] on button "Submit" at bounding box center [365, 351] width 113 height 30
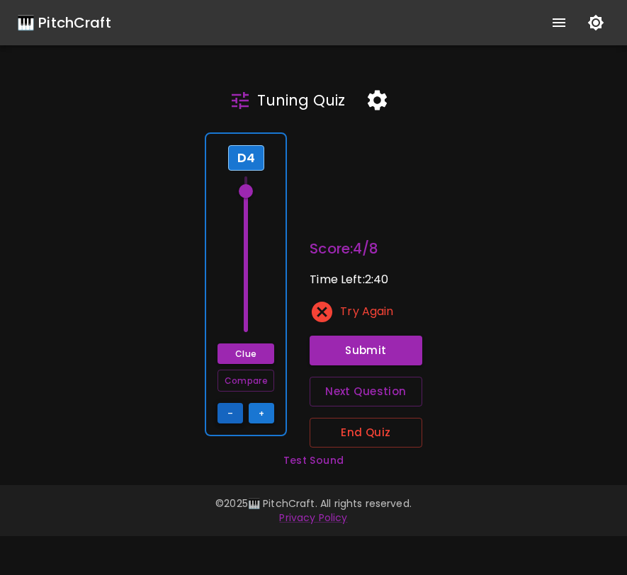
click at [241, 415] on button "–" at bounding box center [229, 413] width 25 height 21
click at [332, 341] on button "Submit" at bounding box center [365, 351] width 113 height 30
click at [232, 417] on button "–" at bounding box center [229, 413] width 25 height 21
click at [354, 347] on button "Submit" at bounding box center [365, 351] width 113 height 30
click at [227, 426] on div "D4 Clue Compare – +" at bounding box center [246, 284] width 82 height 304
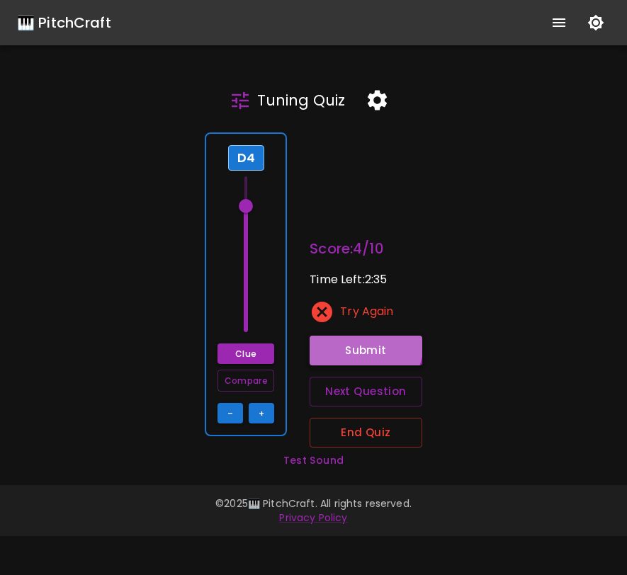
click at [335, 337] on button "Submit" at bounding box center [365, 351] width 113 height 30
click at [226, 410] on button "–" at bounding box center [229, 413] width 25 height 21
click at [331, 340] on button "Submit" at bounding box center [365, 351] width 113 height 30
click at [240, 408] on button "–" at bounding box center [229, 413] width 25 height 21
type input "70"
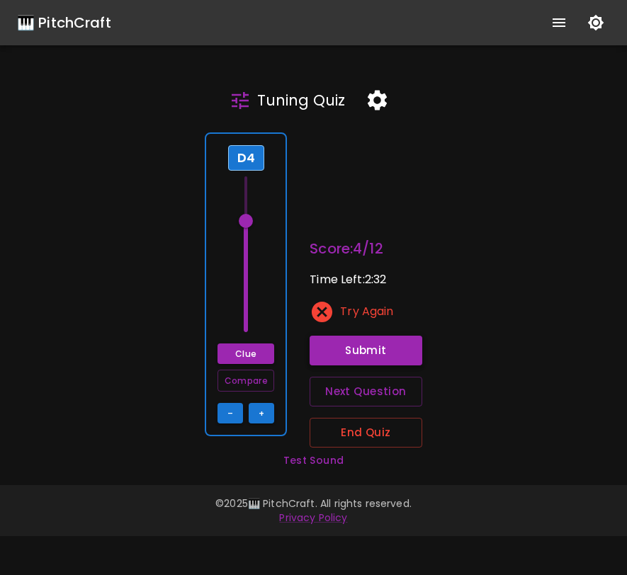
click at [346, 354] on button "Submit" at bounding box center [365, 351] width 113 height 30
click at [361, 430] on button "End Quiz" at bounding box center [365, 433] width 113 height 30
